Goal: Task Accomplishment & Management: Manage account settings

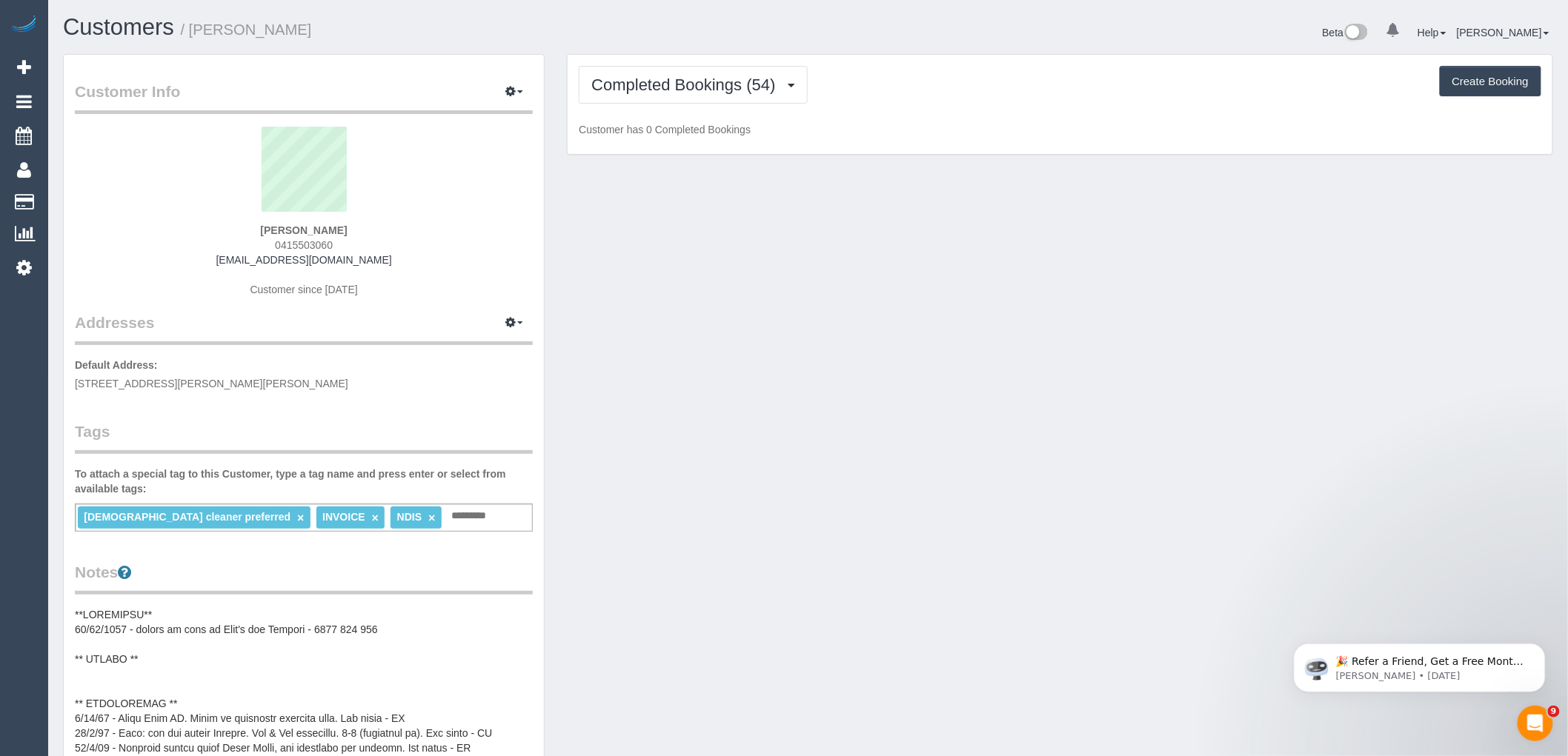
drag, startPoint x: 345, startPoint y: 242, endPoint x: 276, endPoint y: 246, distance: 69.1
click at [276, 246] on div "Finn Coldicutt 0415503060 rebeccamackenzie1@gmail.com Customer since 2024" at bounding box center [304, 220] width 458 height 185
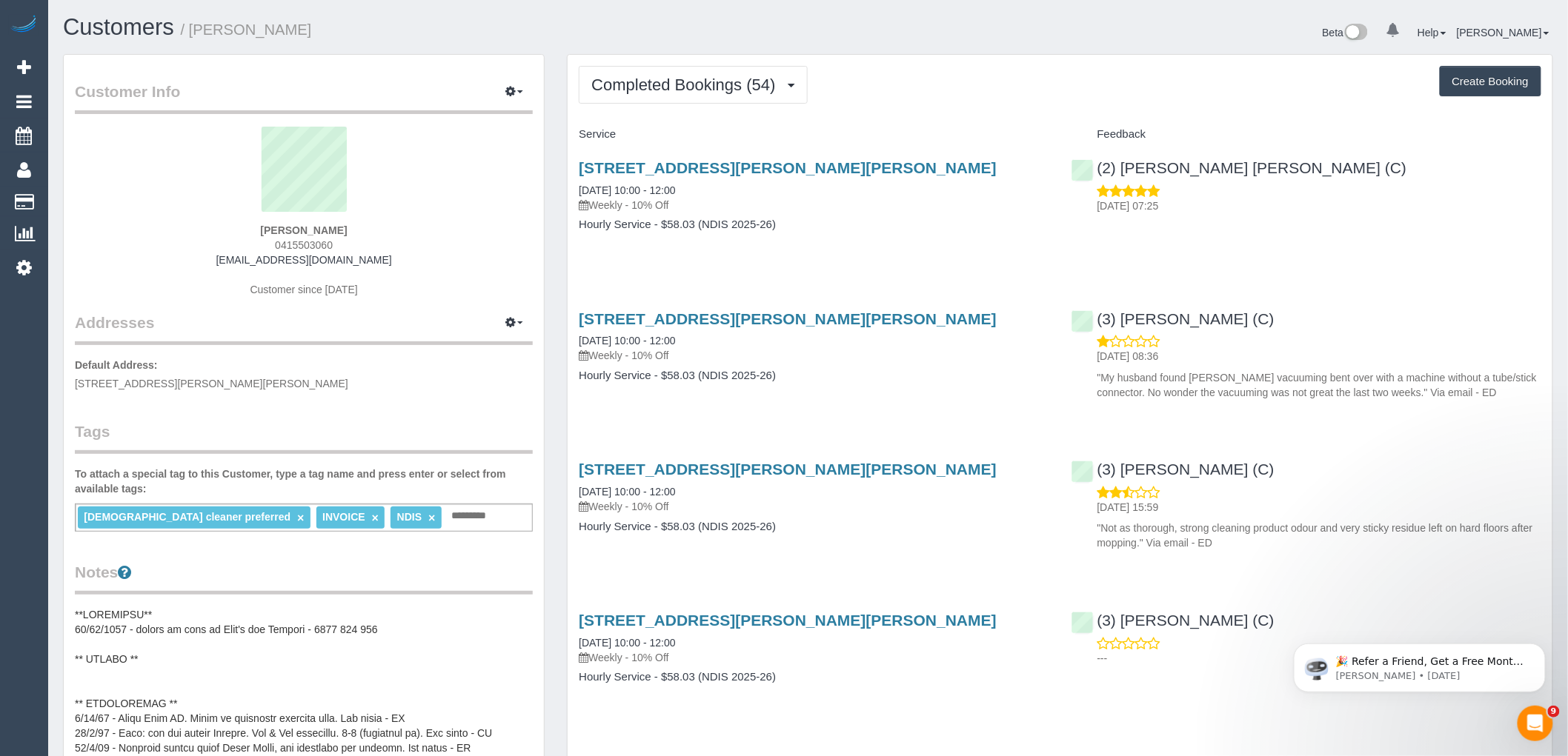
copy span "0415503060"
click at [702, 99] on button "Completed Bookings (54)" at bounding box center [693, 84] width 228 height 38
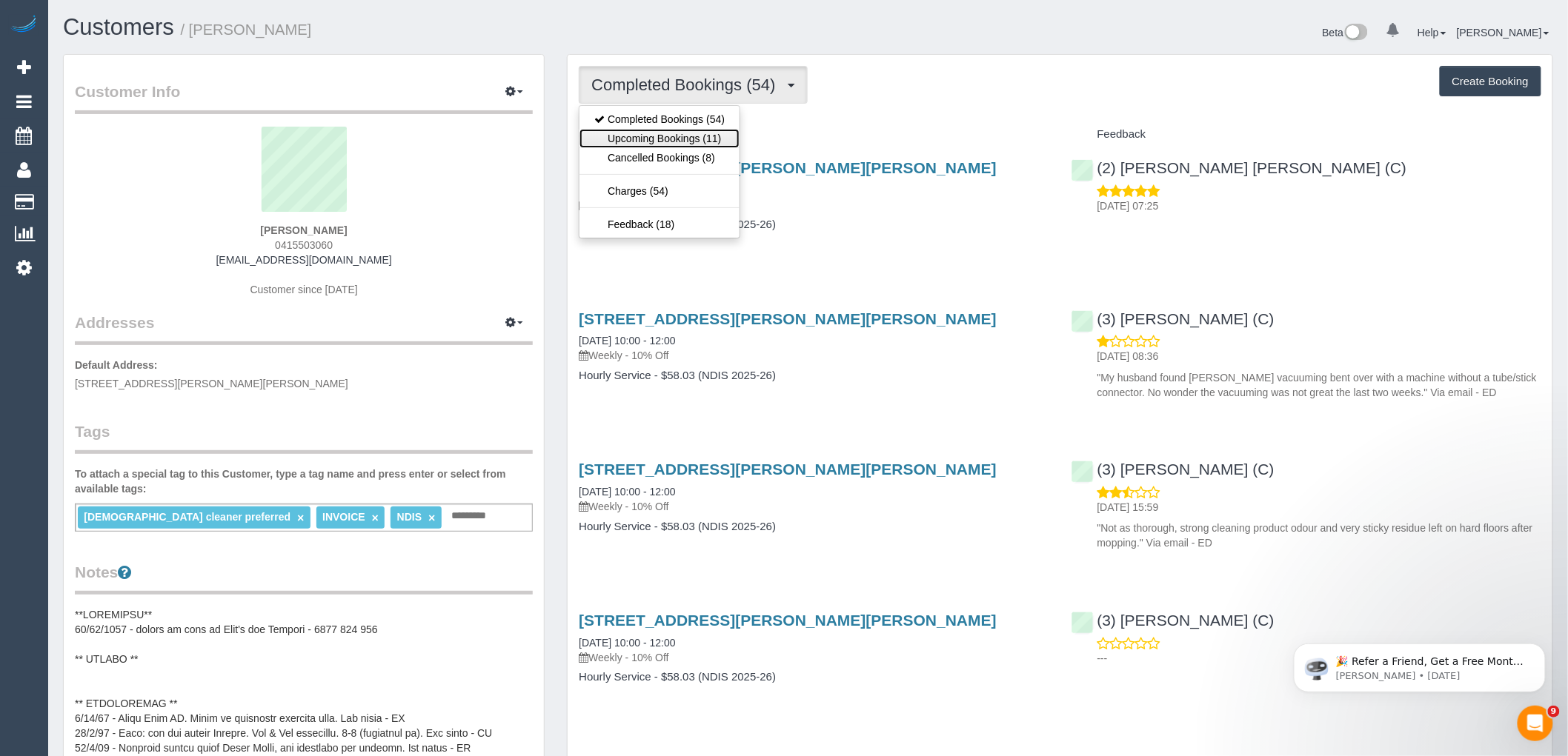
click at [695, 142] on link "Upcoming Bookings (11)" at bounding box center [659, 138] width 160 height 19
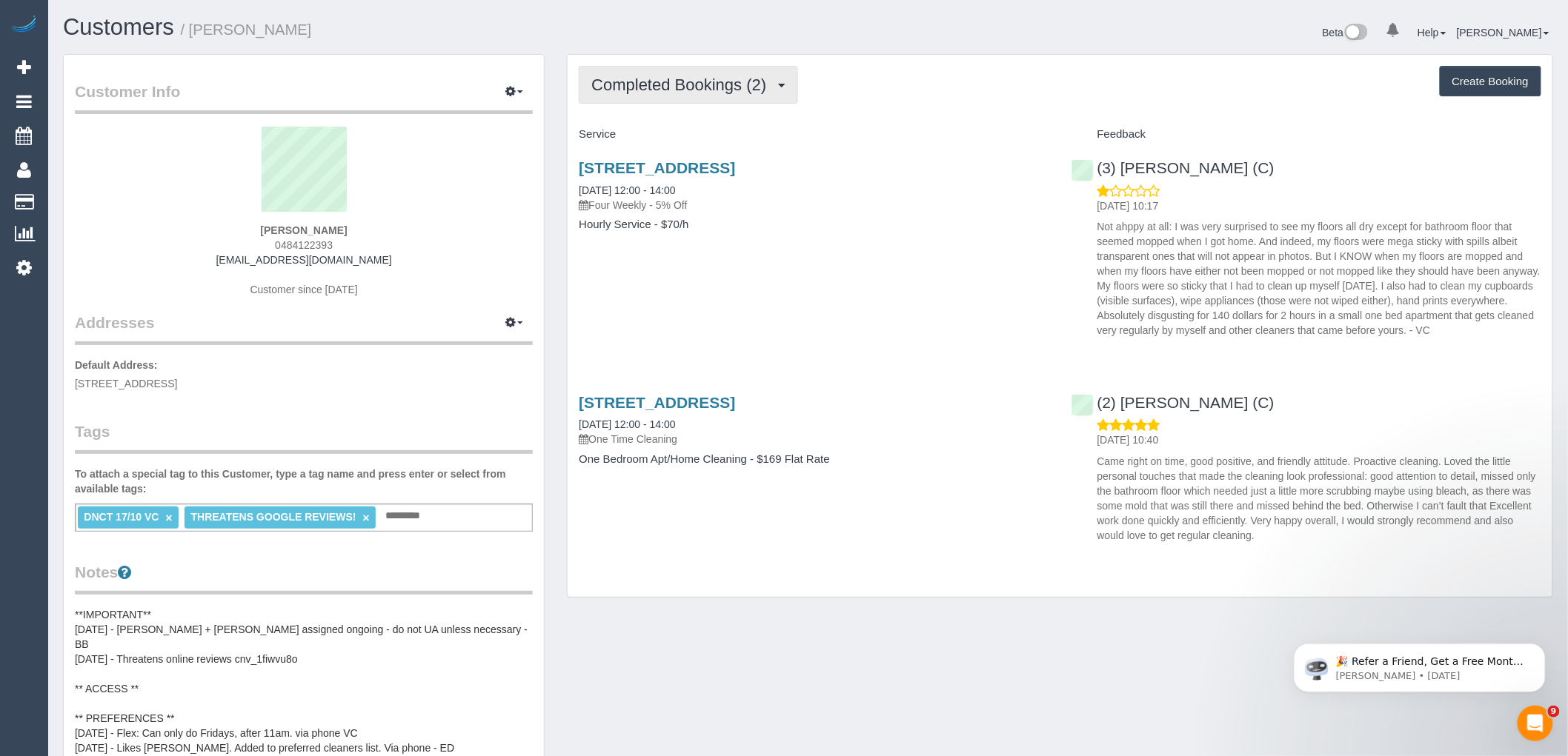
click at [672, 80] on span "Completed Bookings (2)" at bounding box center [682, 85] width 183 height 19
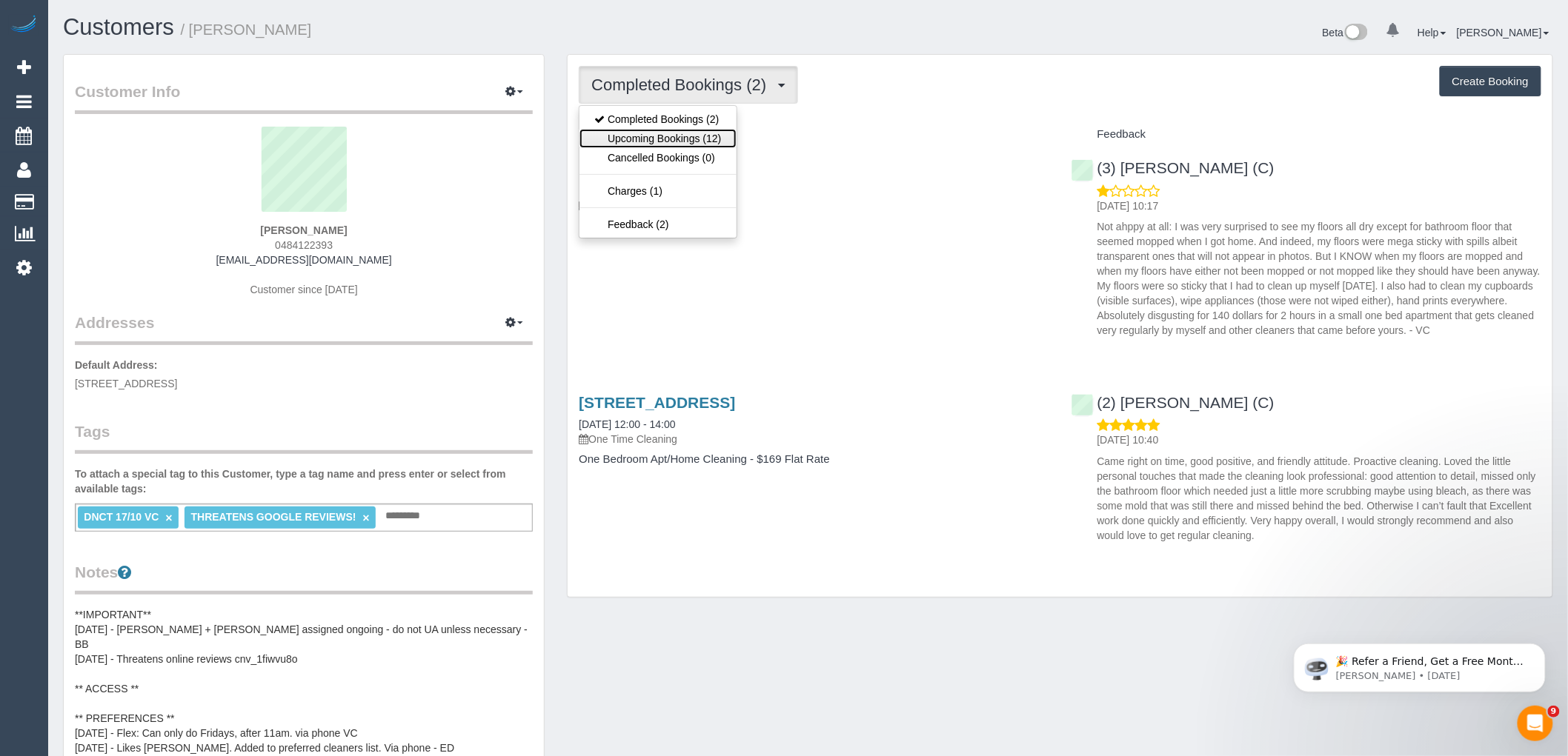
click at [678, 136] on link "Upcoming Bookings (12)" at bounding box center [657, 138] width 157 height 19
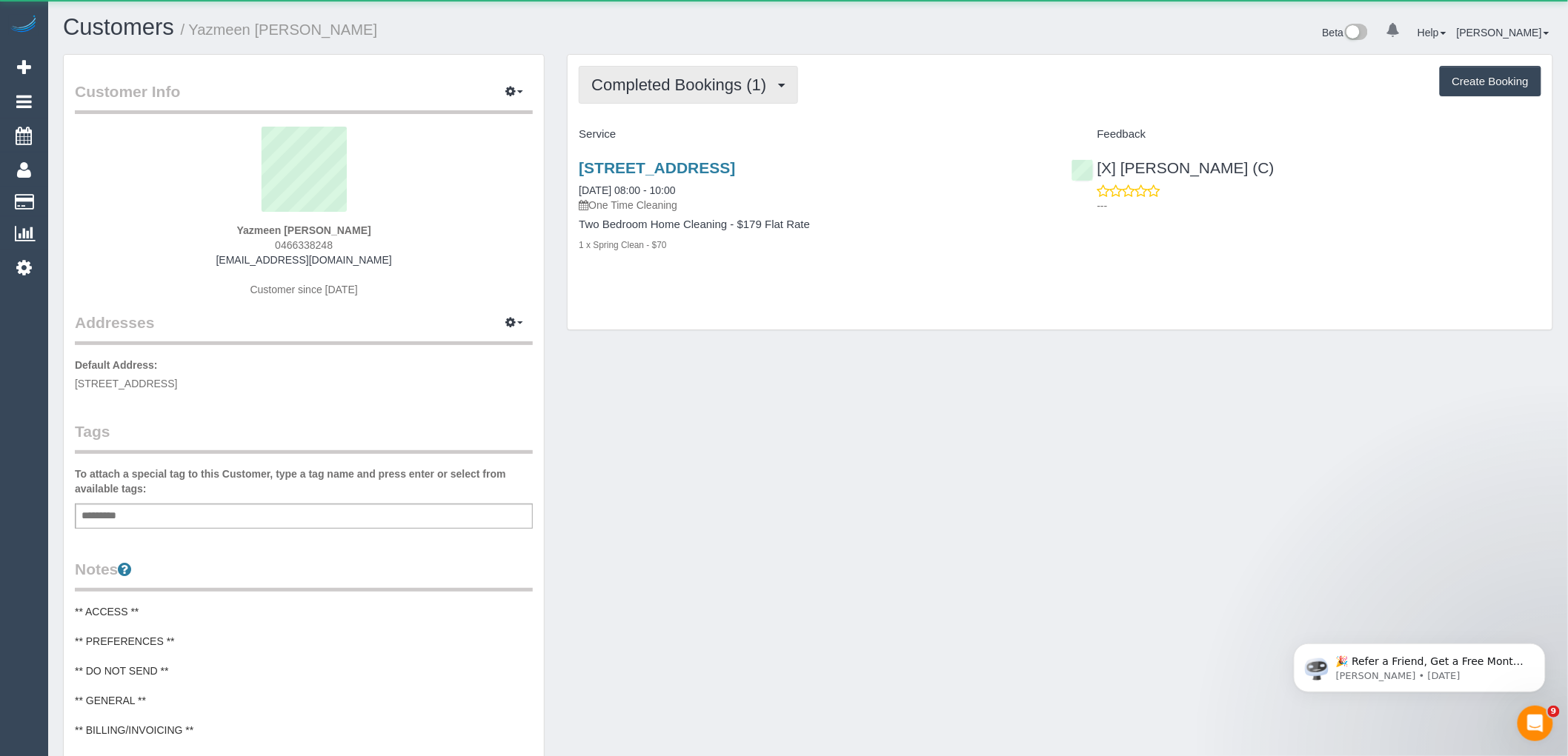
click at [667, 83] on span "Completed Bookings (1)" at bounding box center [682, 85] width 183 height 19
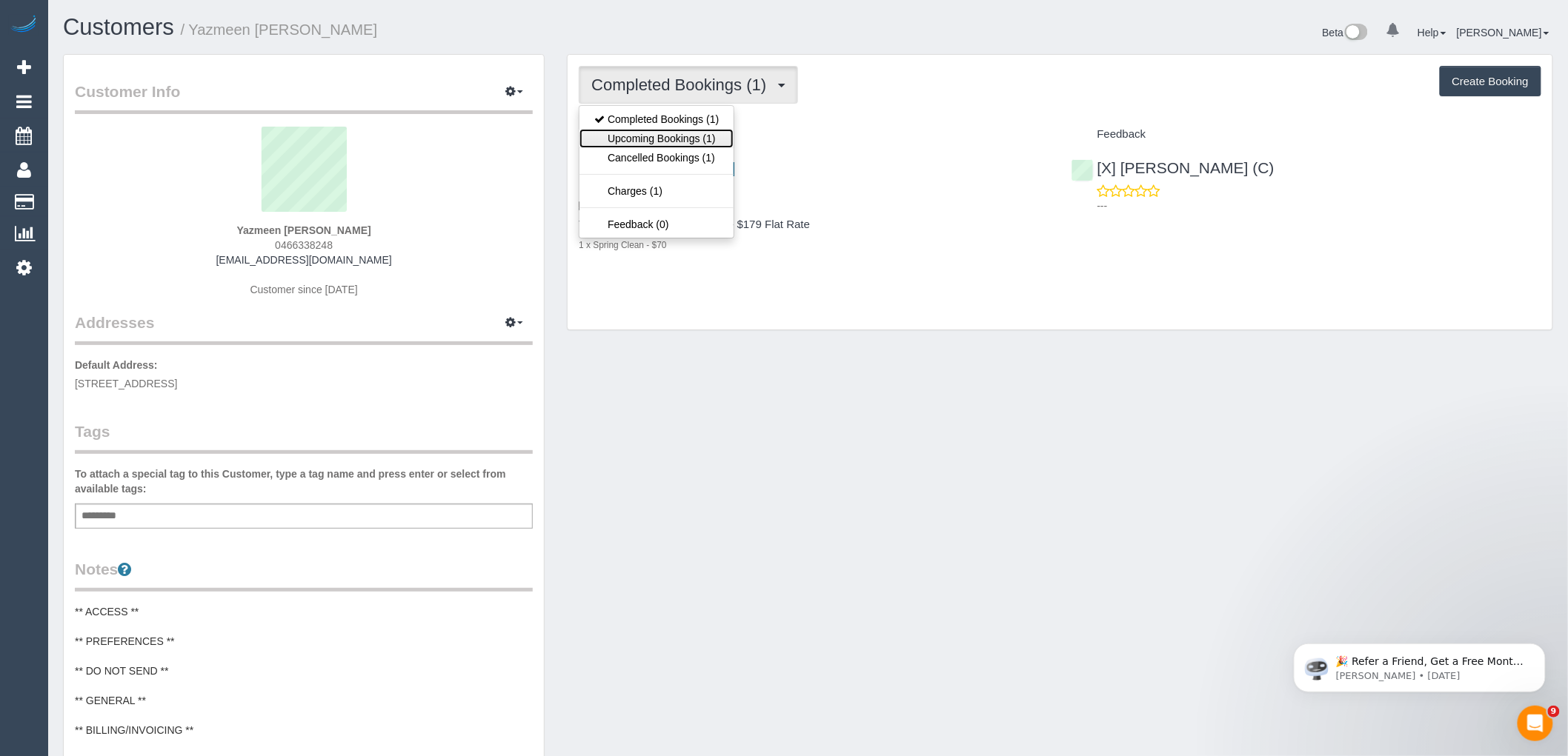
click at [660, 136] on link "Upcoming Bookings (1)" at bounding box center [656, 138] width 154 height 19
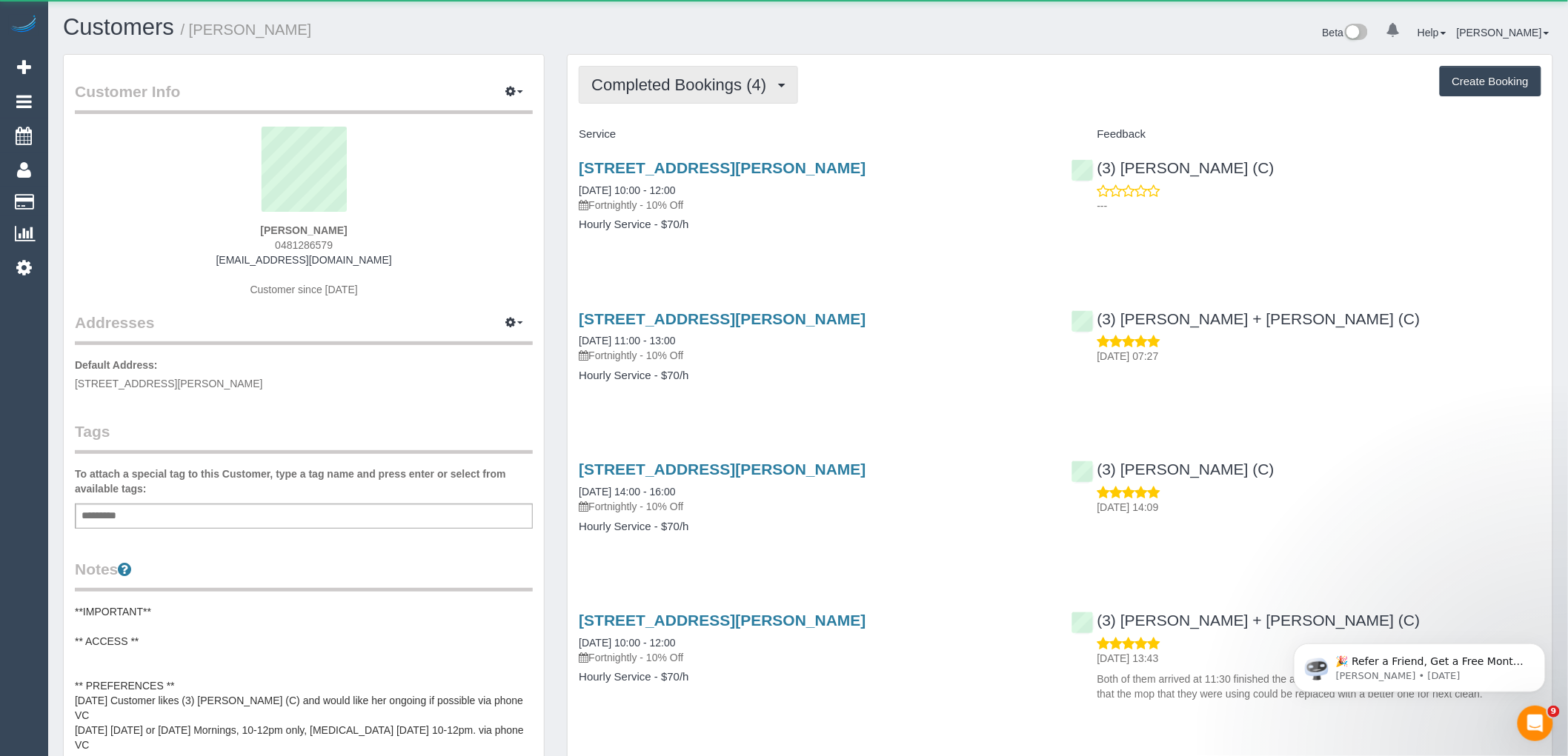
click at [725, 84] on span "Completed Bookings (4)" at bounding box center [682, 85] width 183 height 19
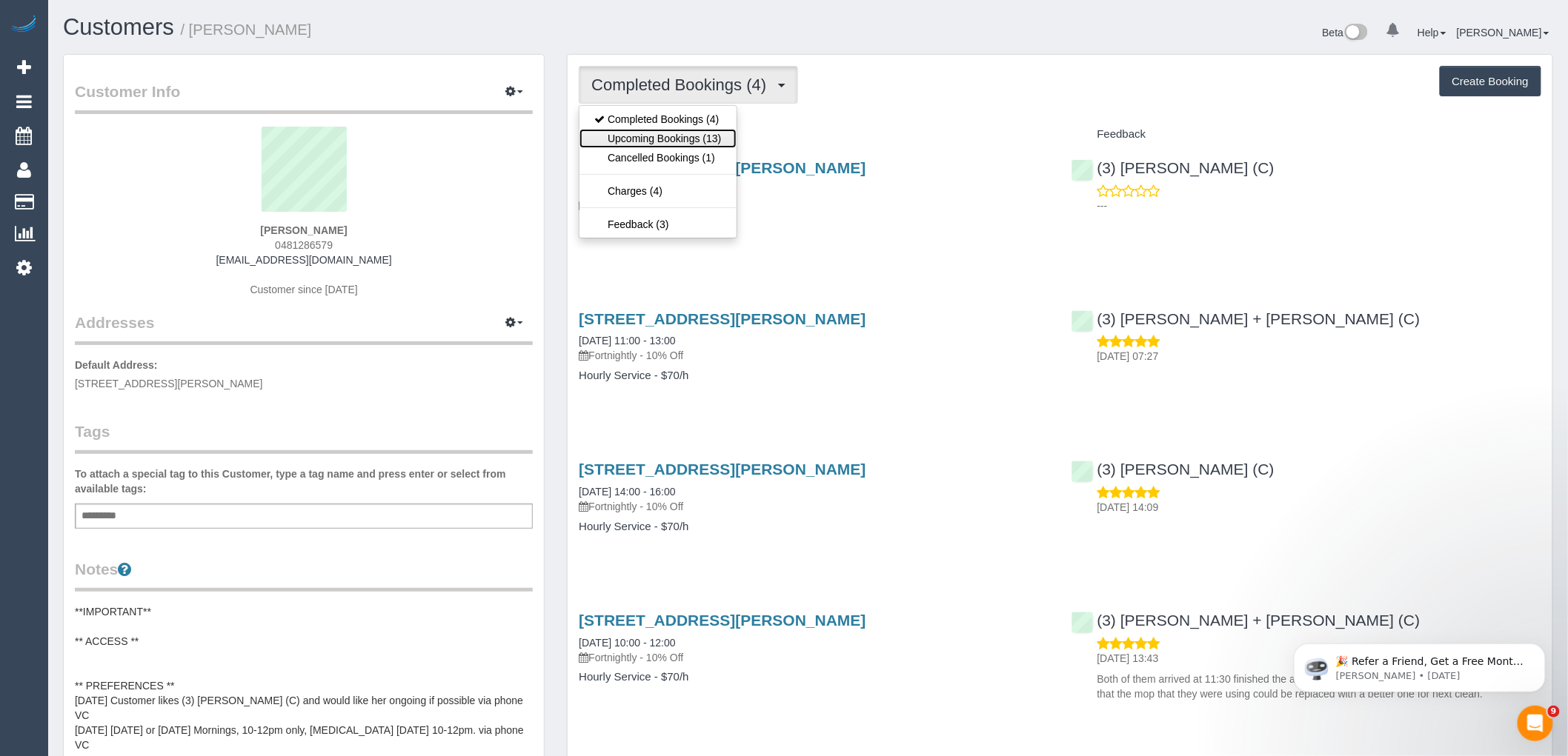
click at [713, 135] on link "Upcoming Bookings (13)" at bounding box center [657, 138] width 157 height 19
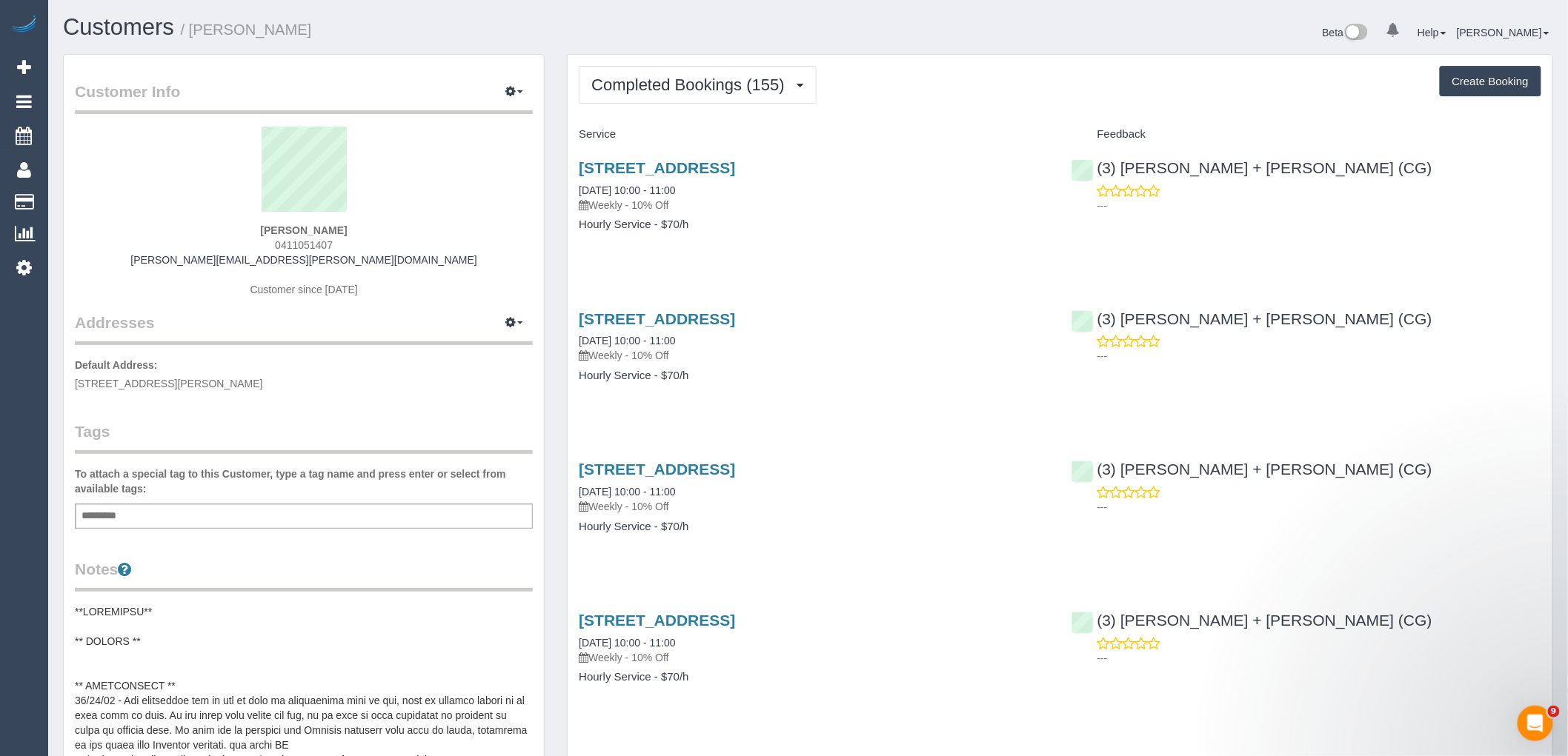
drag, startPoint x: 293, startPoint y: 246, endPoint x: 222, endPoint y: 246, distance: 71.0
click at [222, 246] on div "Brigid Lloyd 0411051407 brigid.lloyd@outlook.com Customer since 2020" at bounding box center [304, 220] width 458 height 185
click at [731, 93] on span "Completed Bookings (155)" at bounding box center [691, 85] width 200 height 19
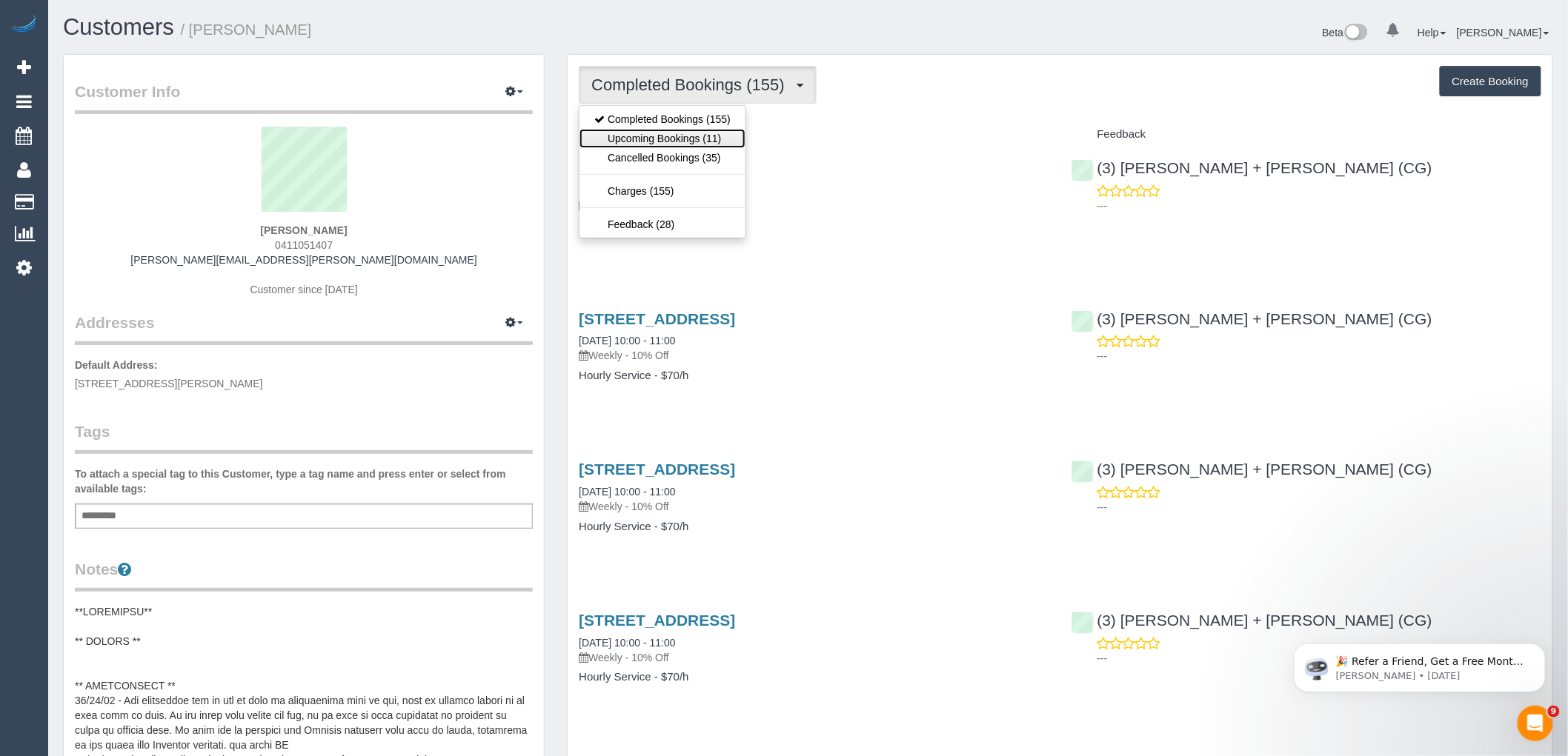
click at [719, 135] on link "Upcoming Bookings (11)" at bounding box center [662, 138] width 166 height 19
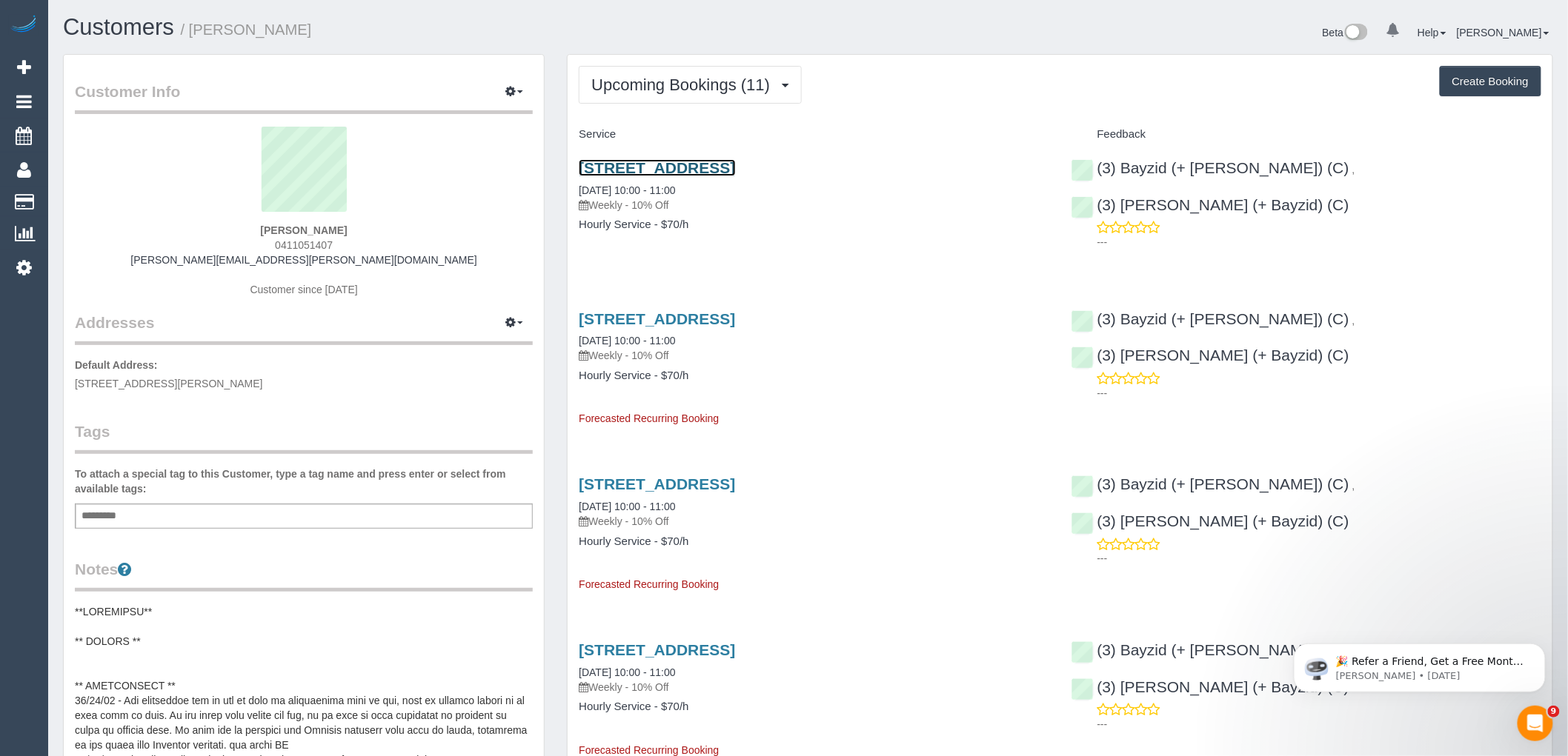
click at [735, 168] on link "1 Linden Court, Prahran, VIC 3181" at bounding box center [657, 168] width 157 height 17
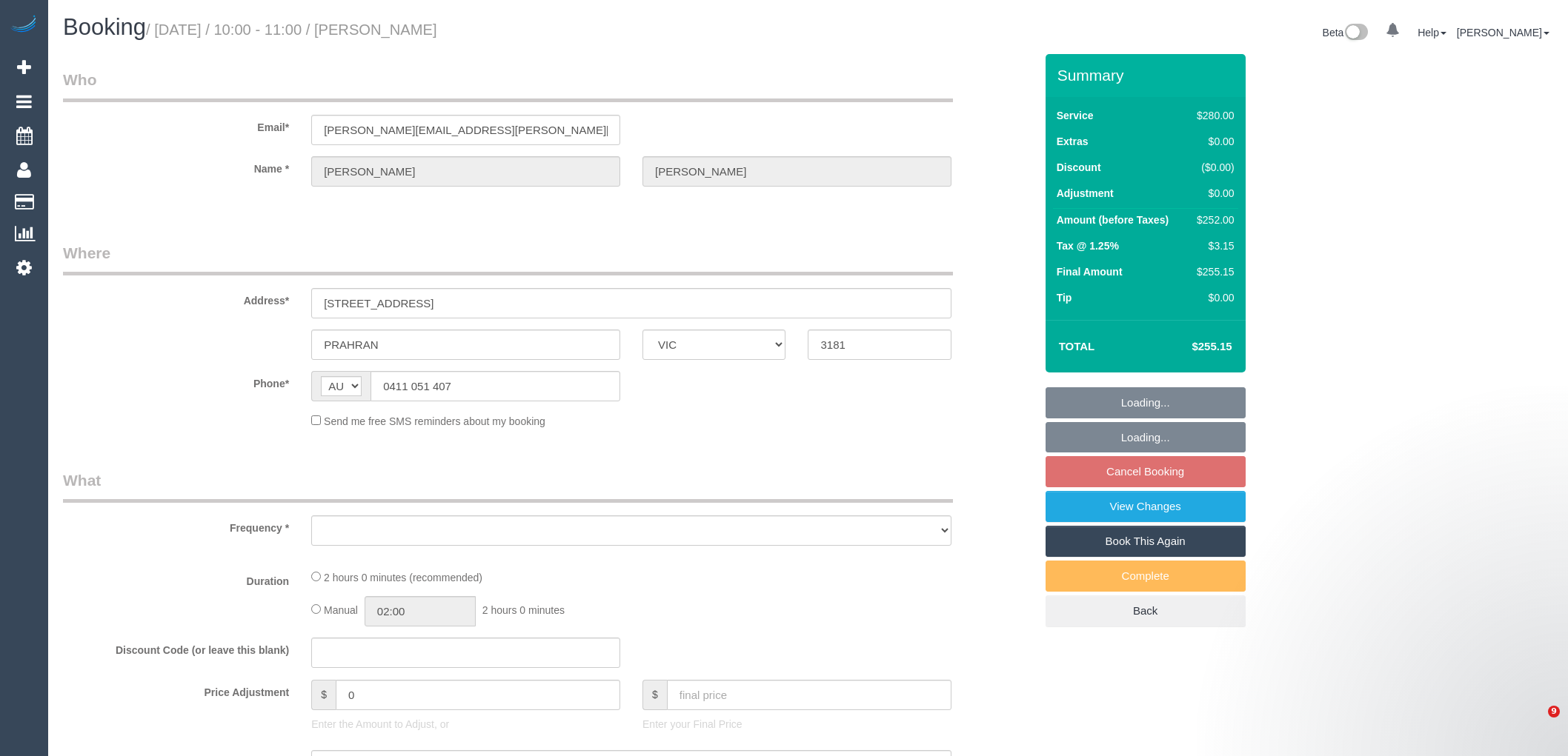
select select "VIC"
select select "2"
select select "number:27"
select select "number:14"
select select "number:19"
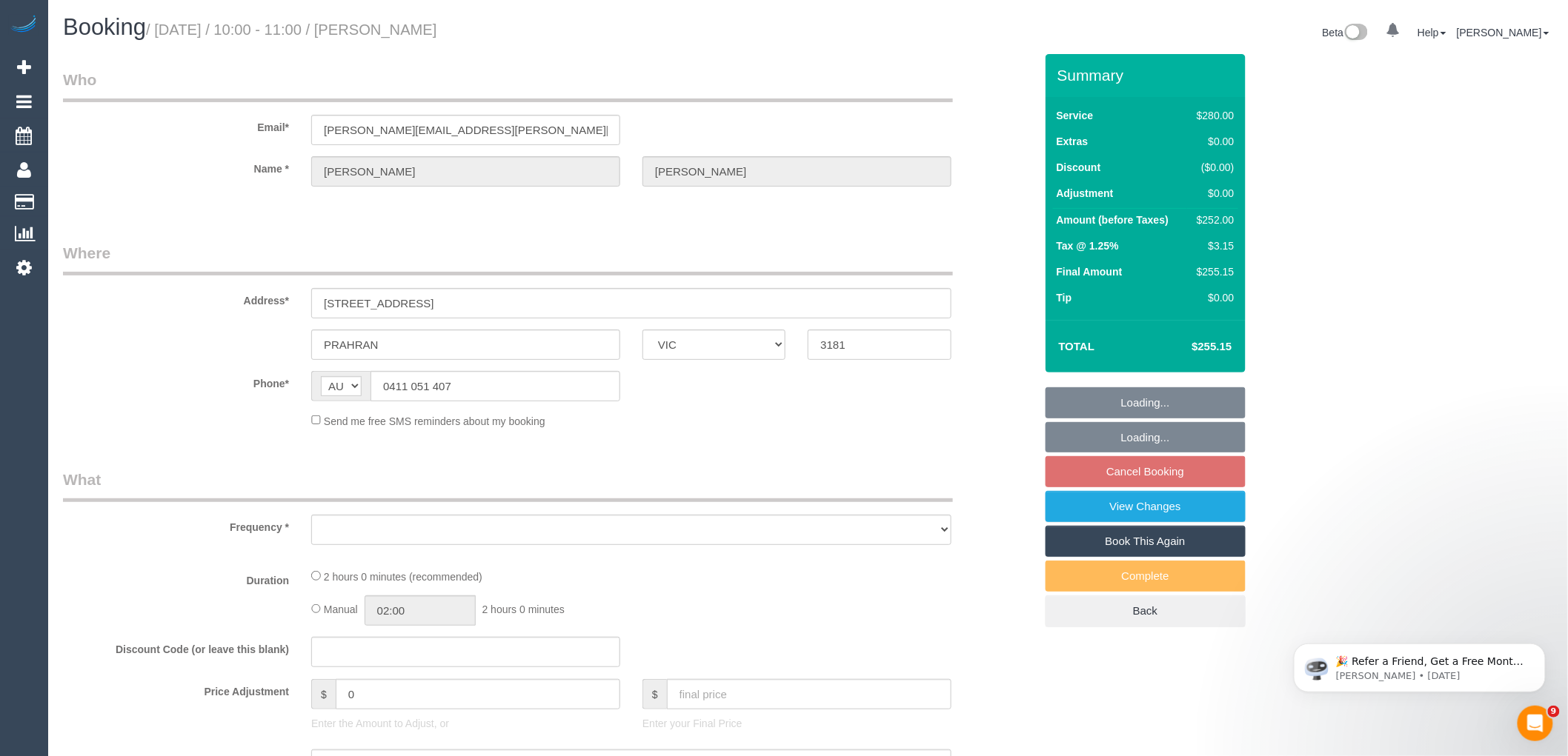
select select "number:22"
select select "number:34"
select select "number:11"
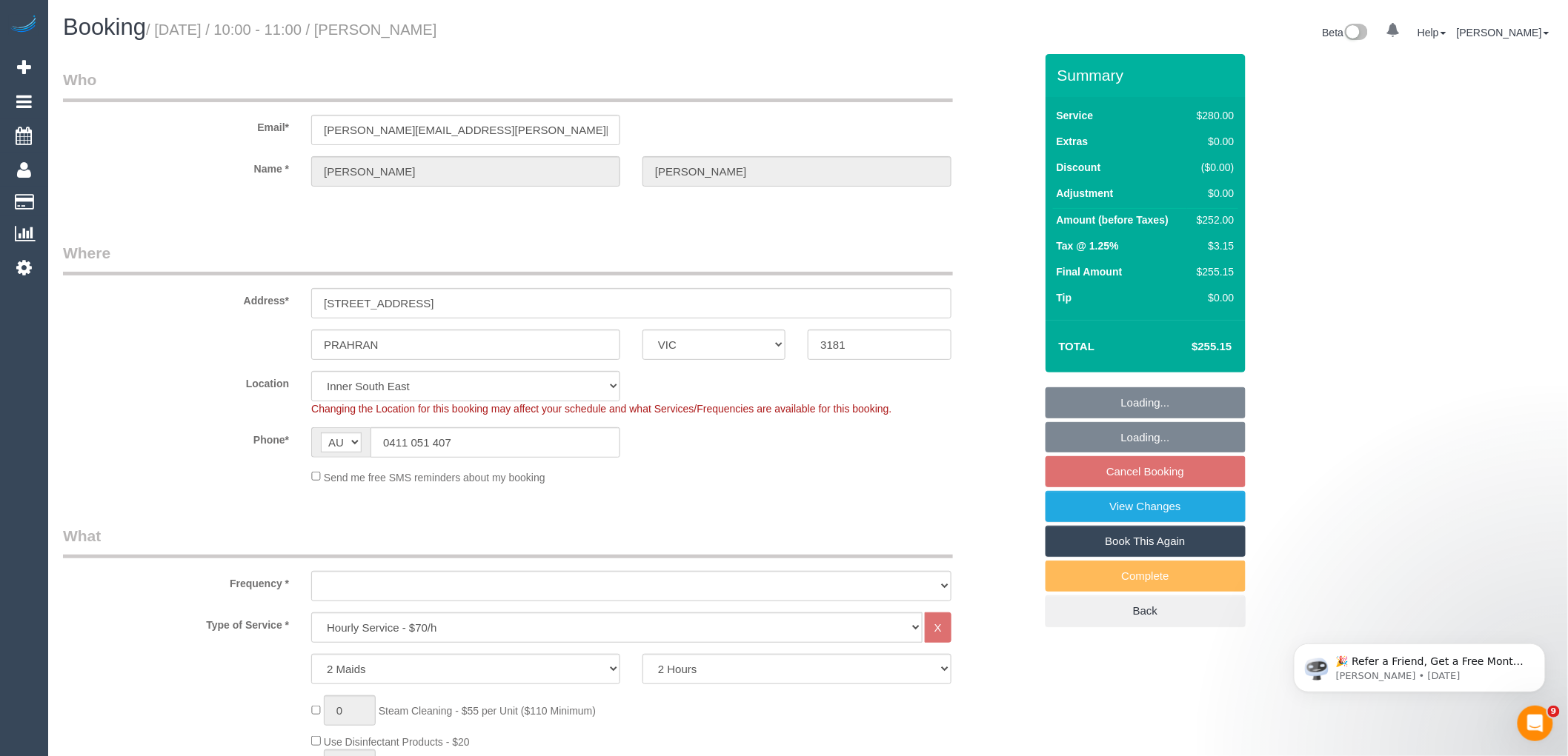
select select "object:934"
select select "string:stripe-pm_1MM4Gp2GScqysDRV5aWemApB"
select select "object:939"
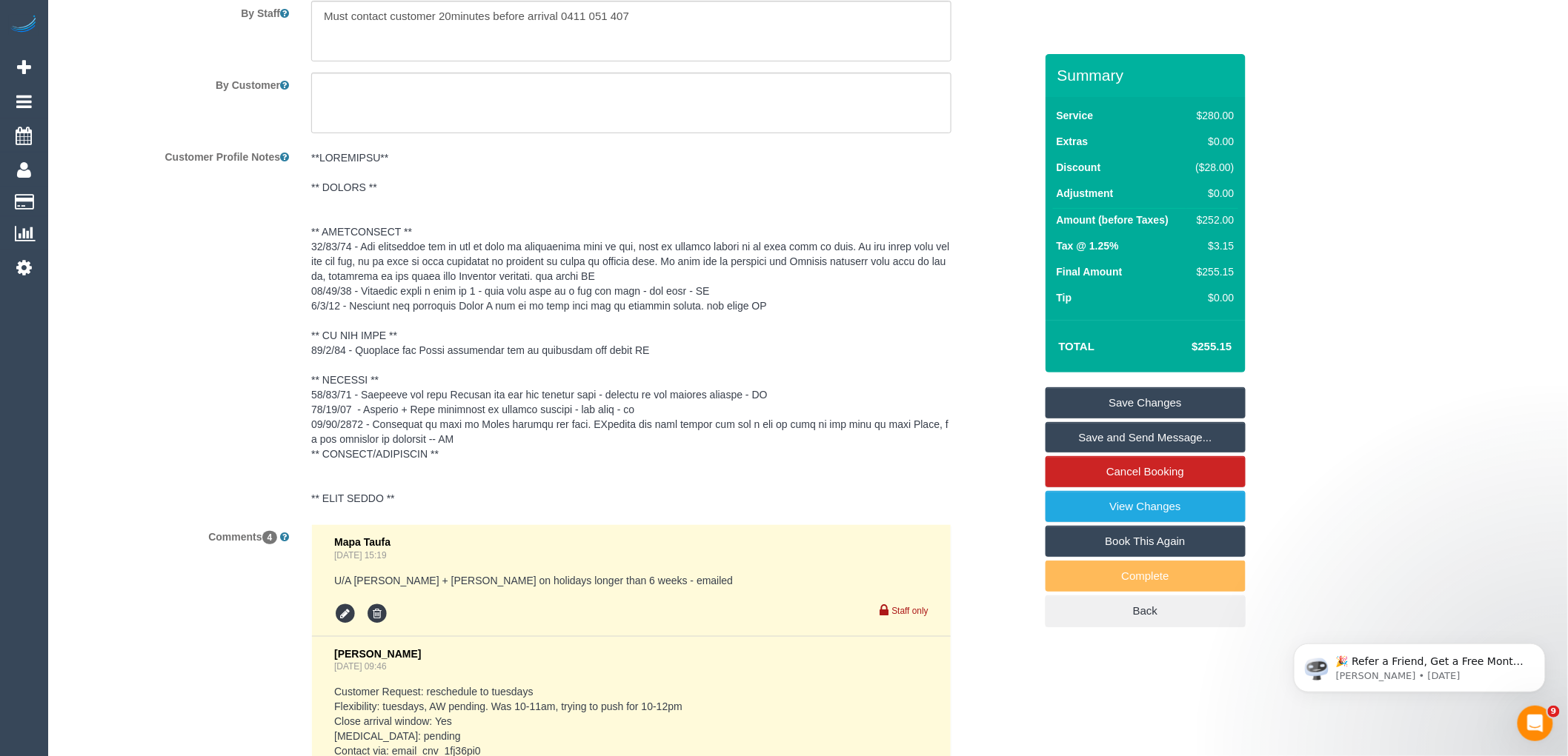
scroll to position [2305, 0]
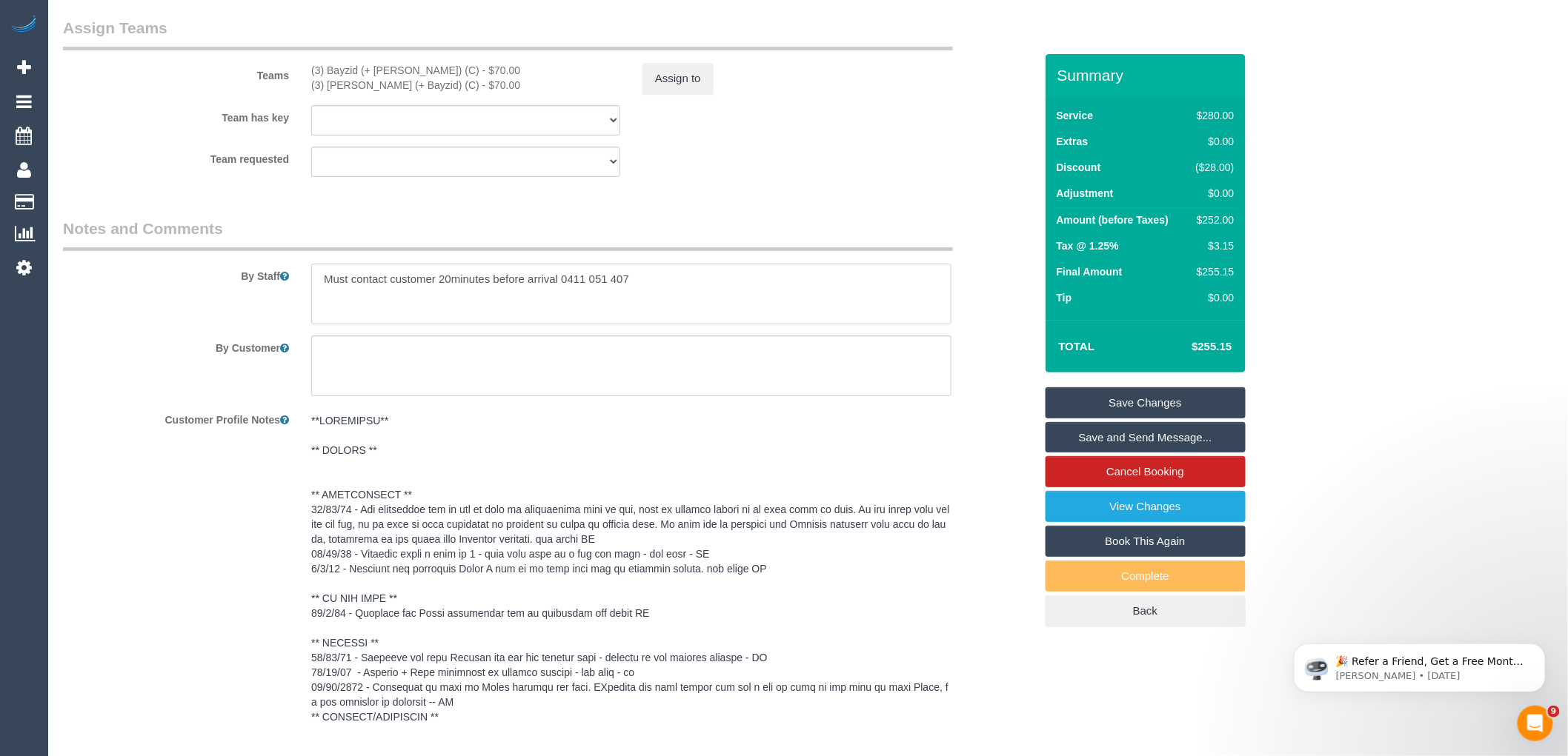
click at [790, 295] on textarea at bounding box center [631, 295] width 640 height 61
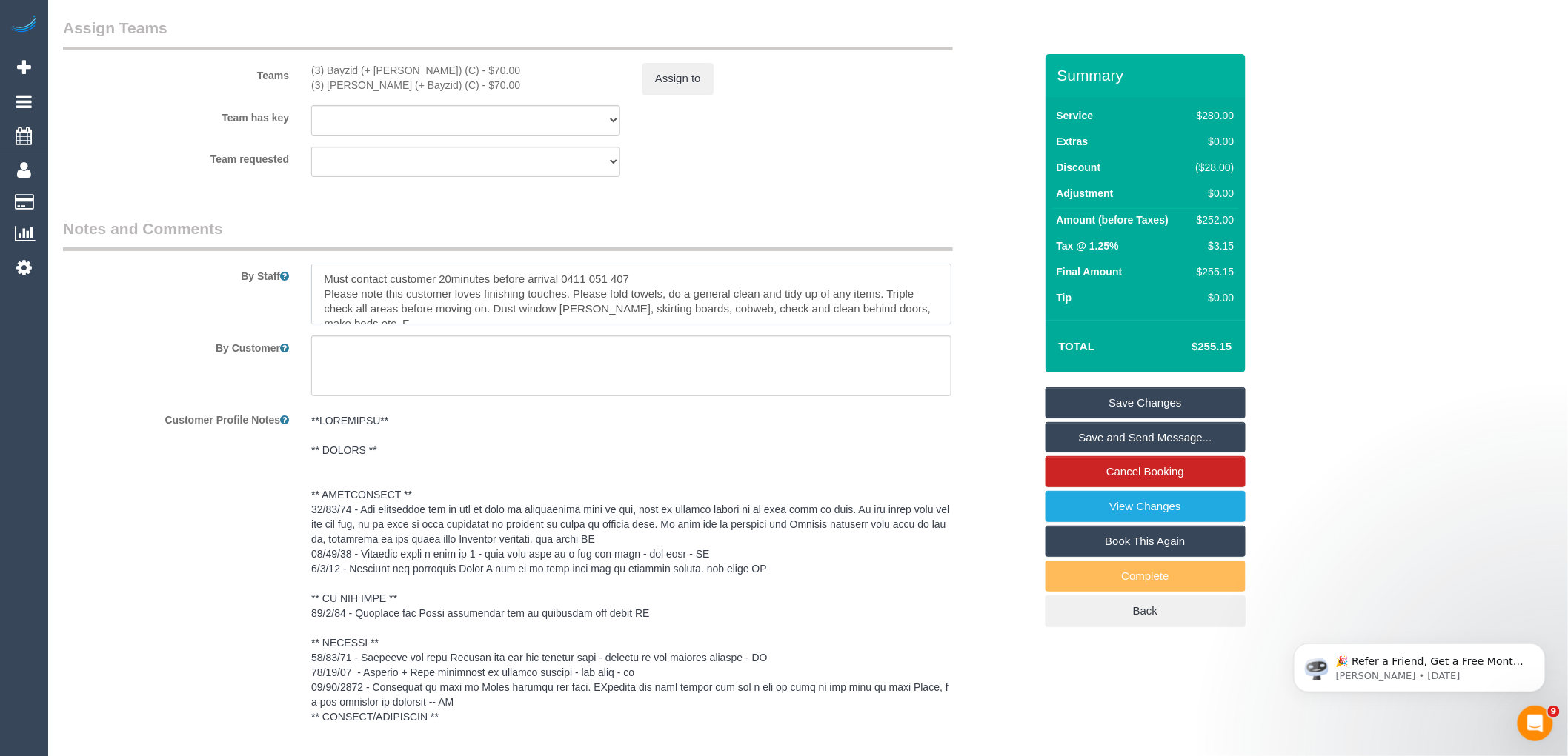
scroll to position [6, 0]
type textarea "Must contact customer 20minutes before arrival 0411 051 407 Please note this cu…"
click at [1204, 404] on link "Save Changes" at bounding box center [1145, 403] width 200 height 32
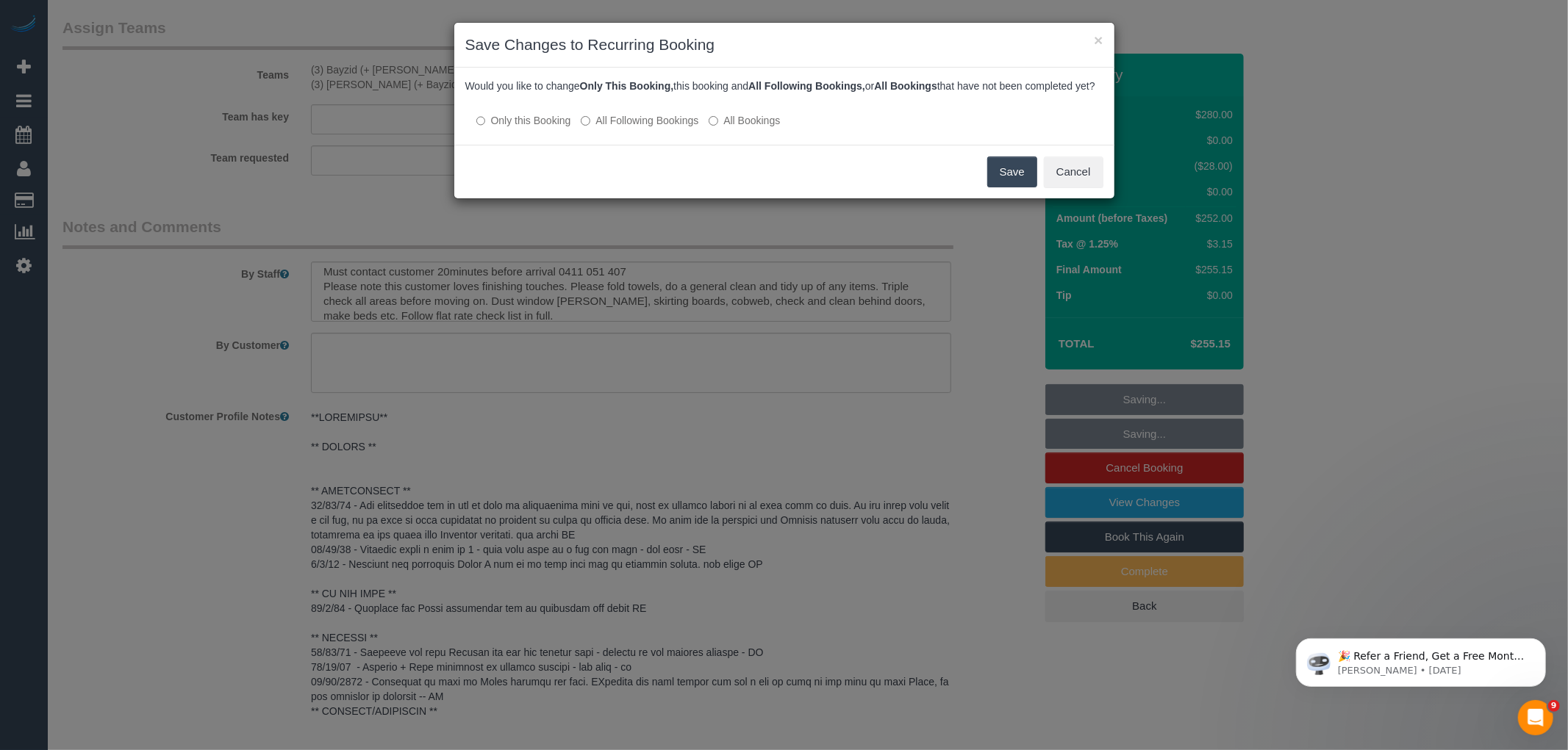
drag, startPoint x: 648, startPoint y: 134, endPoint x: 761, endPoint y: 148, distance: 113.9
click at [648, 128] on label "All Following Bookings" at bounding box center [640, 120] width 118 height 15
click at [1007, 186] on button "Save" at bounding box center [1012, 172] width 50 height 31
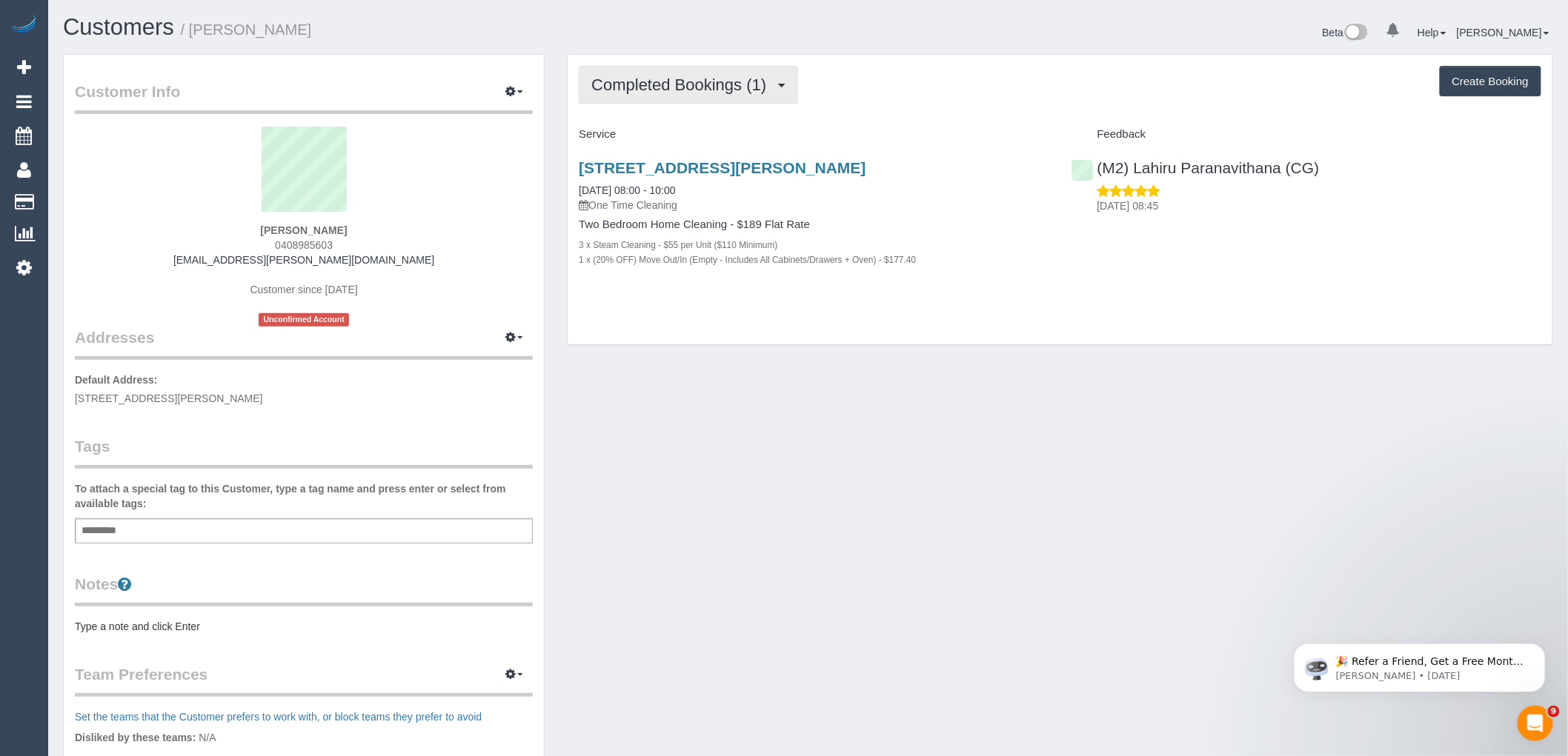
click at [708, 104] on button "Completed Bookings (1)" at bounding box center [689, 84] width 220 height 38
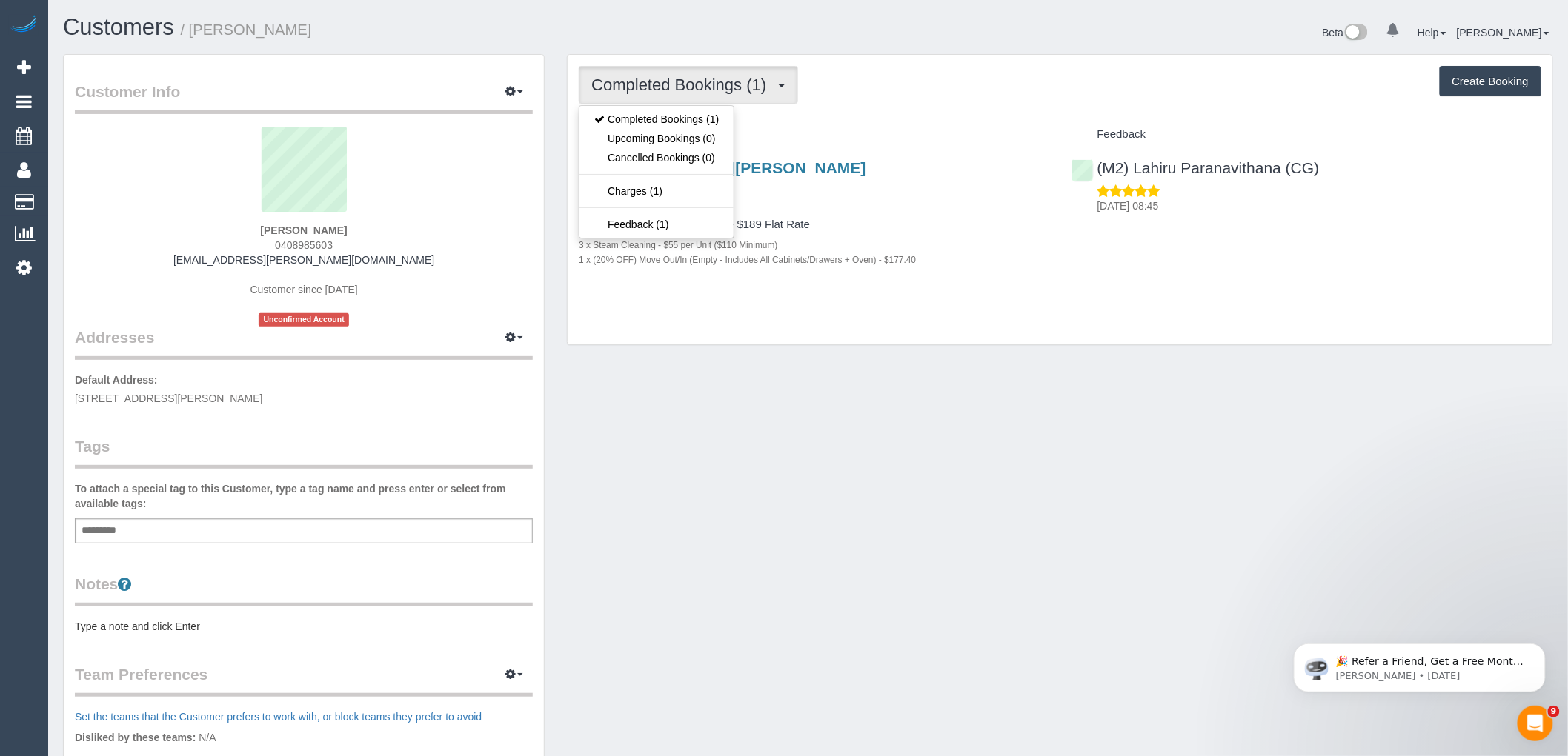
click at [951, 107] on div "Completed Bookings (1) Completed Bookings (1) Upcoming Bookings (0) Cancelled B…" at bounding box center [1060, 199] width 985 height 290
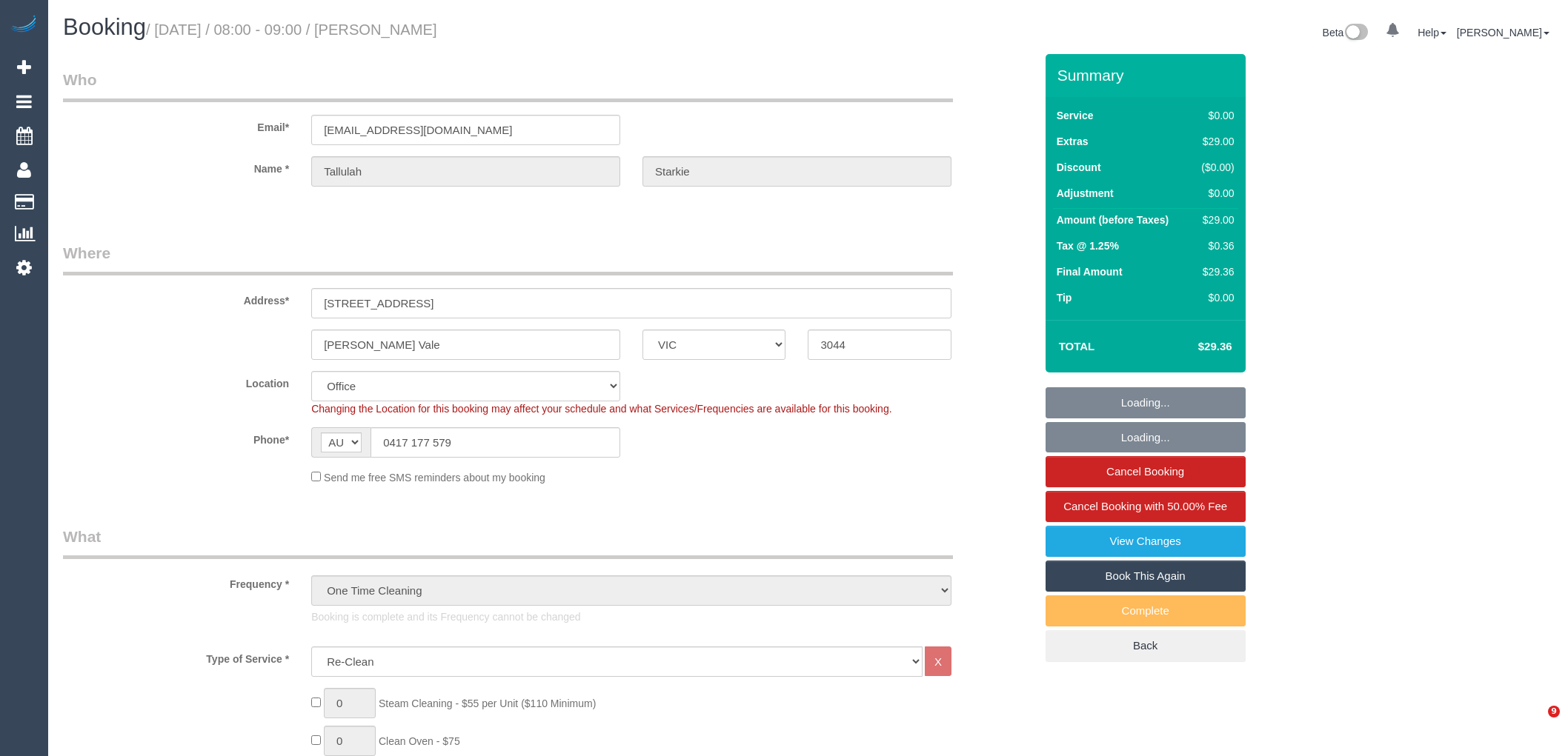
select select "VIC"
select select "number:28"
select select "number:17"
select select "number:19"
select select "number:25"
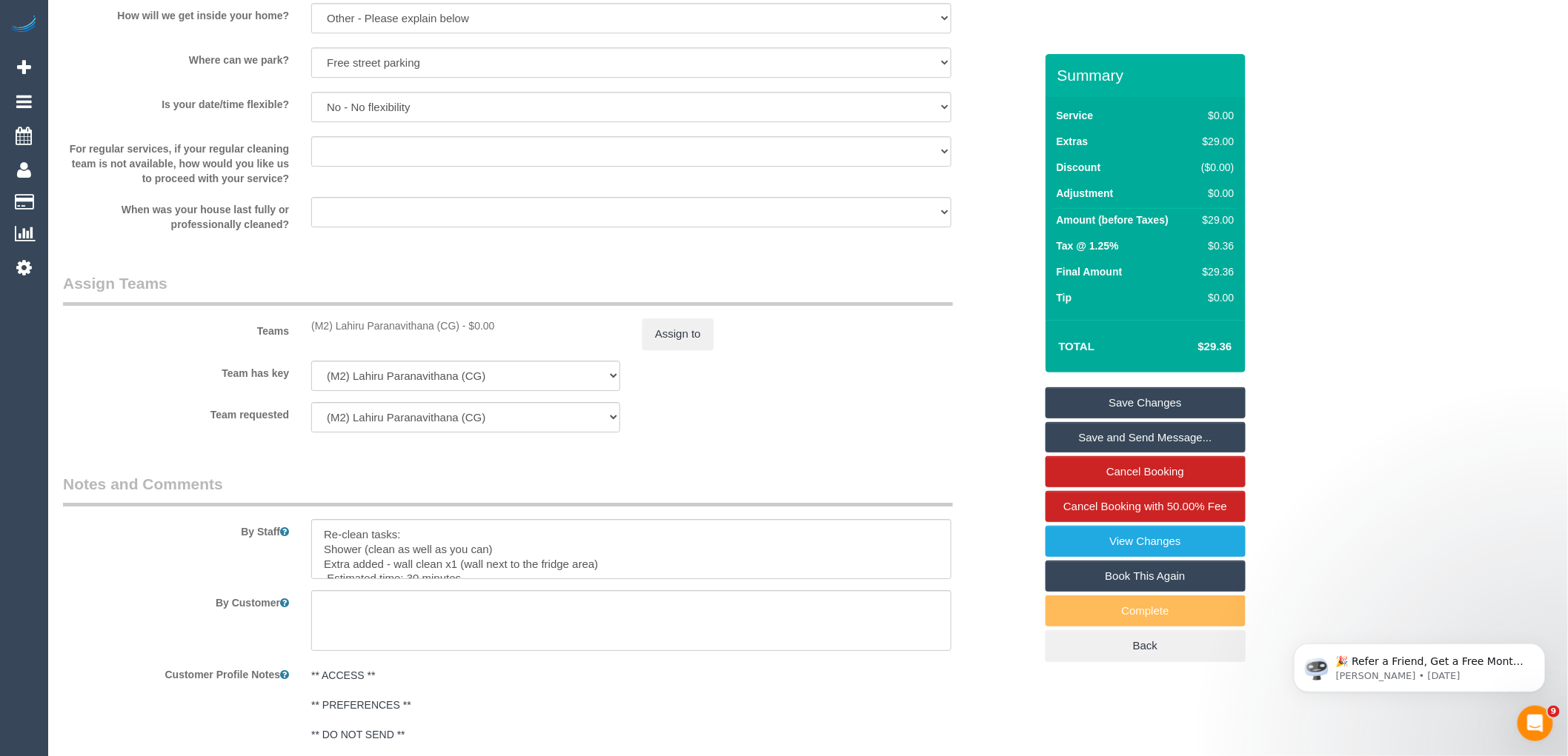
scroll to position [2058, 0]
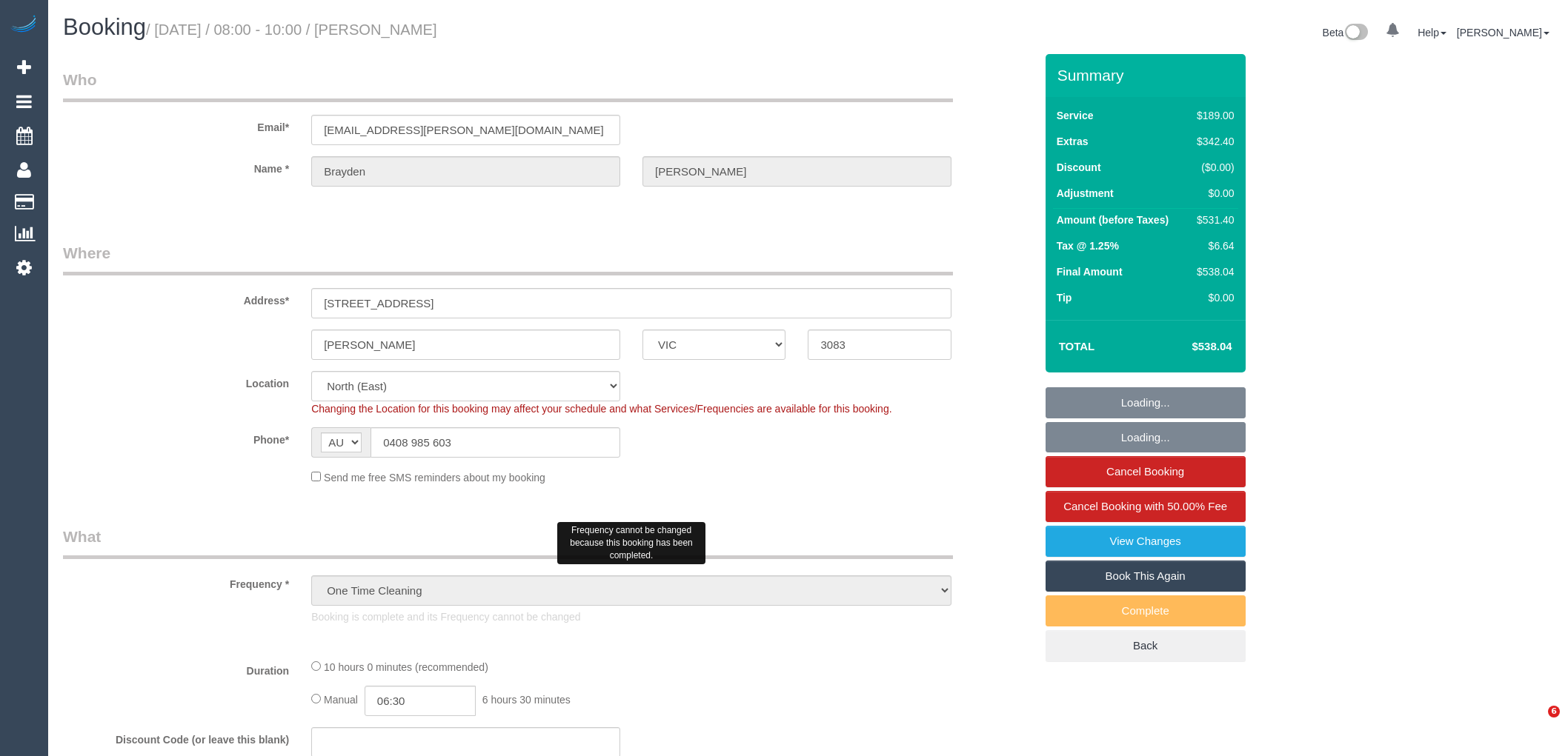
select select "VIC"
select select "number:29"
select select "number:14"
select select "number:19"
select select "number:24"
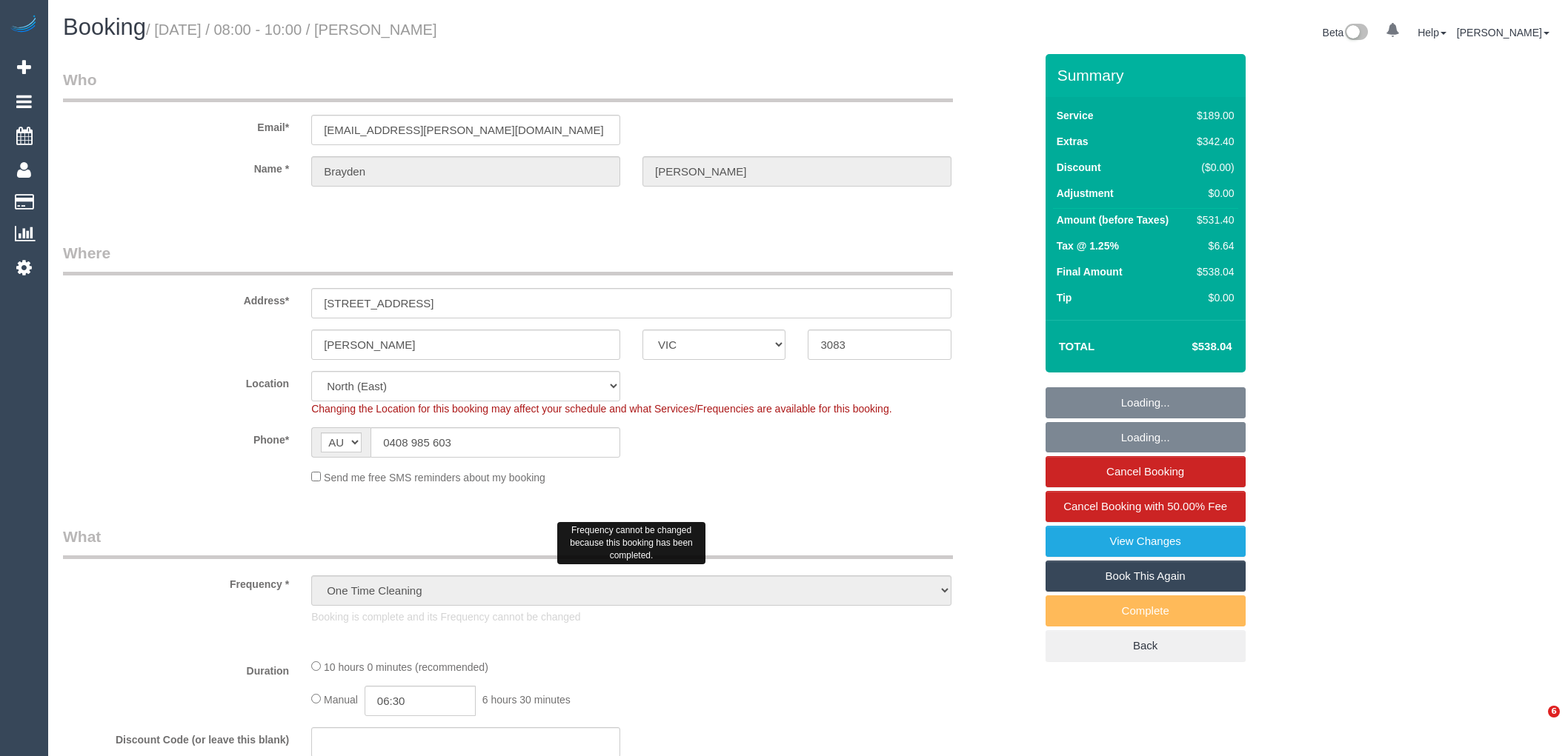
select select "number:13"
select select "object:1306"
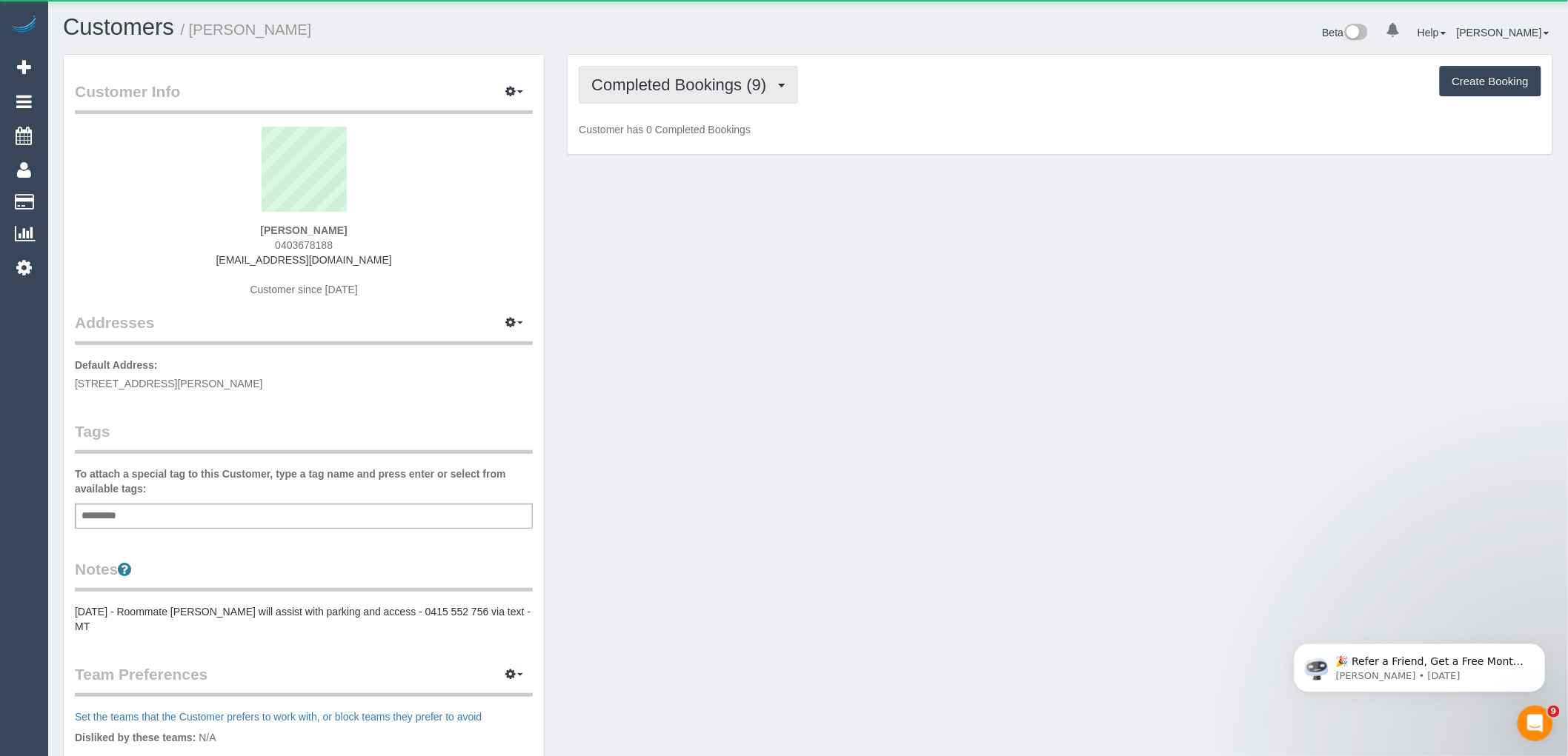
click at [775, 67] on button "Completed Bookings (9)" at bounding box center [689, 84] width 220 height 38
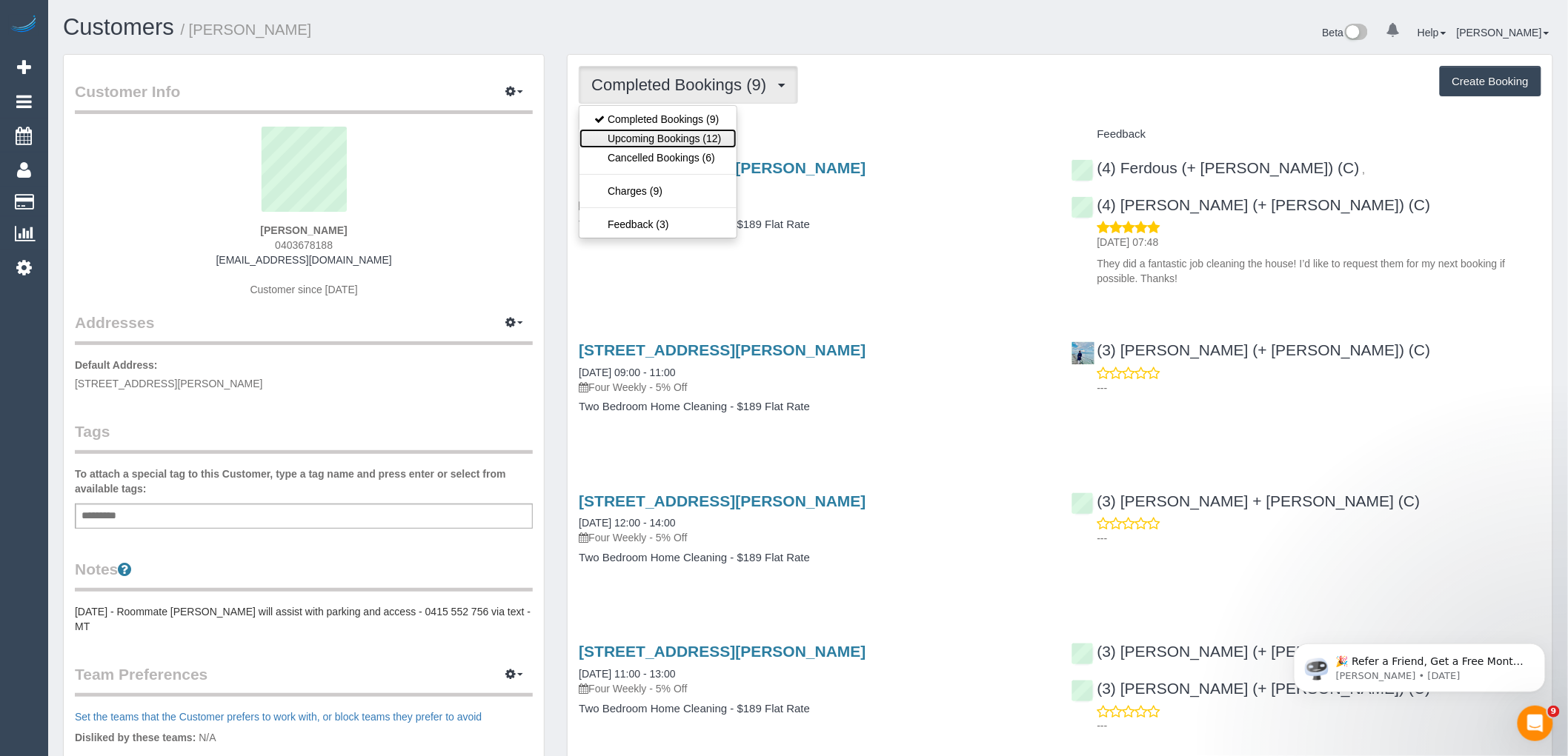
click at [704, 133] on link "Upcoming Bookings (12)" at bounding box center [657, 138] width 157 height 19
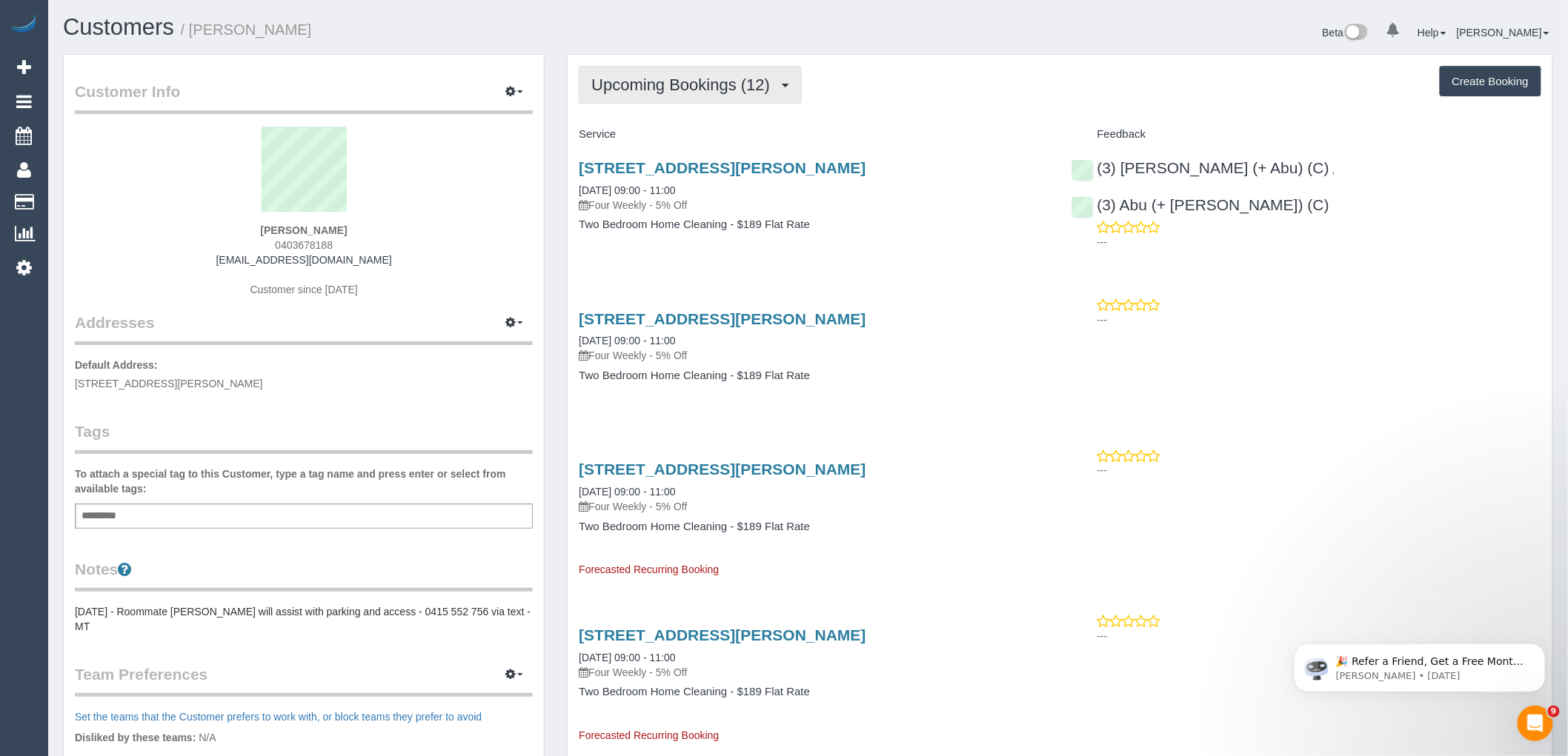
click at [680, 87] on span "Upcoming Bookings (12)" at bounding box center [684, 85] width 186 height 19
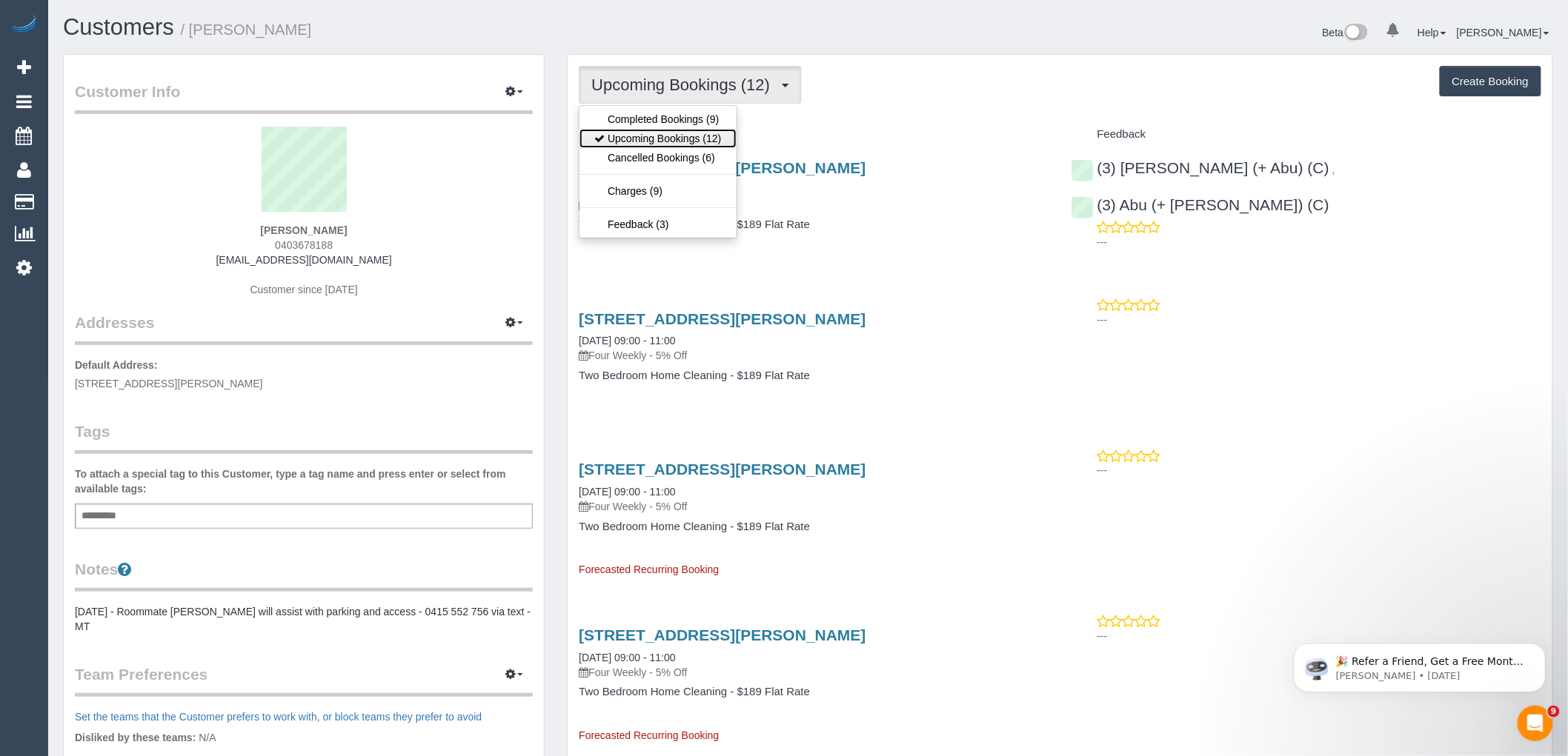
click at [690, 139] on link "Upcoming Bookings (12)" at bounding box center [657, 138] width 157 height 19
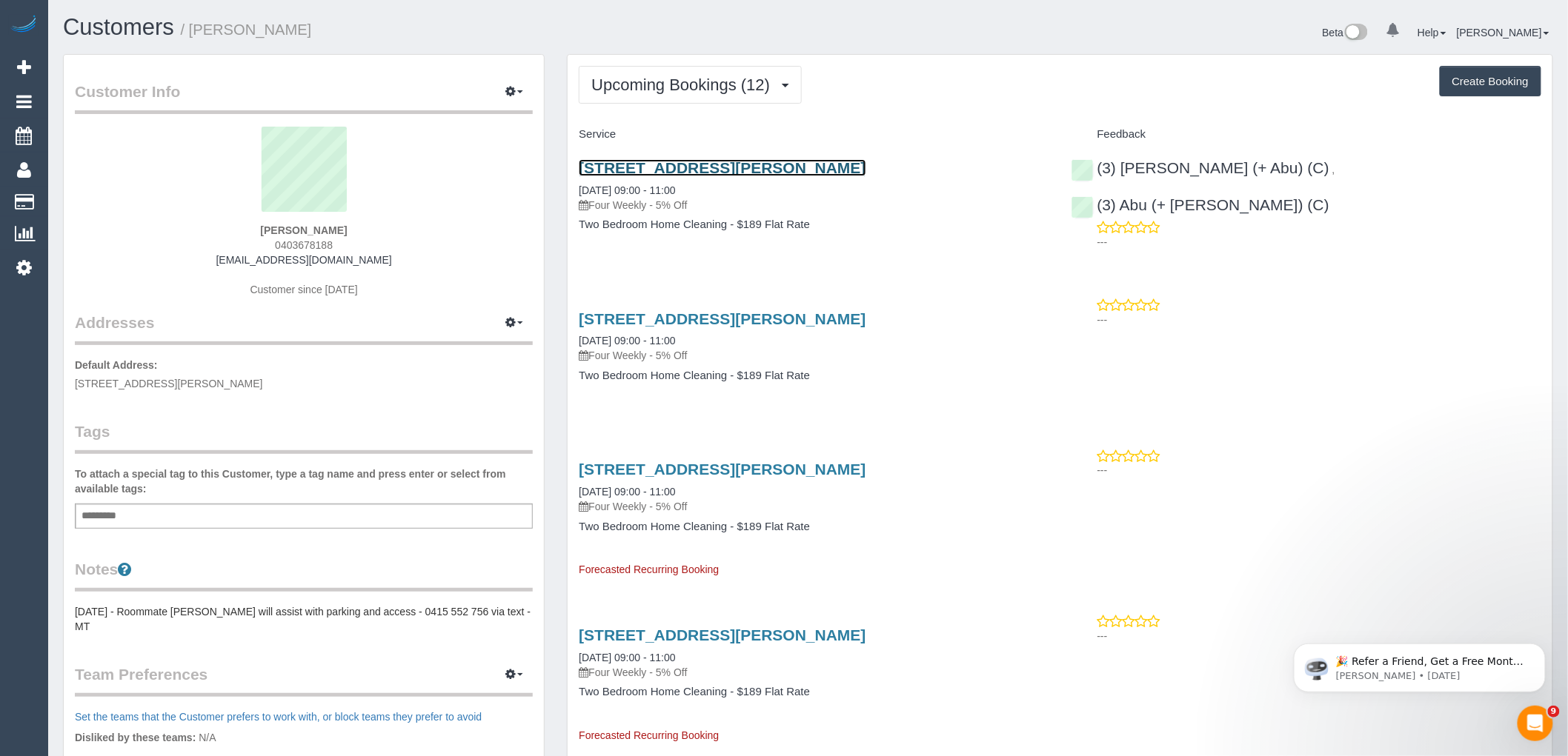
click at [634, 160] on link "5 St David St, 31, Fitzroy, VIC 3065" at bounding box center [722, 168] width 286 height 17
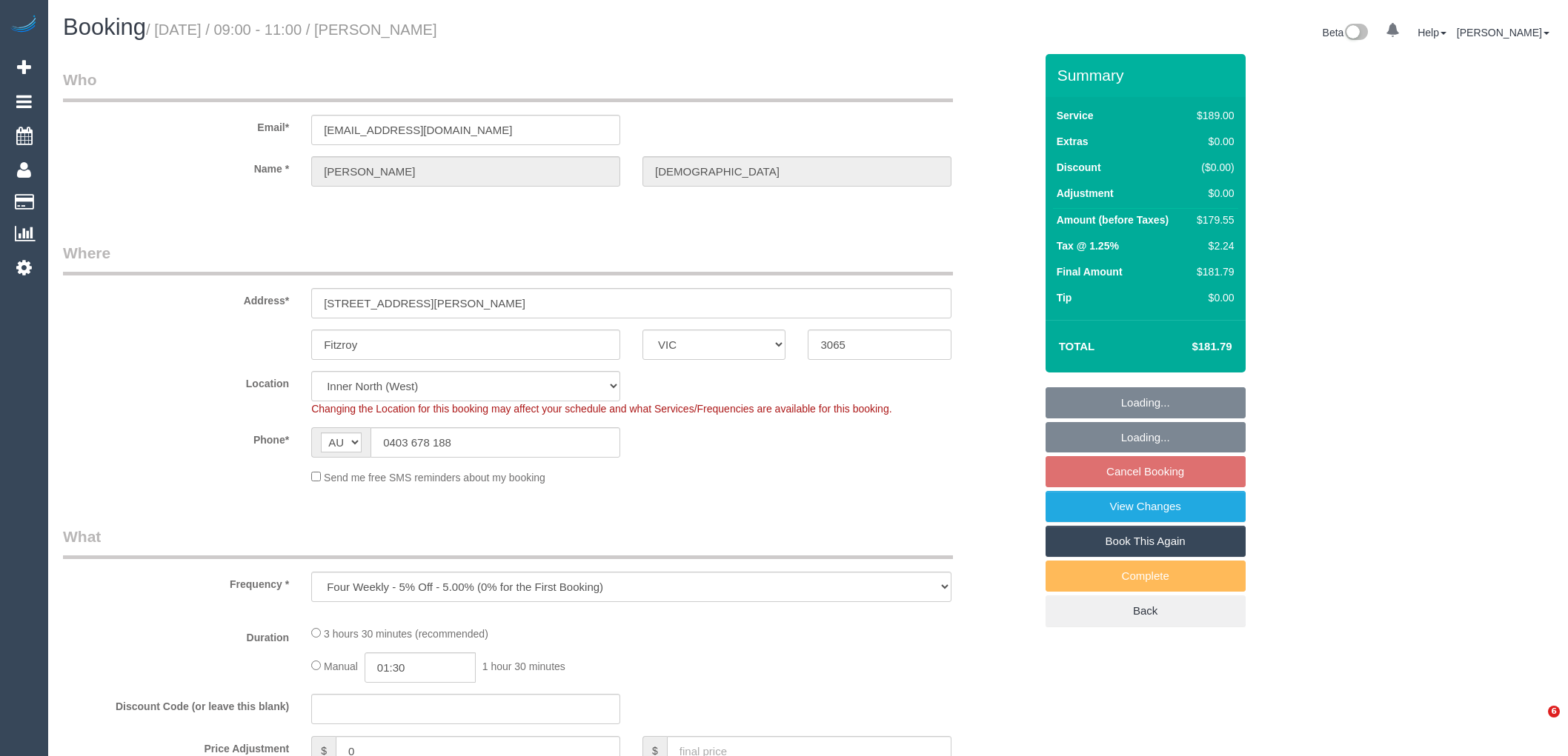
select select "VIC"
select select "object:829"
select select "string:stripe-pm_1PXYyd2GScqysDRV1FPWkNYs"
select select "number:28"
select select "number:14"
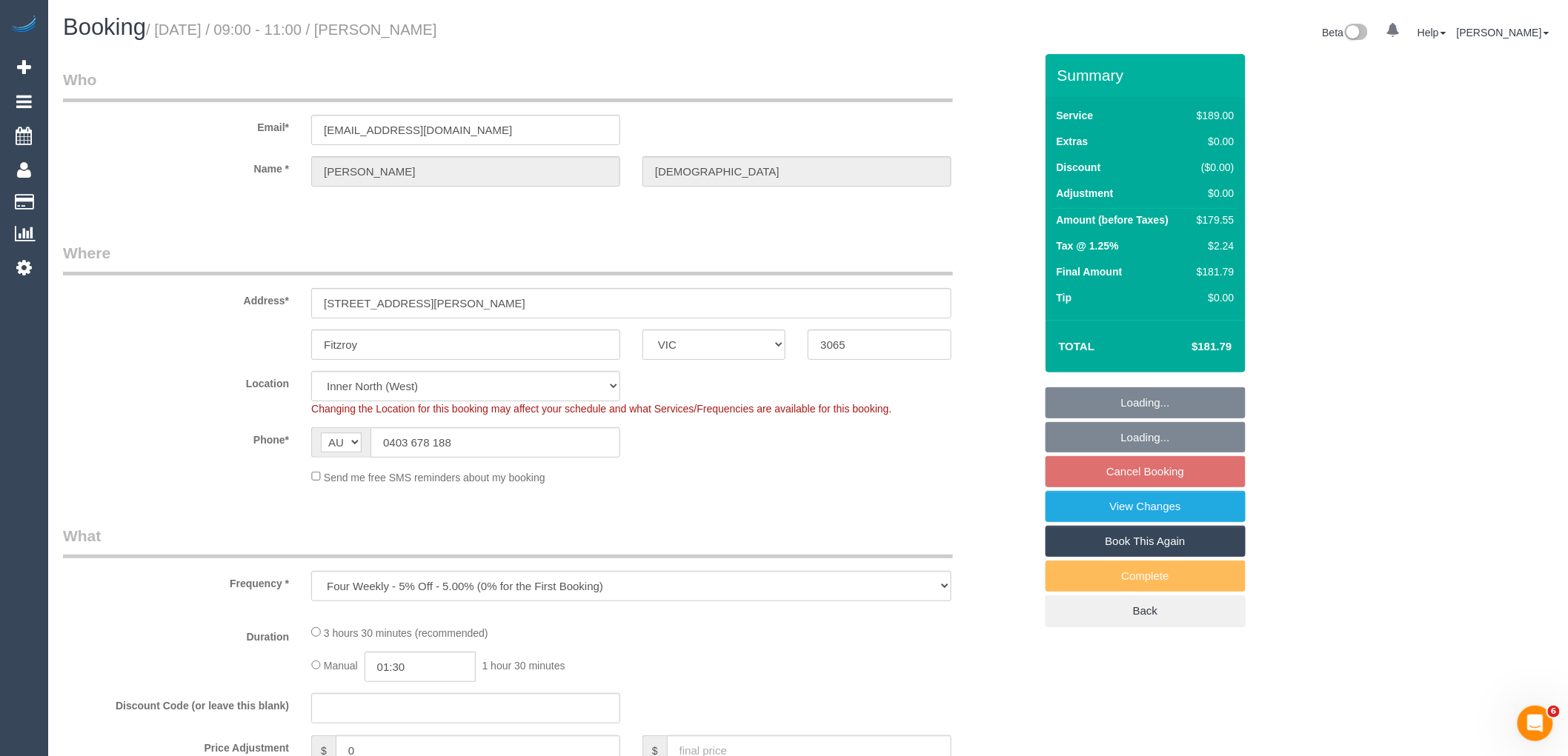
select select "number:18"
select select "number:22"
select select "number:34"
select select "number:13"
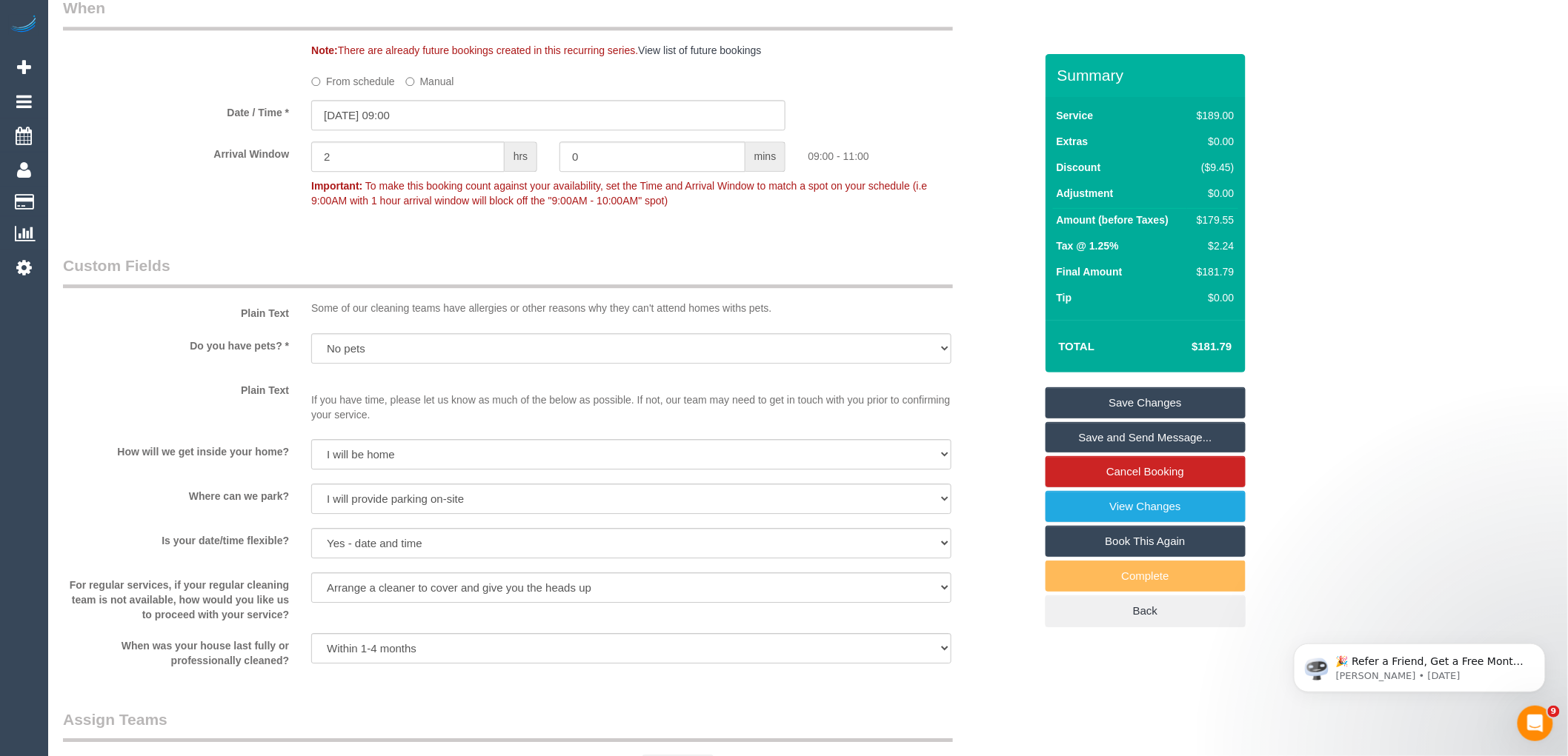
scroll to position [1564, 0]
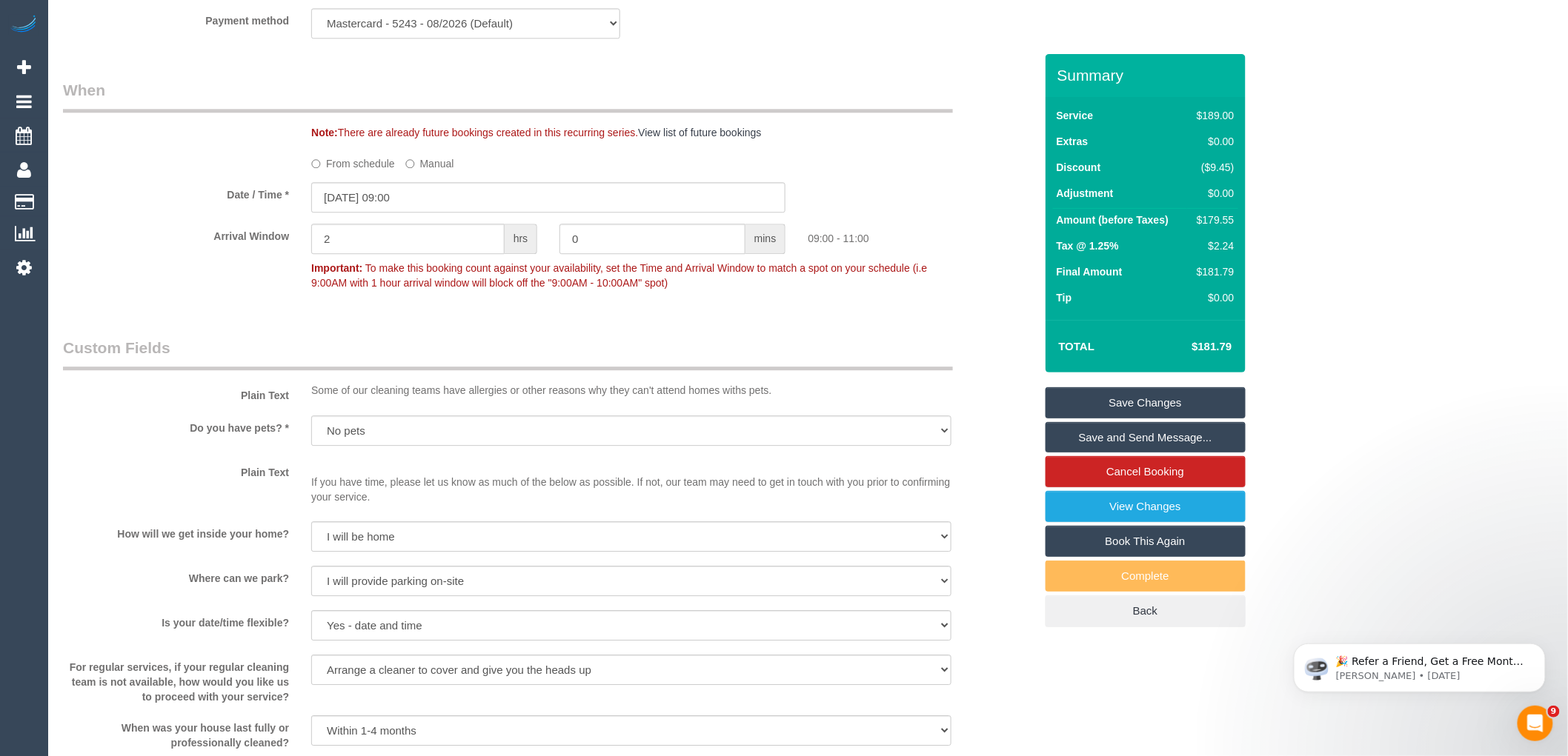
click at [345, 171] on label "From schedule" at bounding box center [353, 161] width 83 height 20
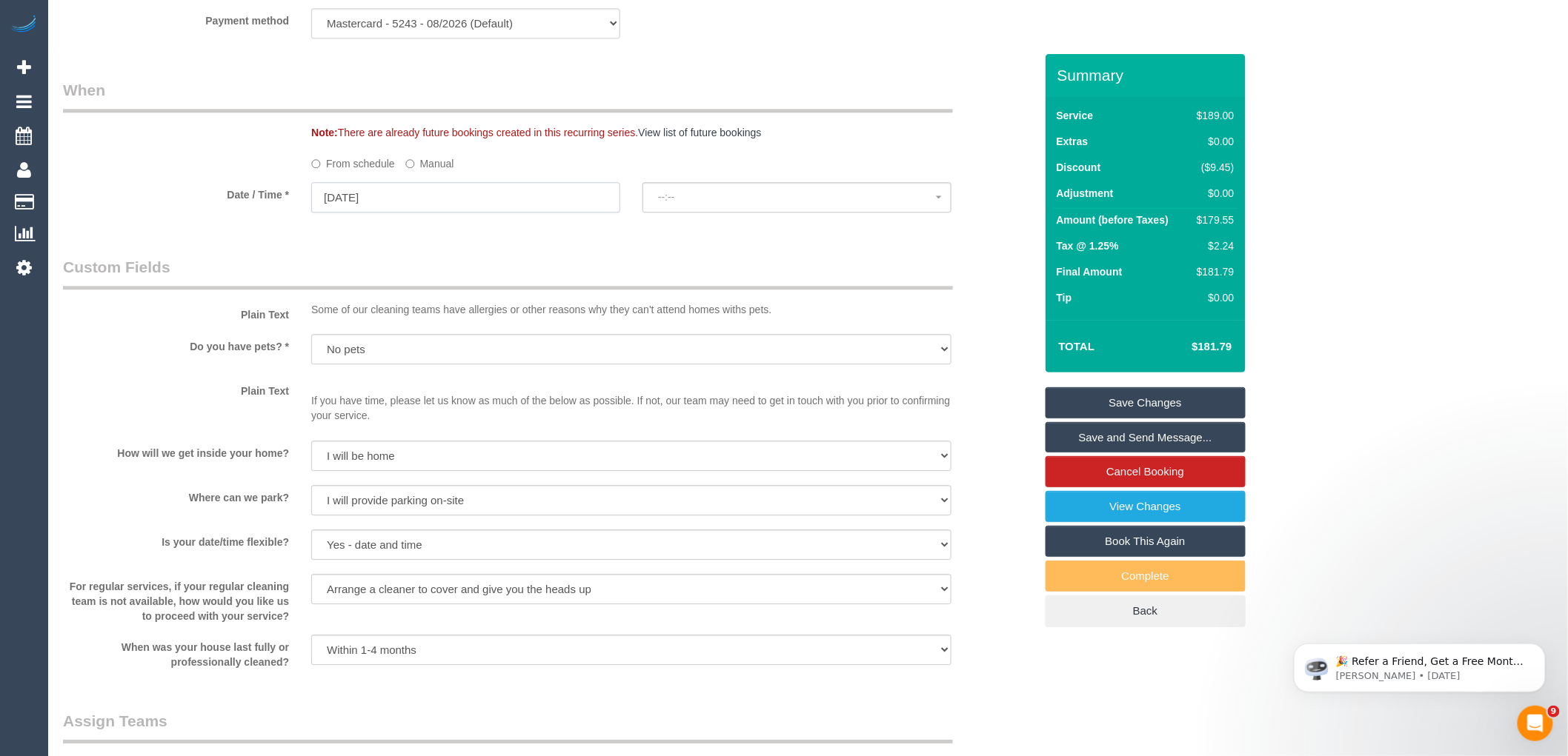
click at [408, 212] on input "[DATE]" at bounding box center [465, 197] width 309 height 31
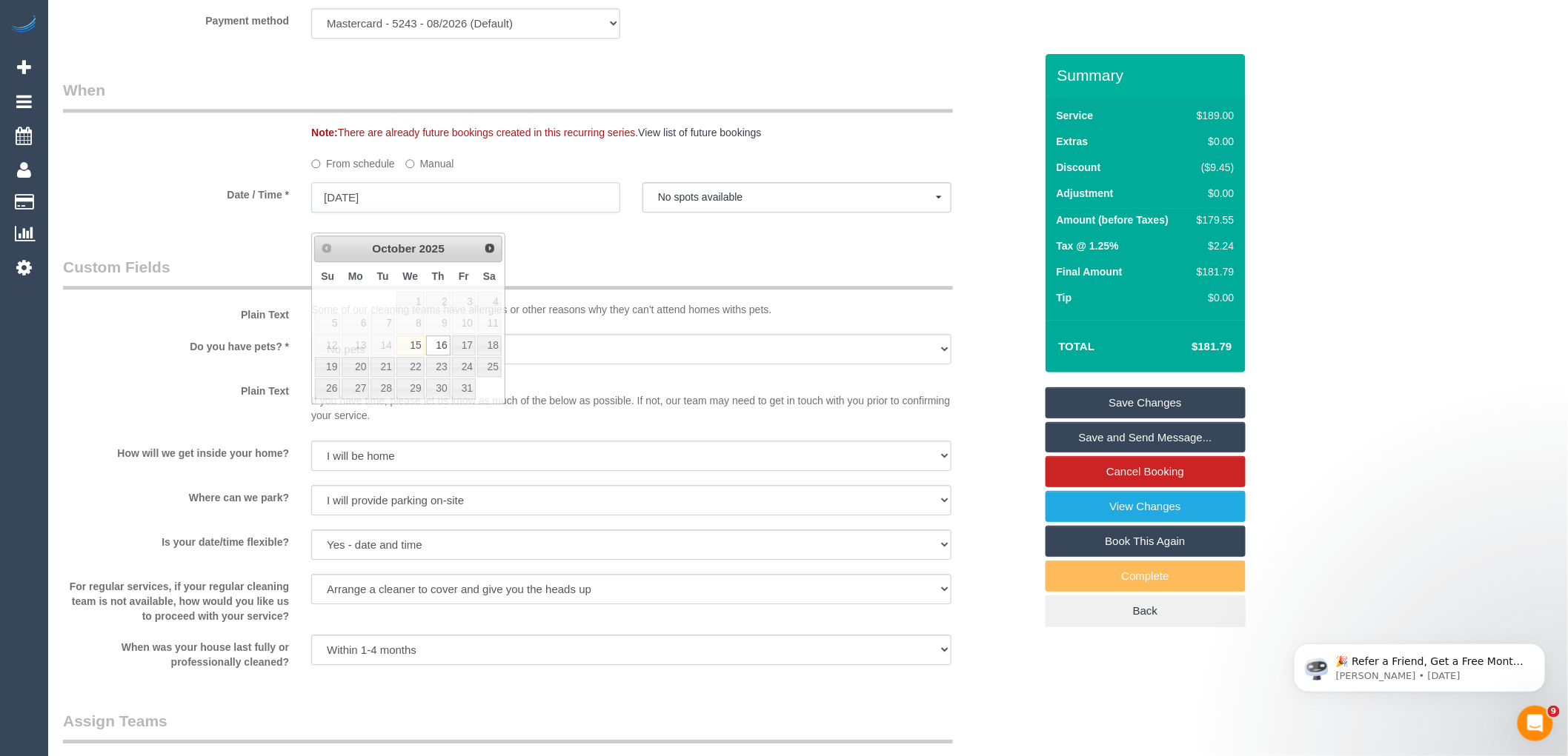
select select "spot6"
click at [354, 367] on link "20" at bounding box center [356, 367] width 28 height 20
type input "[DATE]"
select select "spot10"
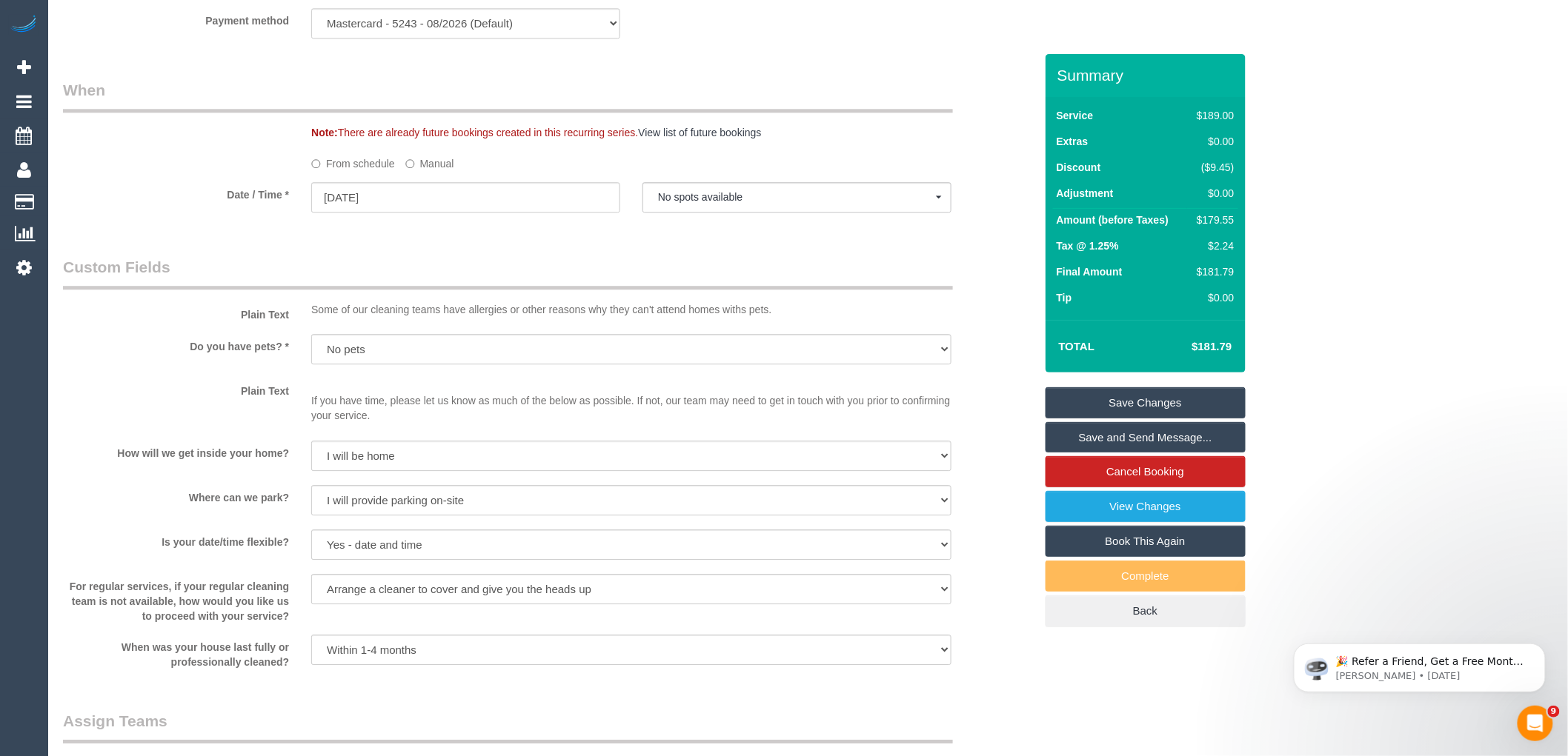
click at [743, 203] on span "No spots available" at bounding box center [797, 196] width 278 height 12
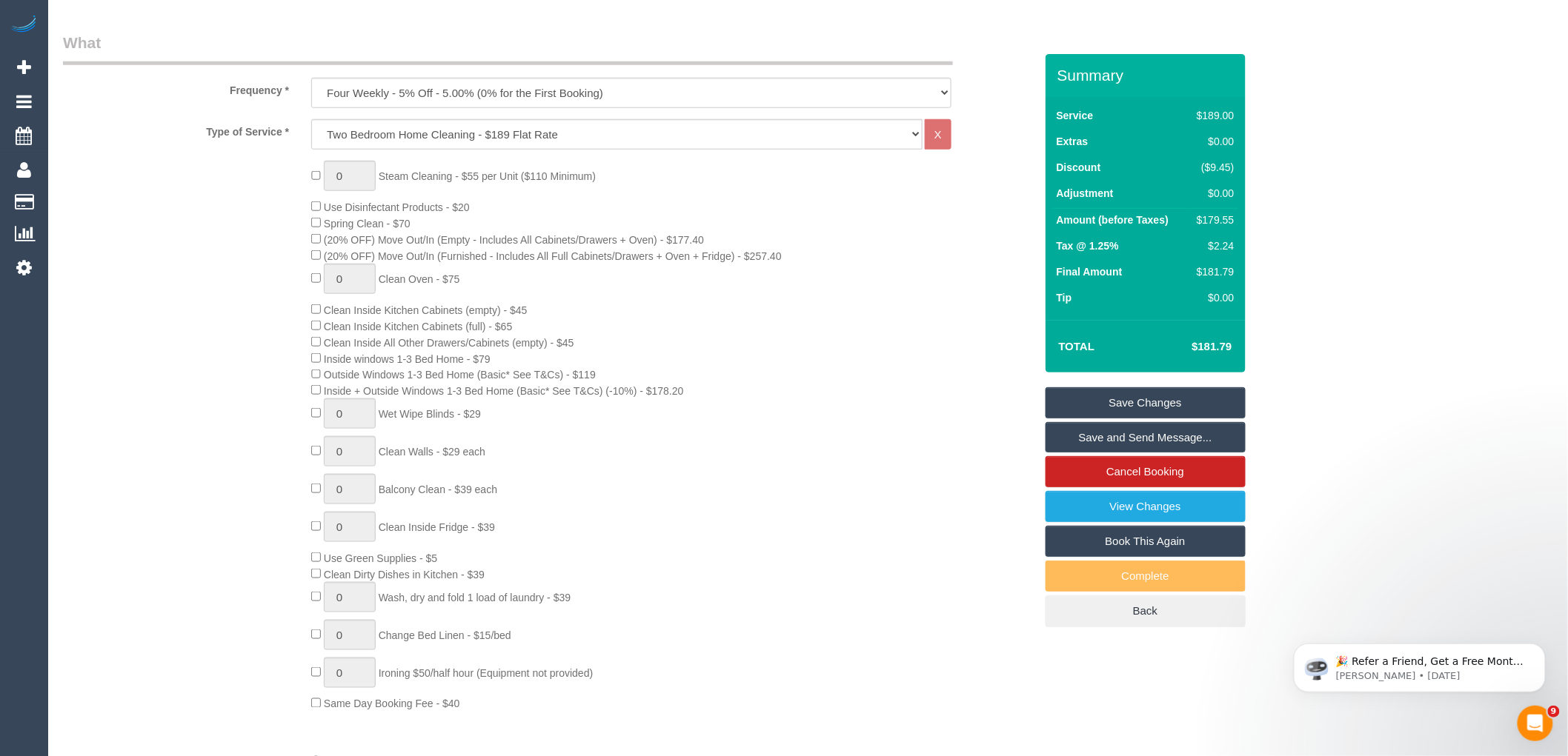
scroll to position [0, 0]
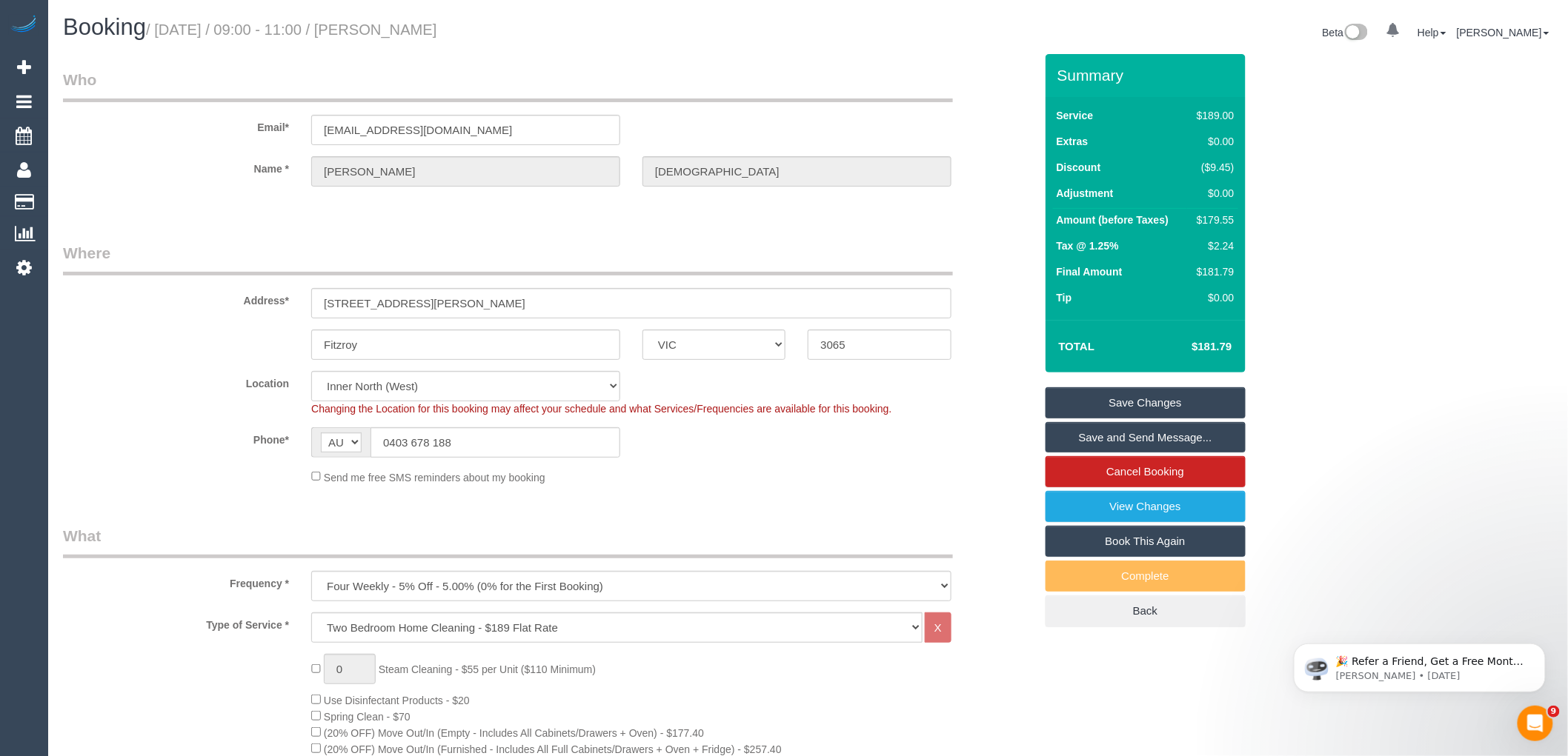
click at [841, 449] on div "Phone* AF AL DZ AD AO AI AQ AG AR AM AW AU AT AZ BS BH BD BB BY BE BZ BJ BM BT …" at bounding box center [549, 442] width 993 height 31
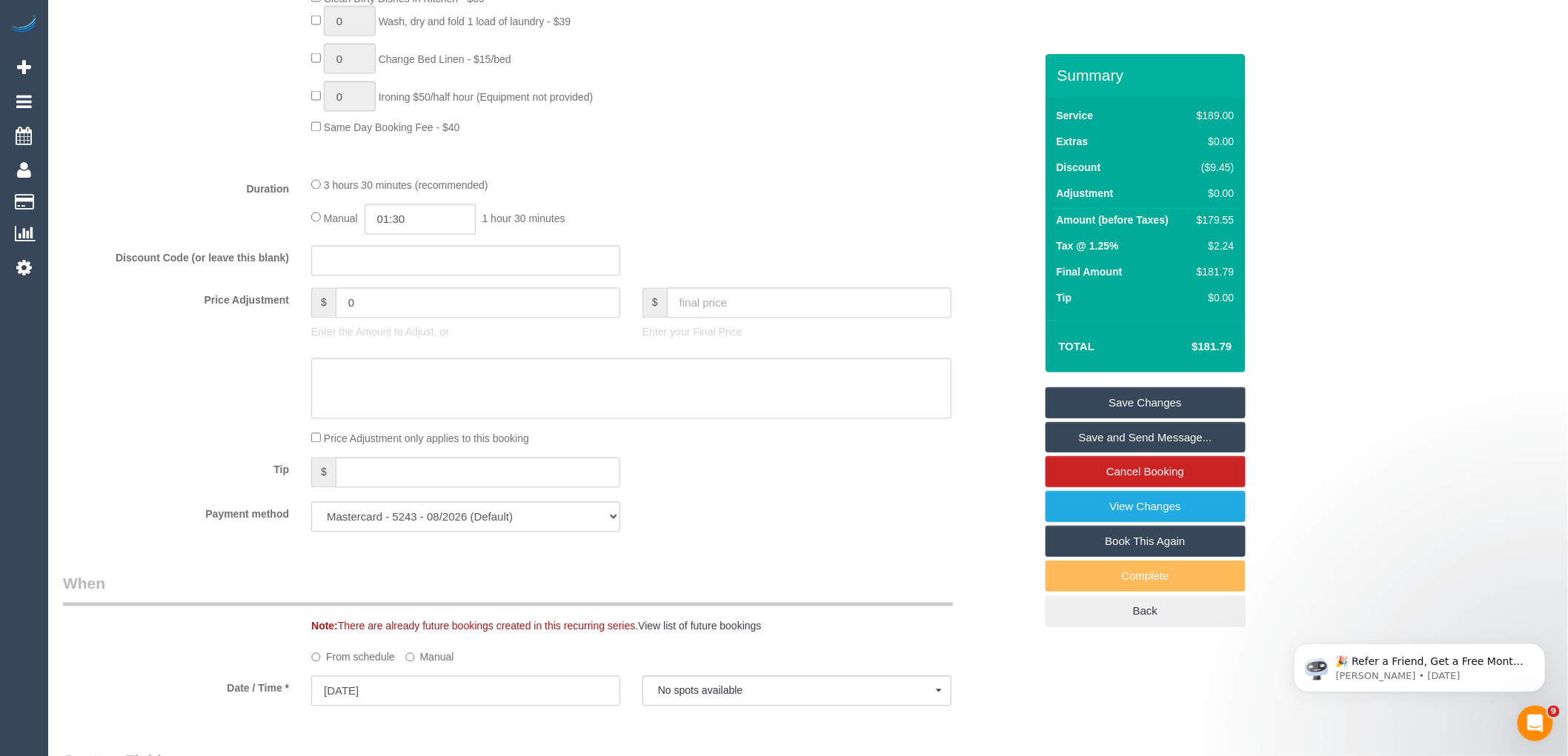
scroll to position [1564, 0]
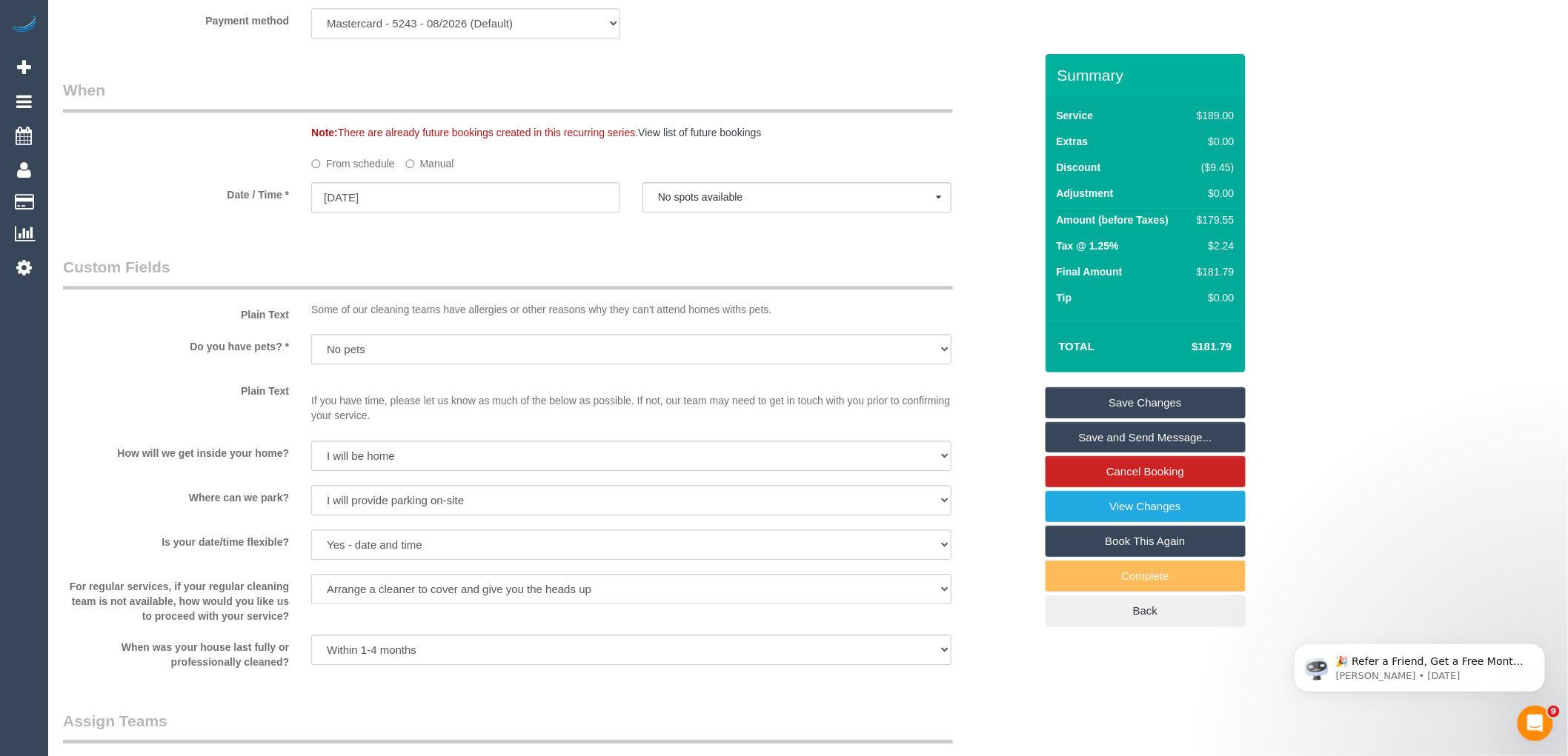
click at [487, 253] on div "Who Email* hannah.savige8@gmail.com Name * Hannah Savige Where Address* 5 st Da…" at bounding box center [549, 67] width 993 height 3154
click at [757, 205] on button "No spots available" at bounding box center [796, 197] width 309 height 31
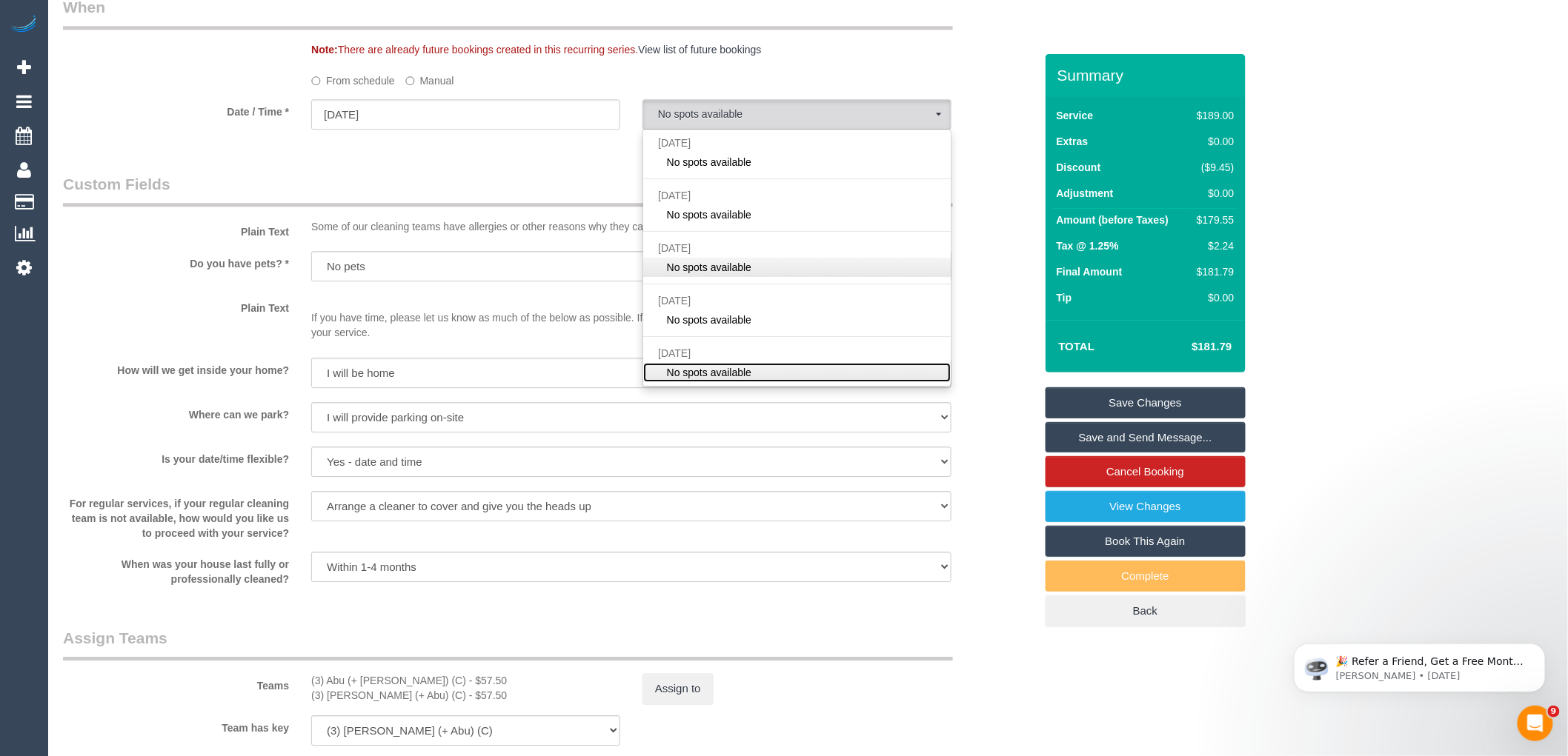
scroll to position [1646, 0]
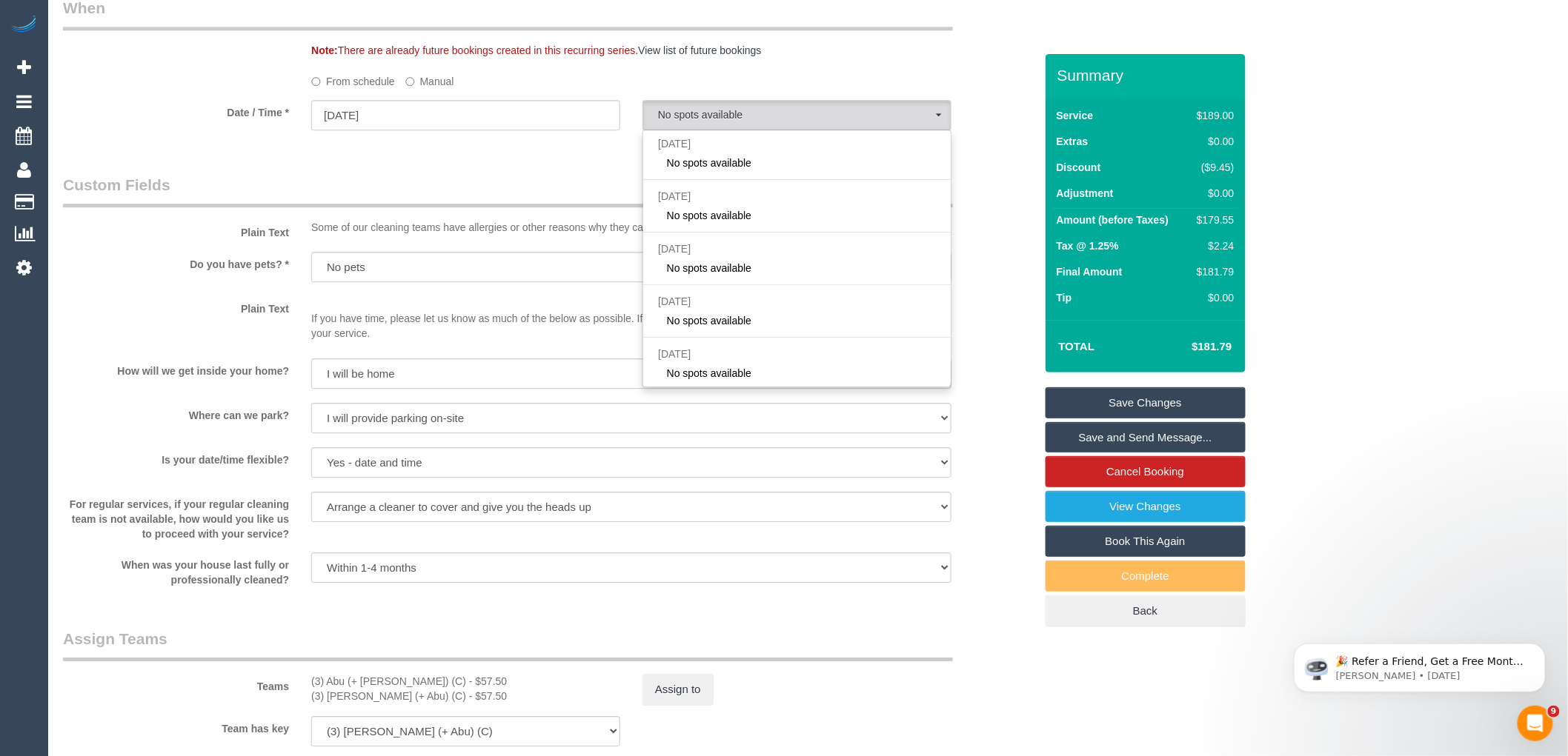
click at [998, 242] on div "Plain Text Some of our cleaning teams have allergies or other reasons why they …" at bounding box center [549, 208] width 993 height 68
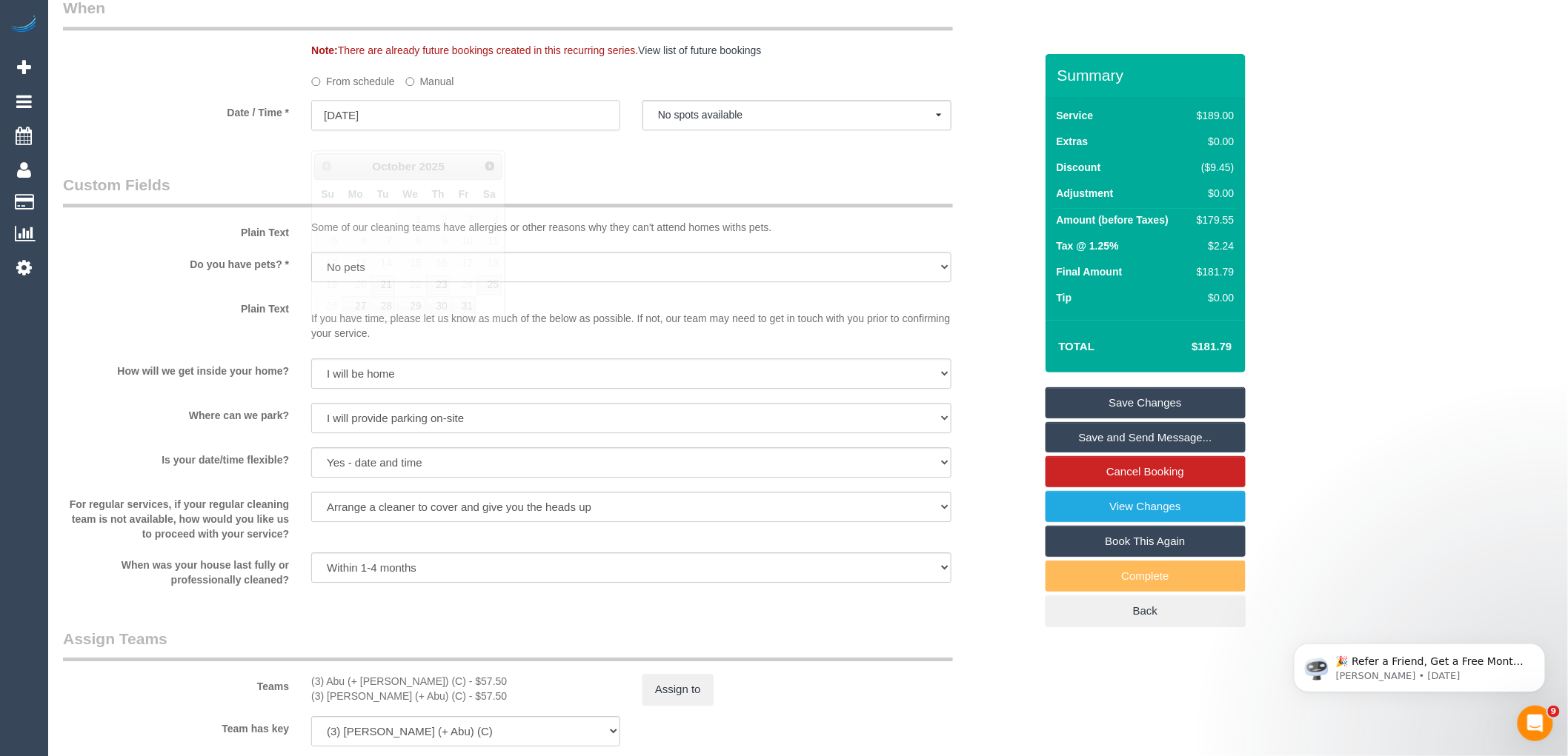
click at [411, 131] on input "20/10/2025" at bounding box center [465, 115] width 309 height 31
click at [107, 31] on legend "When" at bounding box center [508, 14] width 890 height 33
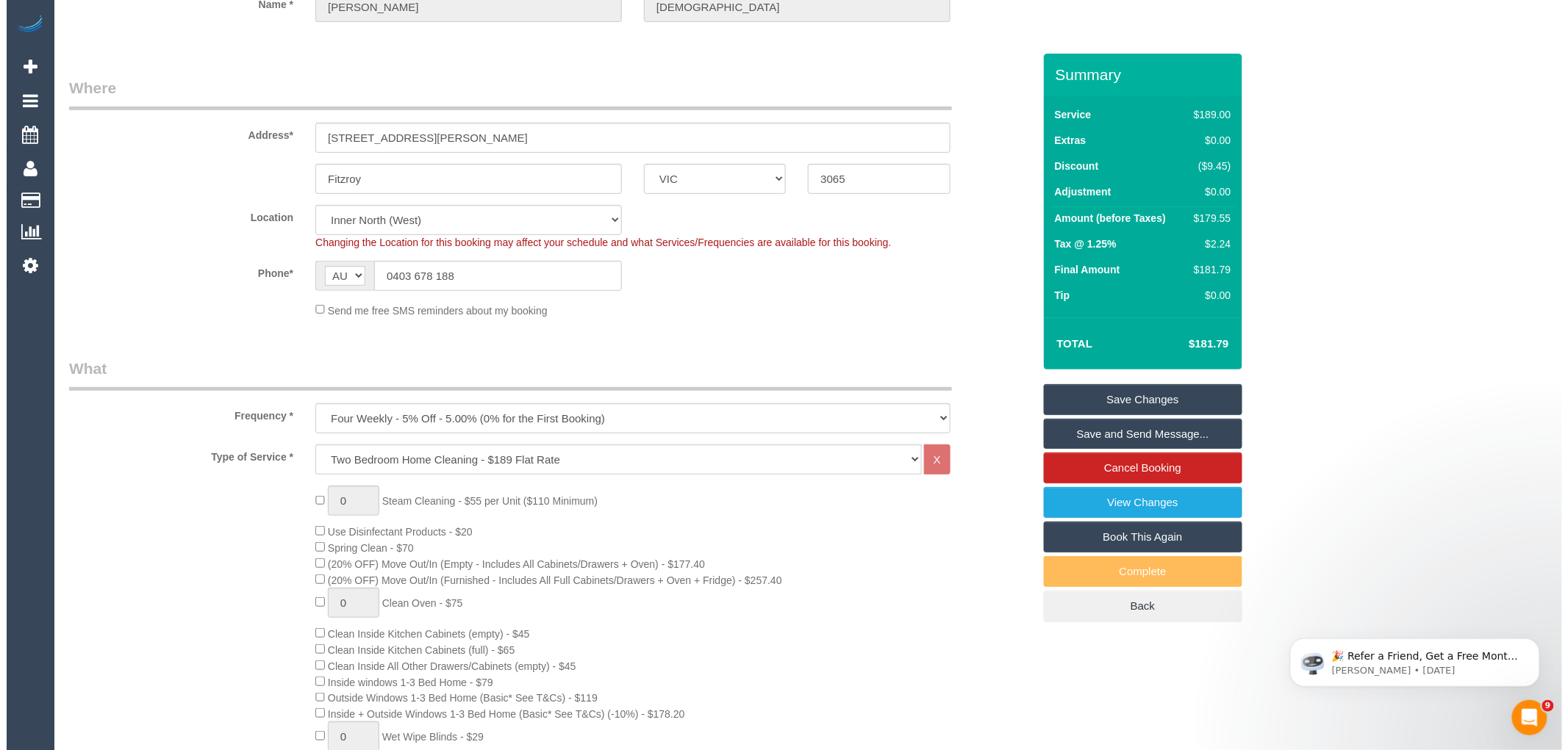
scroll to position [0, 0]
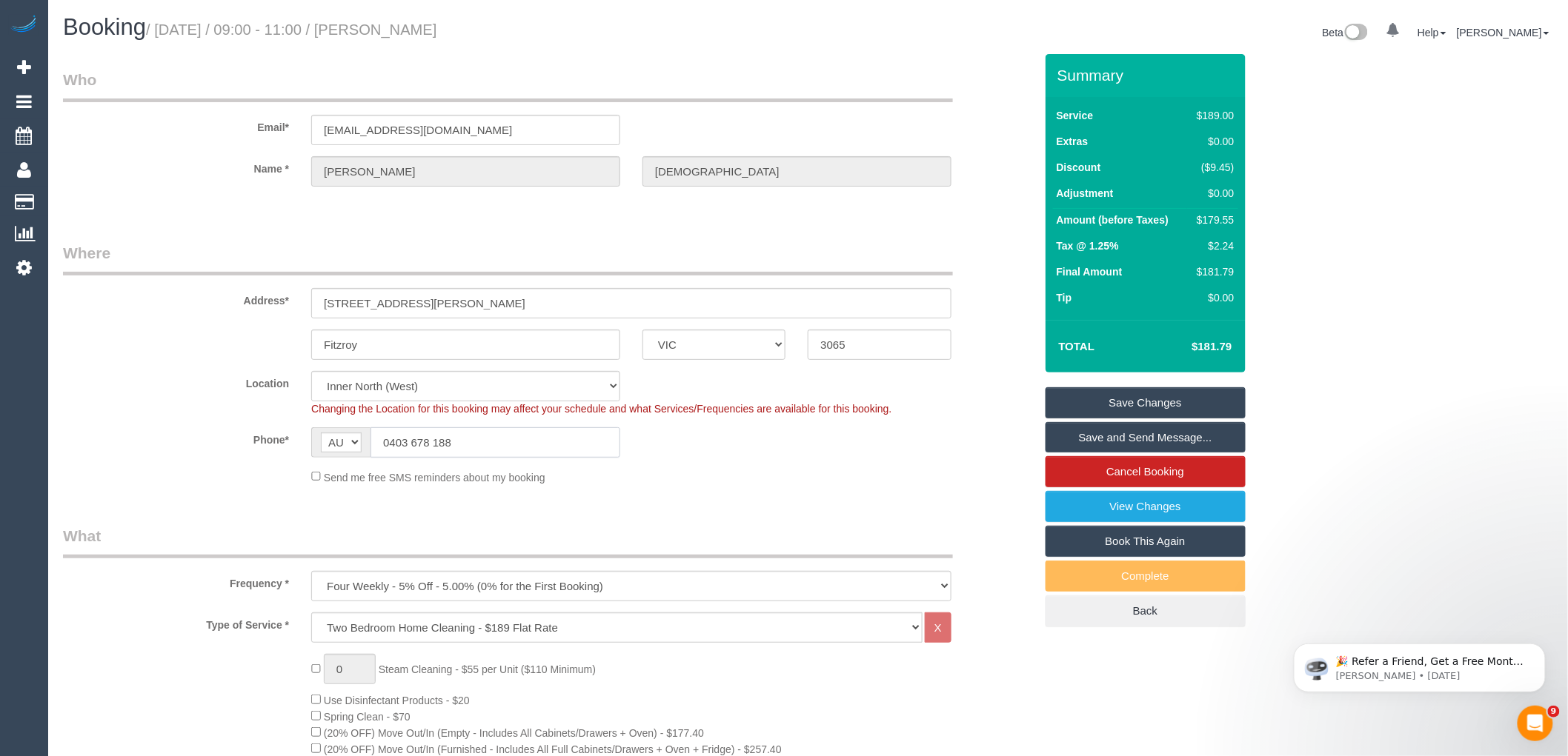
drag, startPoint x: 505, startPoint y: 441, endPoint x: 238, endPoint y: 445, distance: 267.0
click at [242, 438] on div "Phone* AF AL DZ AD AO AI AQ AG AR AM AW AU AT AZ BS BH BD BB BY BE BZ BJ BM BT …" at bounding box center [549, 442] width 993 height 31
click at [1166, 470] on link "Cancel Booking" at bounding box center [1145, 472] width 200 height 32
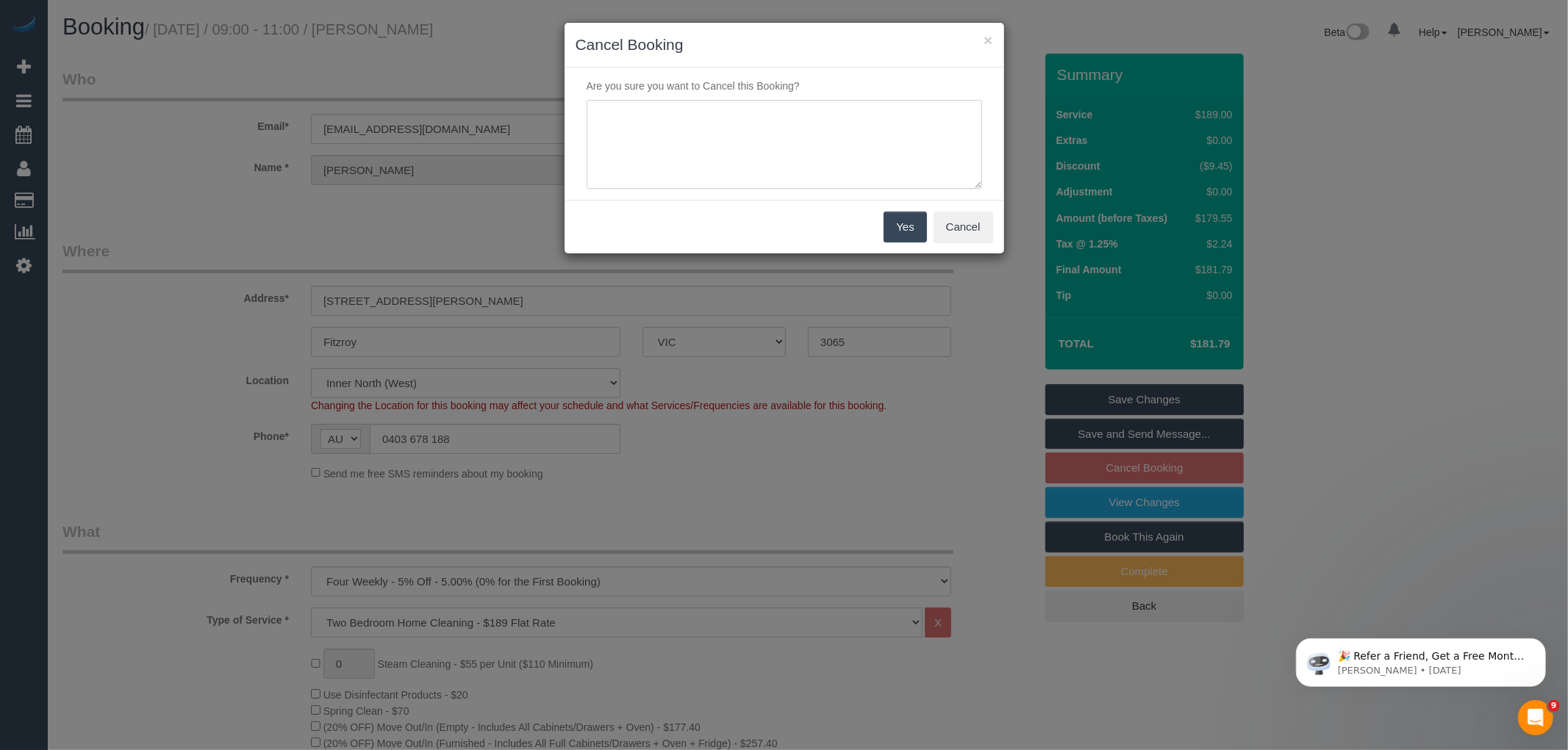
click at [649, 123] on textarea at bounding box center [784, 145] width 395 height 90
type textarea "No one will be home via email VC"
click at [909, 230] on button "Yes" at bounding box center [904, 227] width 42 height 31
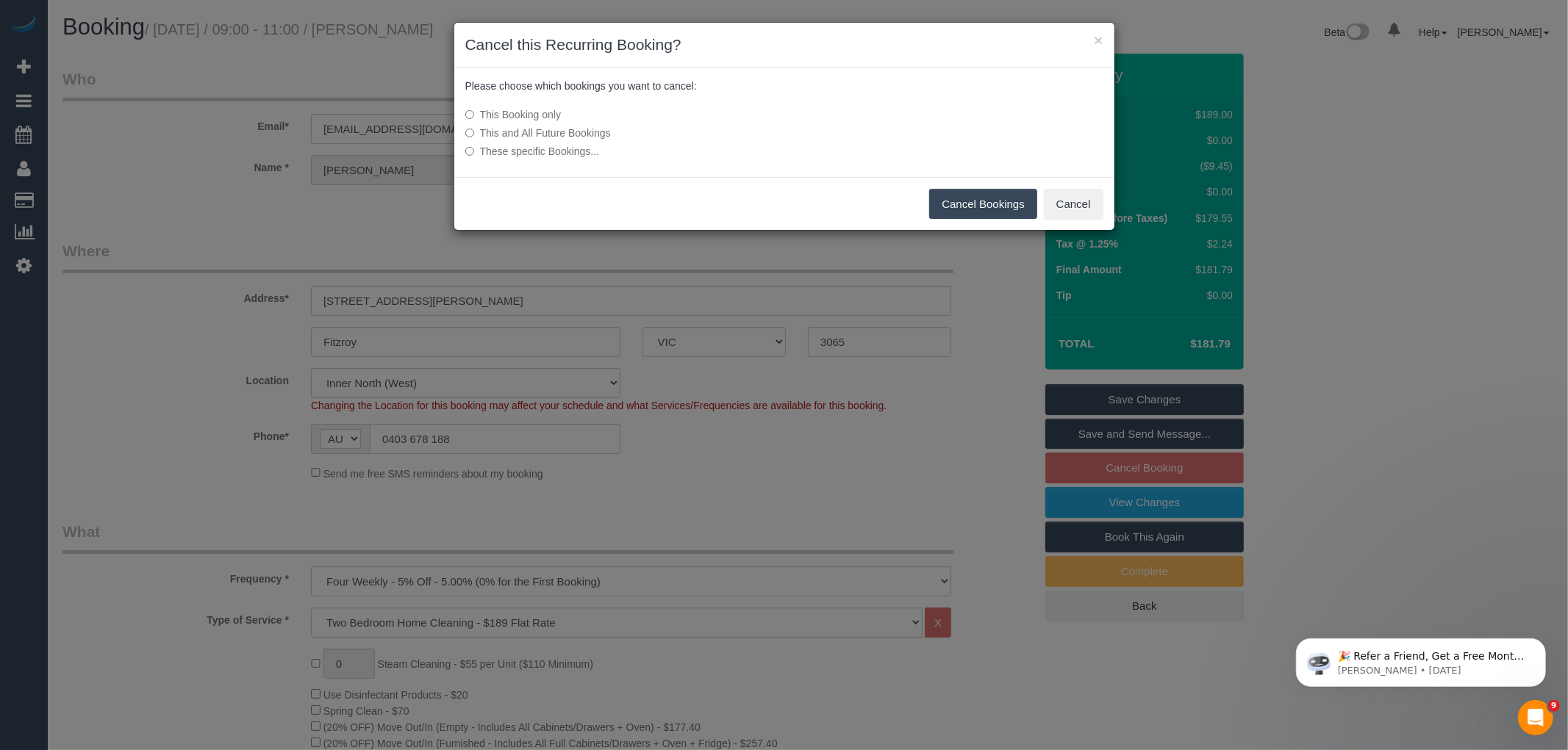
drag, startPoint x: 963, startPoint y: 197, endPoint x: 945, endPoint y: 197, distance: 18.0
click at [963, 197] on button "Cancel Bookings" at bounding box center [983, 205] width 108 height 31
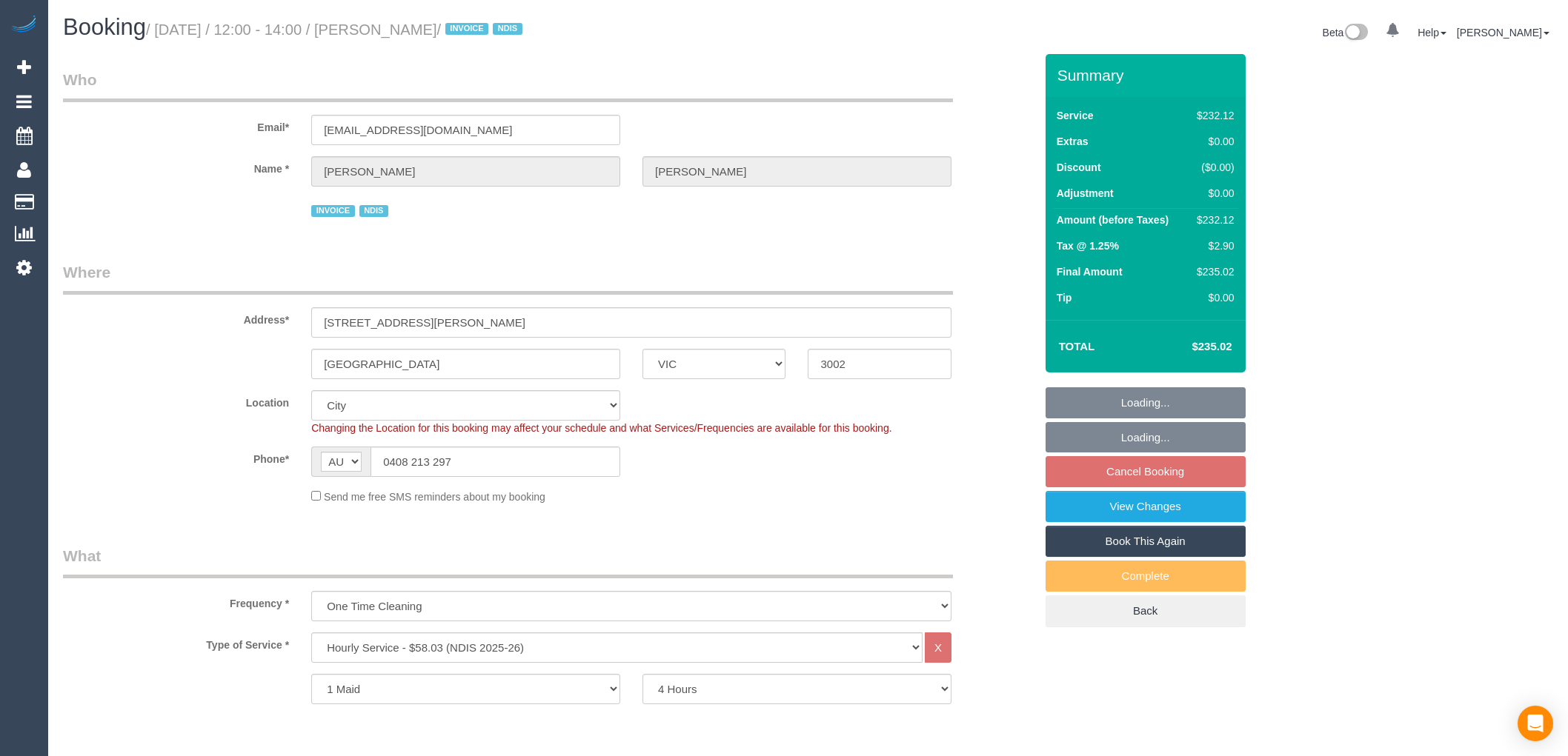
select select "VIC"
select select "240"
select select "number:28"
select select "number:14"
select select "number:19"
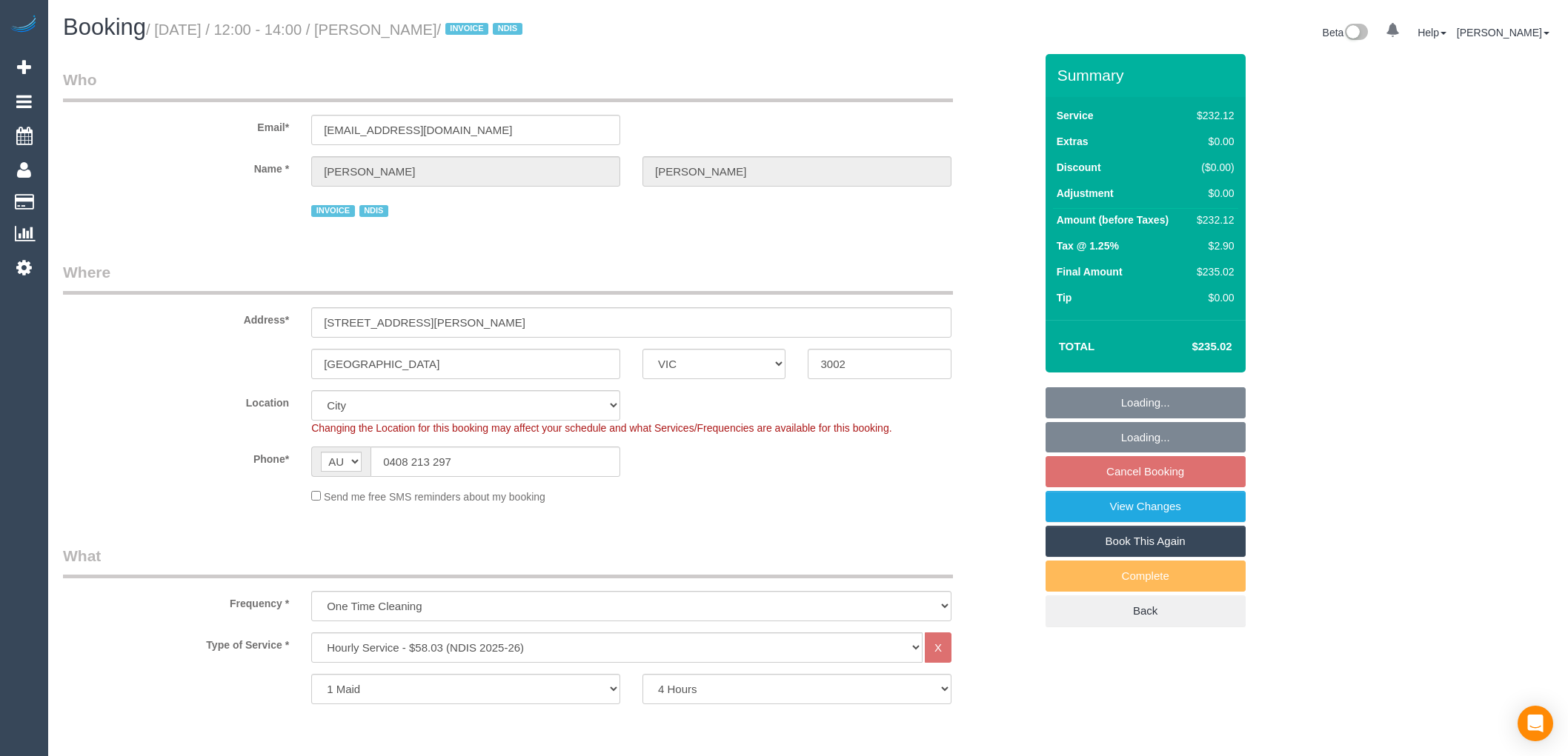
select select "number:23"
select select "number:35"
select select "object:815"
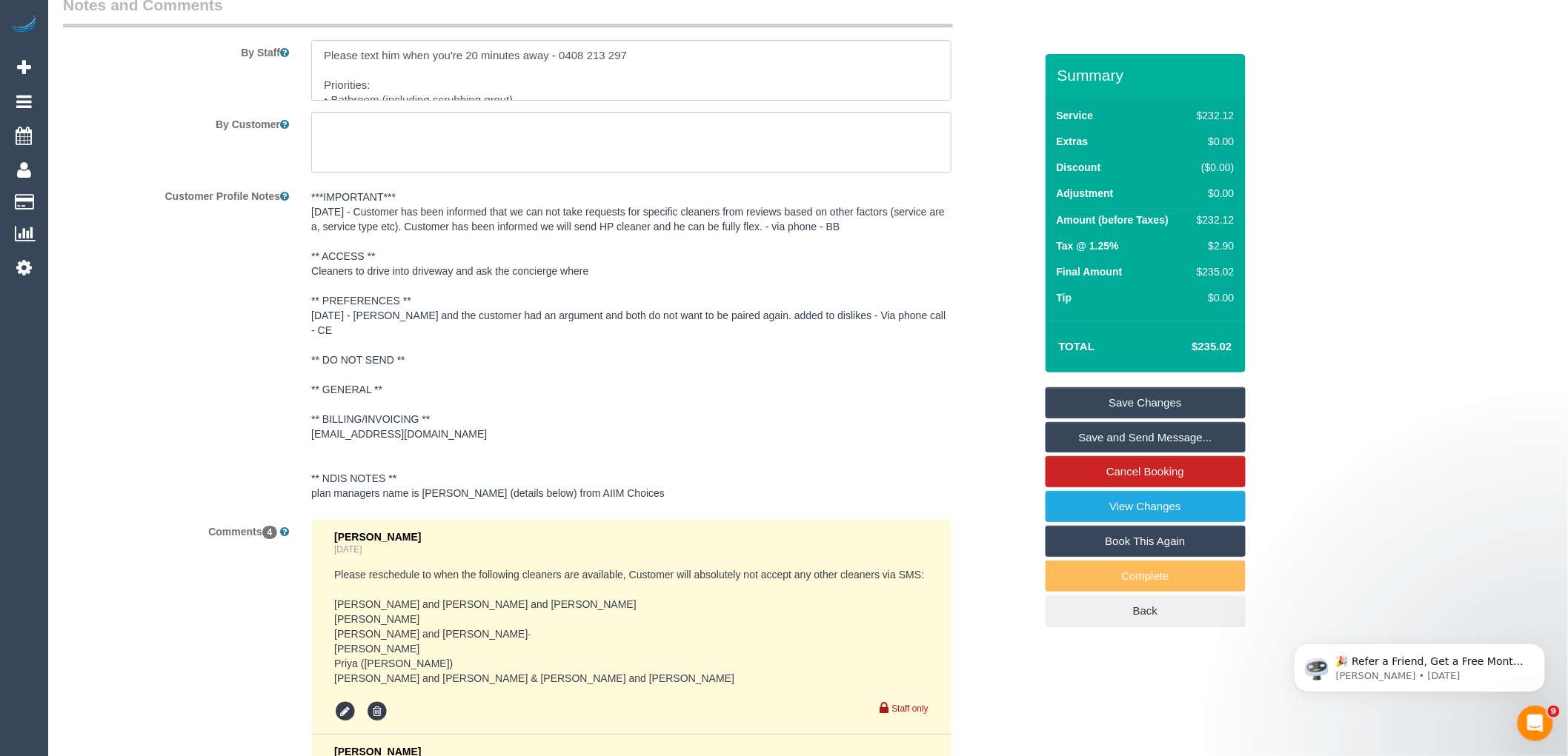
scroll to position [1975, 0]
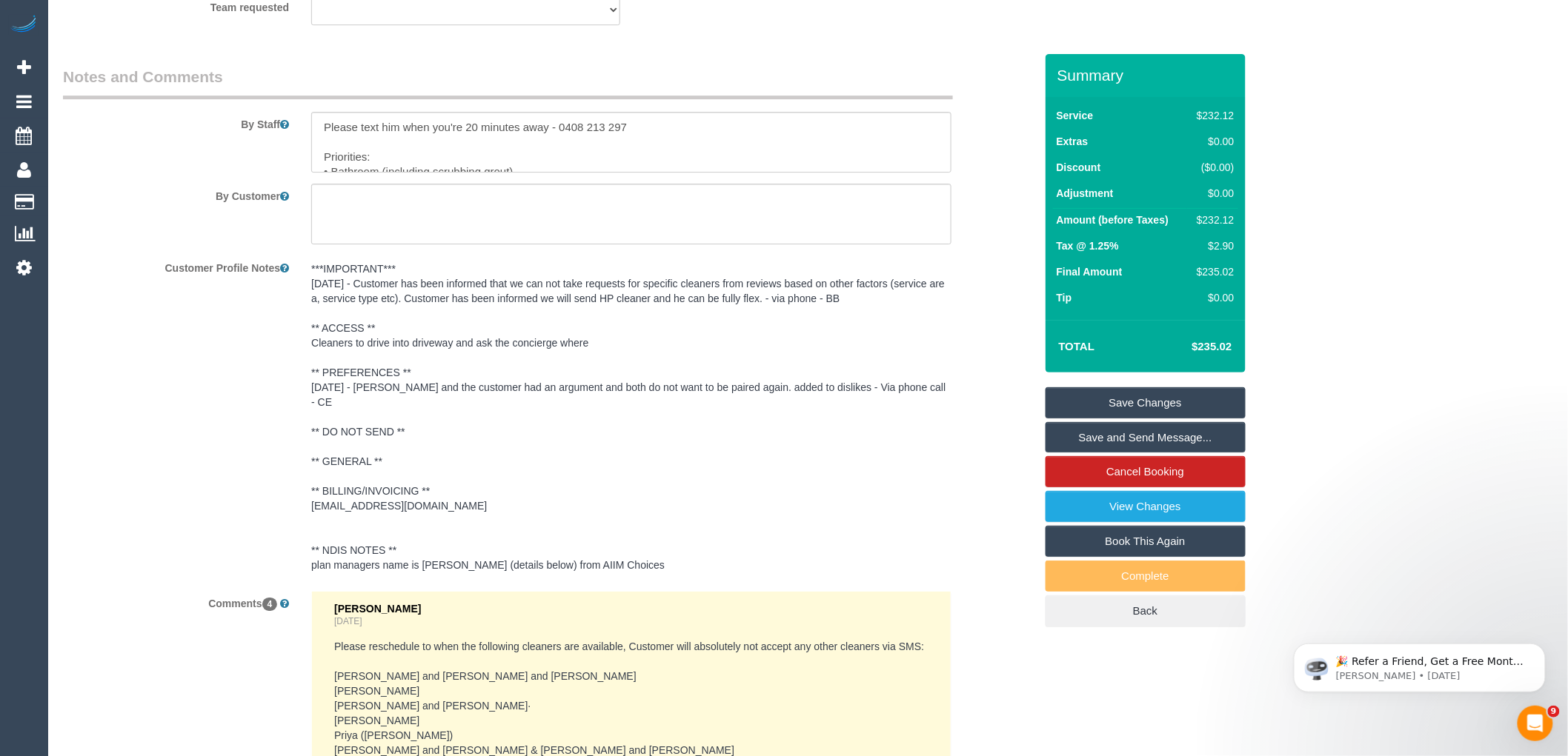
click at [506, 457] on pre "***IMPORTANT*** 14/10/25 - Customer has been informed that we can not take requ…" at bounding box center [631, 417] width 640 height 311
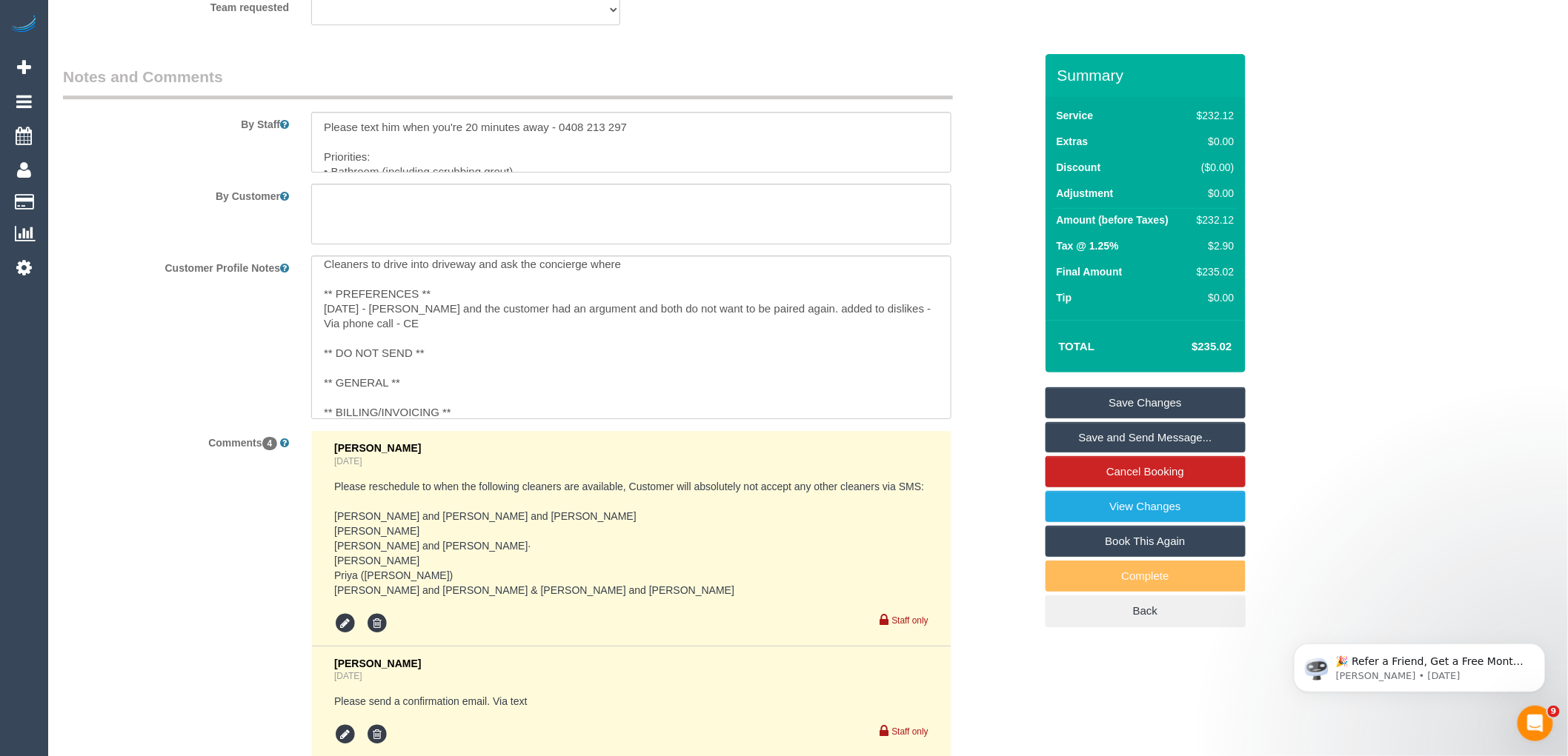
scroll to position [176, 0]
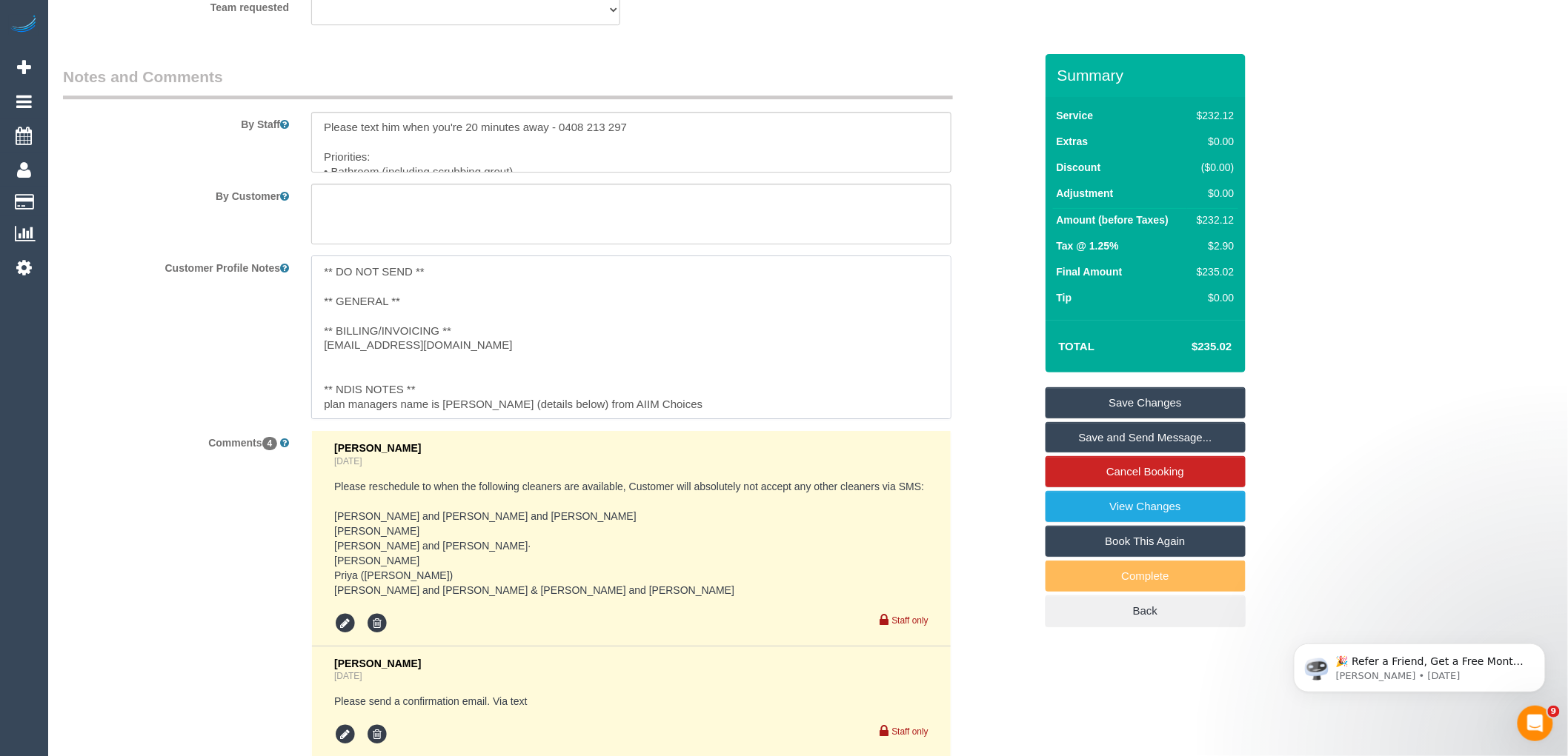
drag, startPoint x: 499, startPoint y: 401, endPoint x: 445, endPoint y: 401, distance: 54.0
click at [445, 401] on textarea "***IMPORTANT*** 14/10/25 - Customer has been informed that we can not take requ…" at bounding box center [631, 337] width 640 height 164
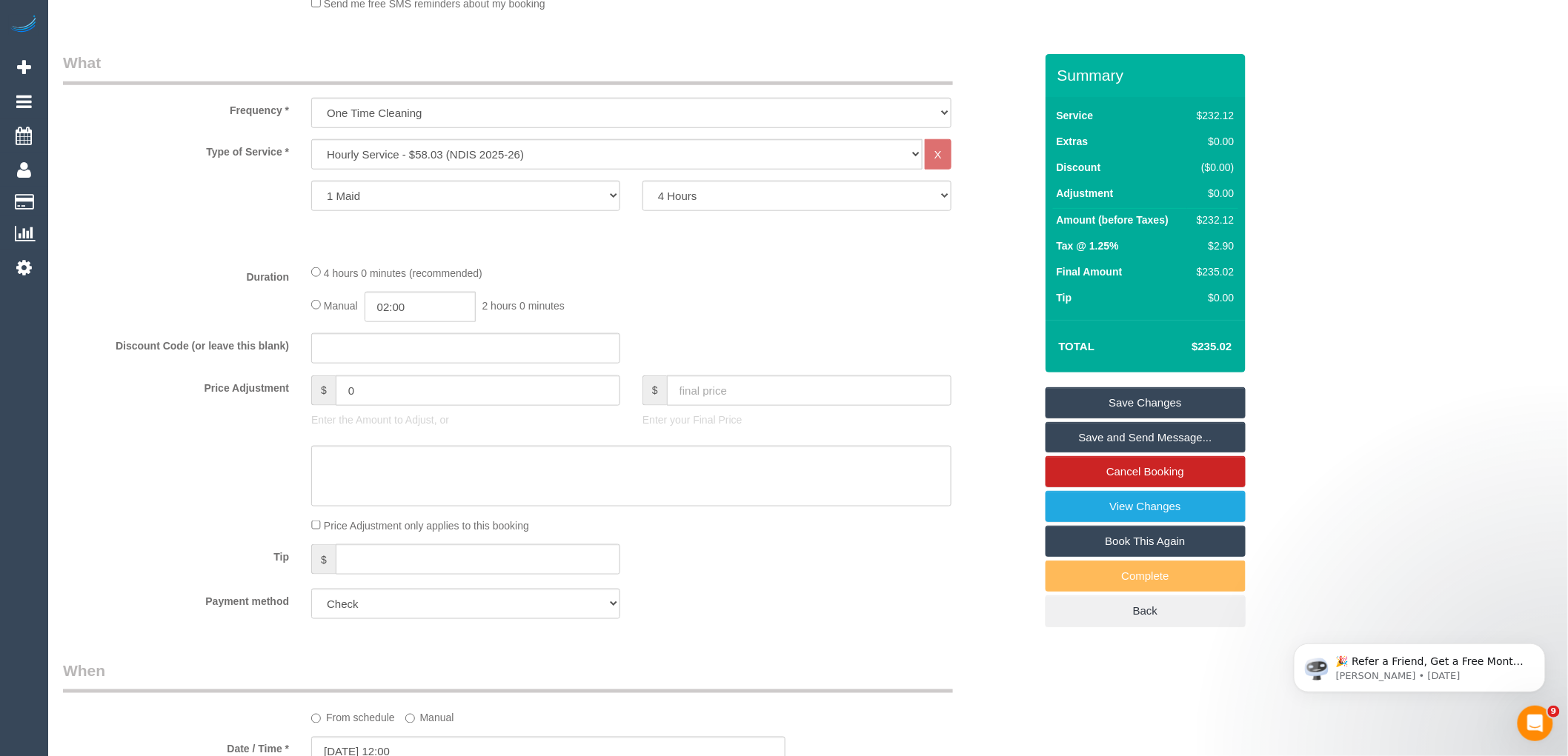
scroll to position [0, 0]
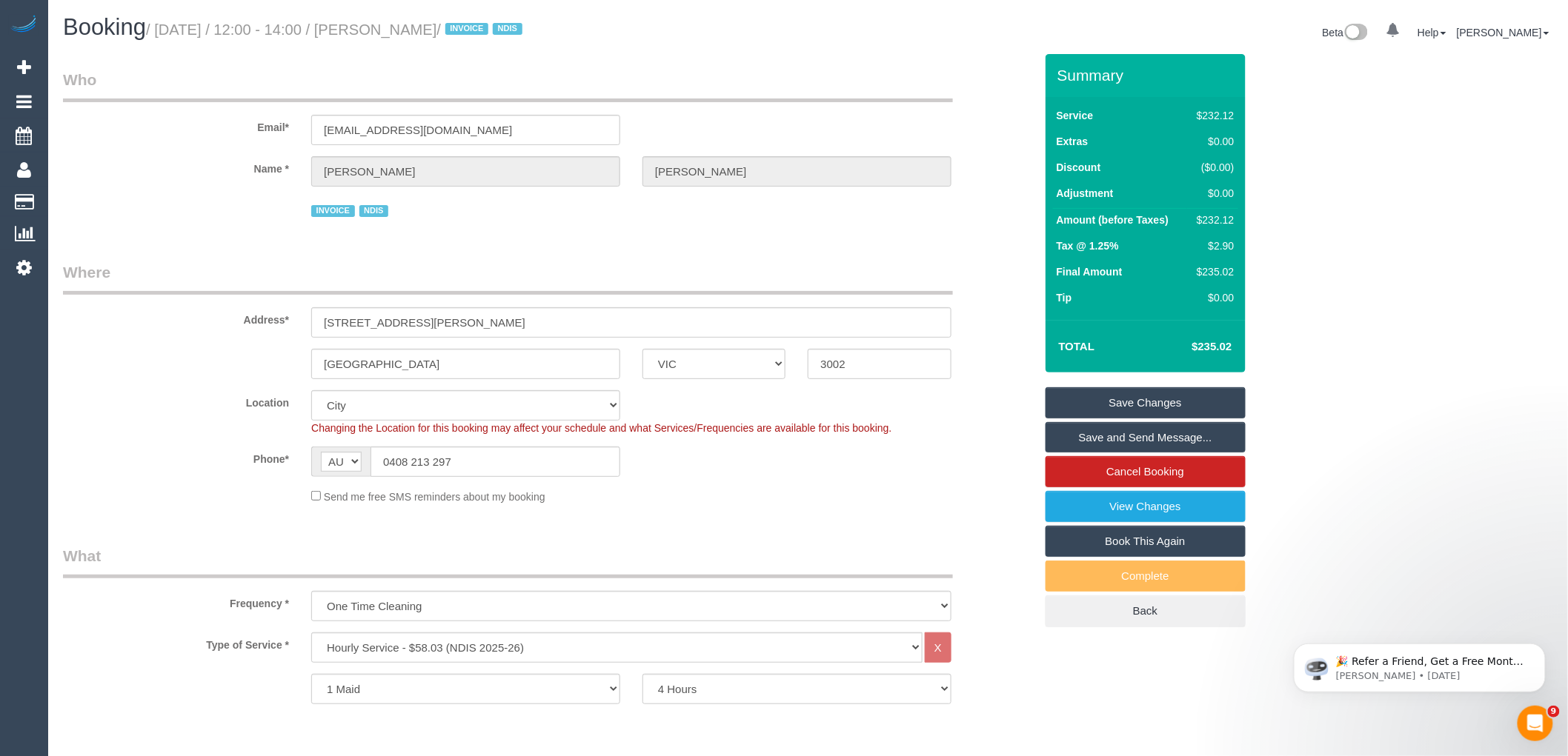
click at [757, 715] on div "Type of Service * Hourly Service - $70/h Hourly Service - $65/h Hourly Service …" at bounding box center [549, 689] width 971 height 113
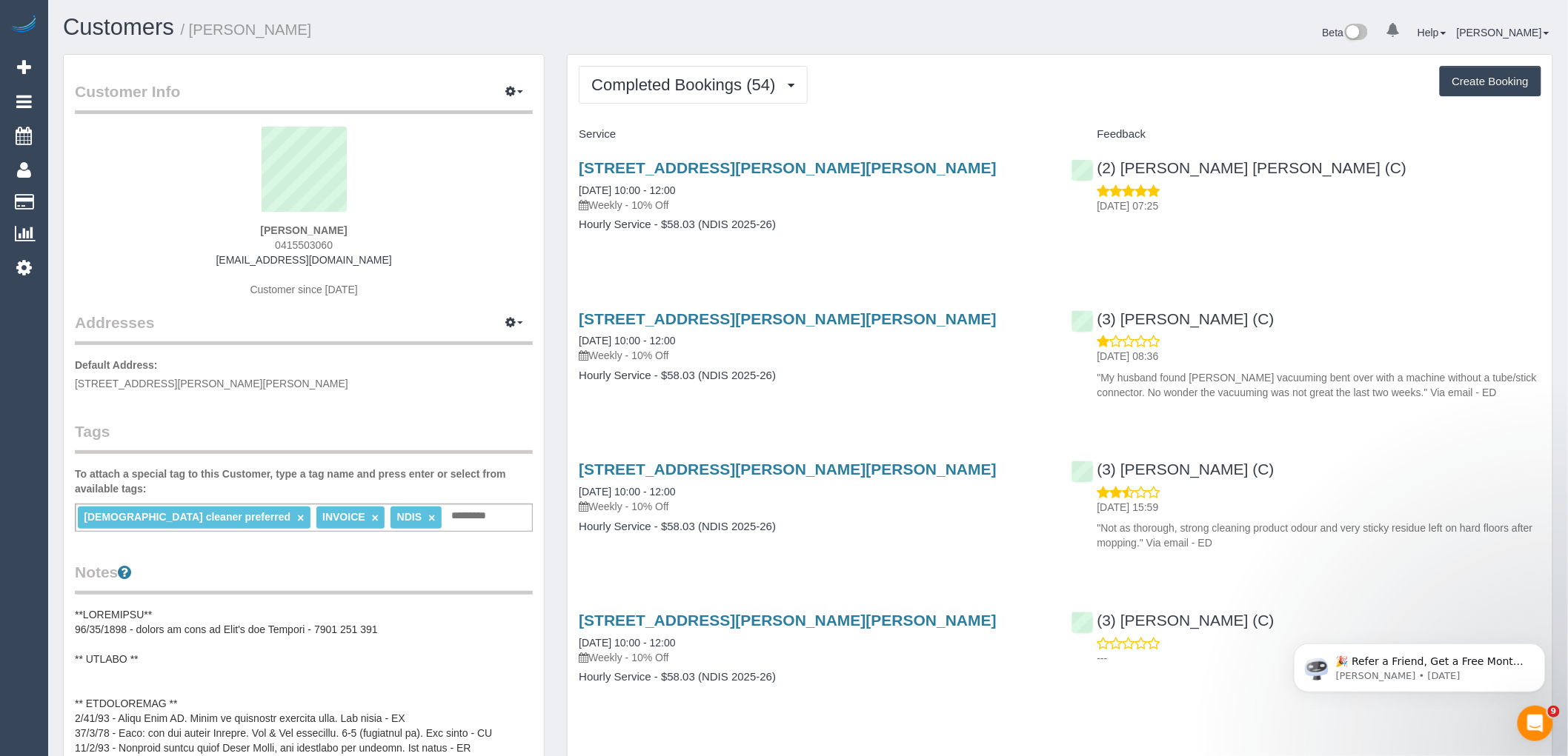
click at [248, 242] on div "[PERSON_NAME] 0415503060 [EMAIL_ADDRESS][DOMAIN_NAME] Customer since [DATE]" at bounding box center [304, 220] width 458 height 185
copy span "0415503060"
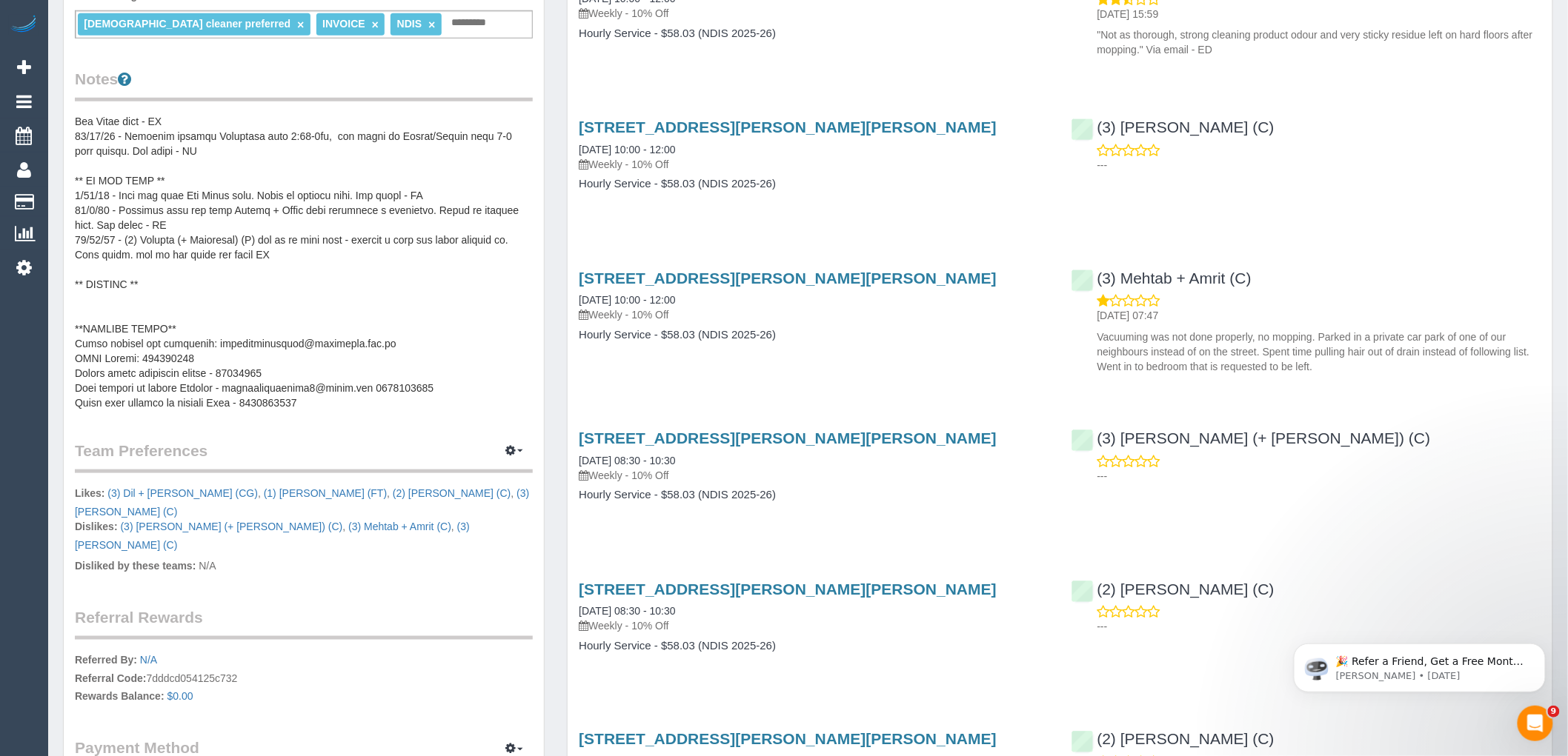
scroll to position [178, 0]
click at [323, 371] on pre at bounding box center [304, 262] width 458 height 296
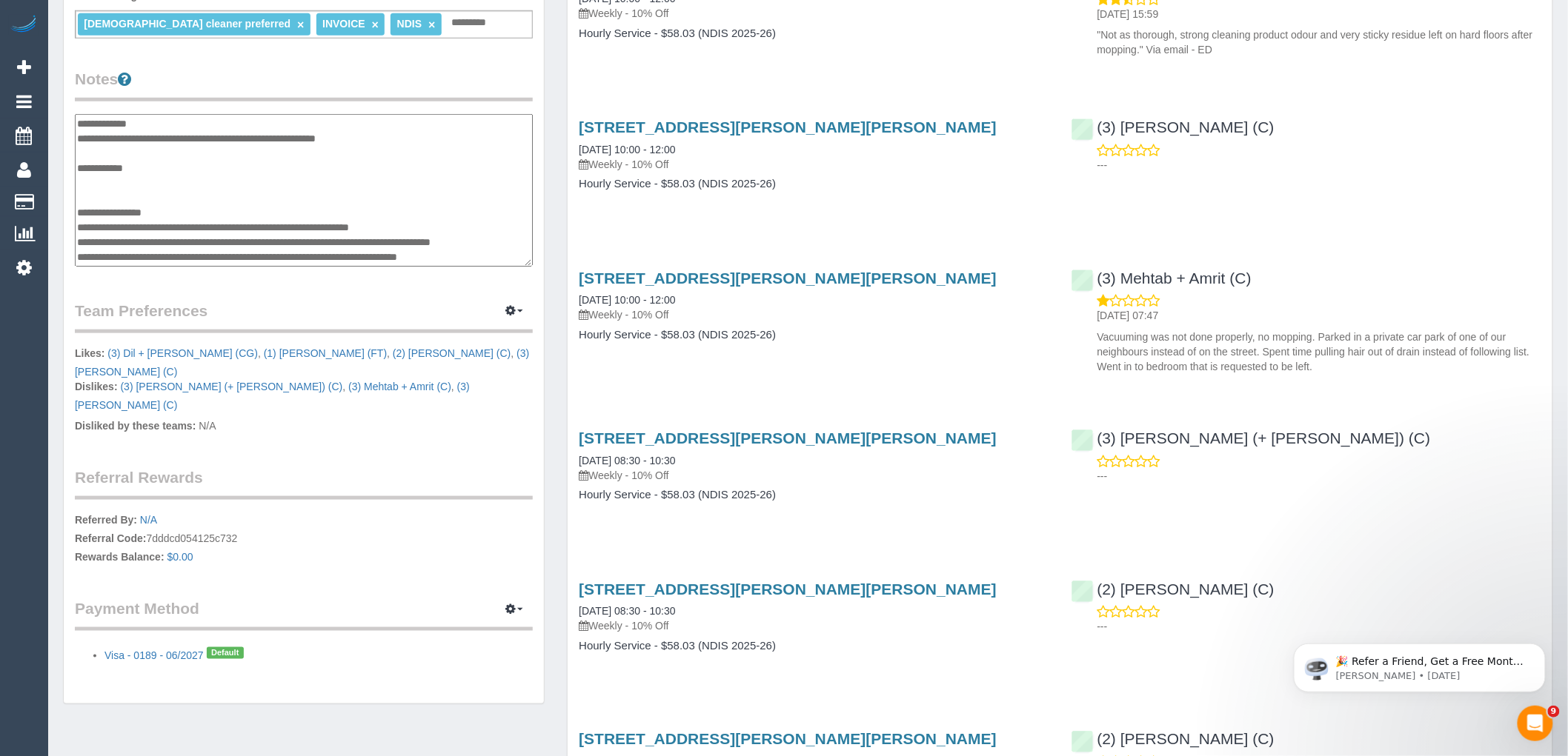
scroll to position [326, 0]
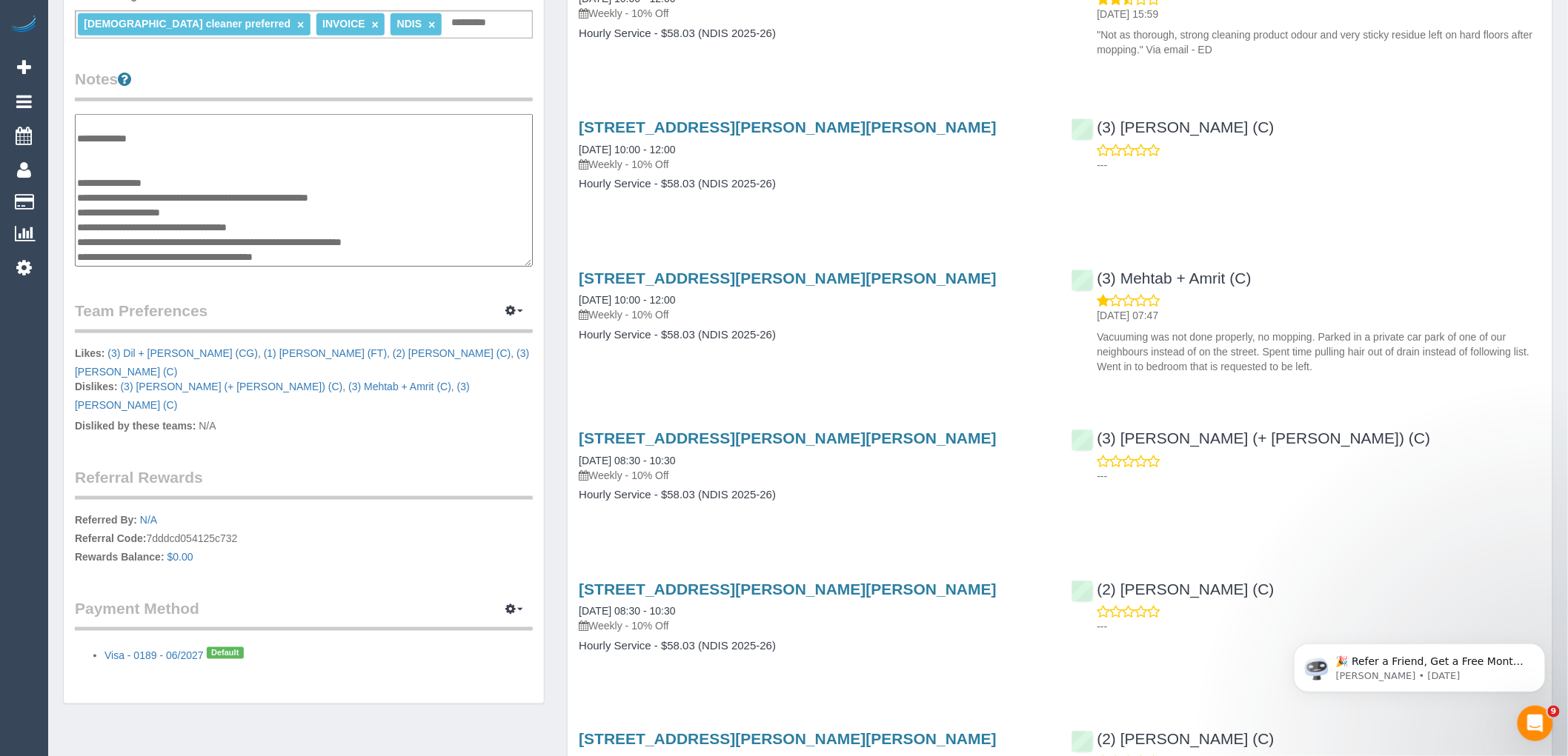
drag, startPoint x: 386, startPoint y: 233, endPoint x: 237, endPoint y: 238, distance: 149.1
click at [237, 238] on textarea at bounding box center [304, 190] width 458 height 153
drag, startPoint x: 386, startPoint y: 234, endPoint x: 234, endPoint y: 234, distance: 152.0
click at [234, 234] on textarea at bounding box center [304, 190] width 458 height 153
